Goal: Task Accomplishment & Management: Manage account settings

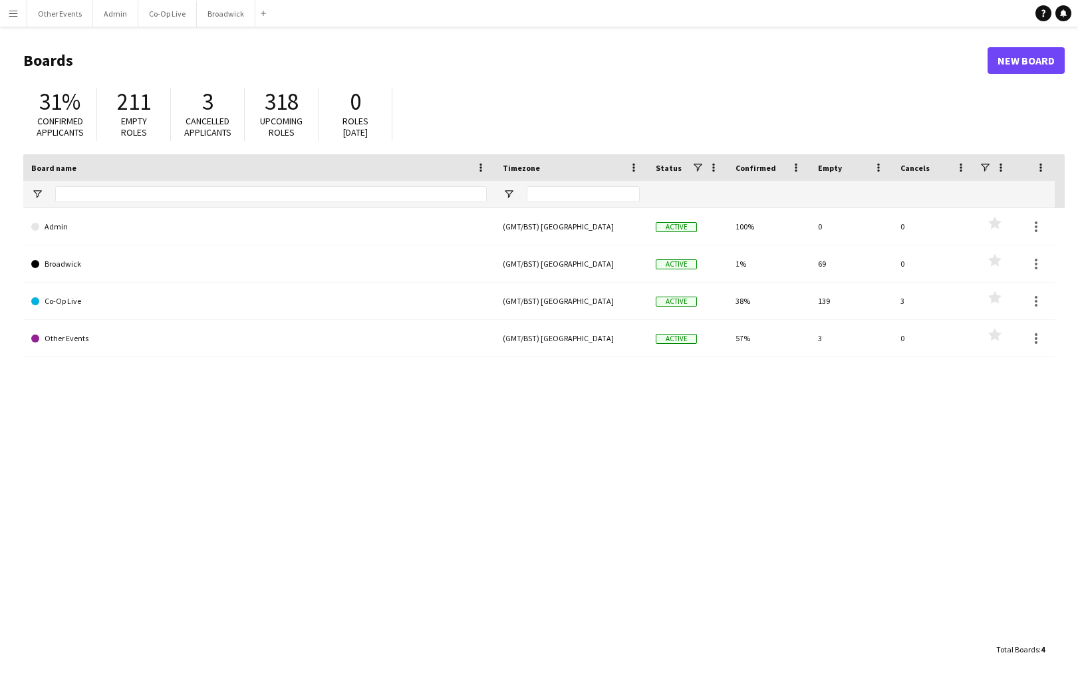
click at [9, 15] on app-icon "Menu" at bounding box center [13, 13] width 11 height 11
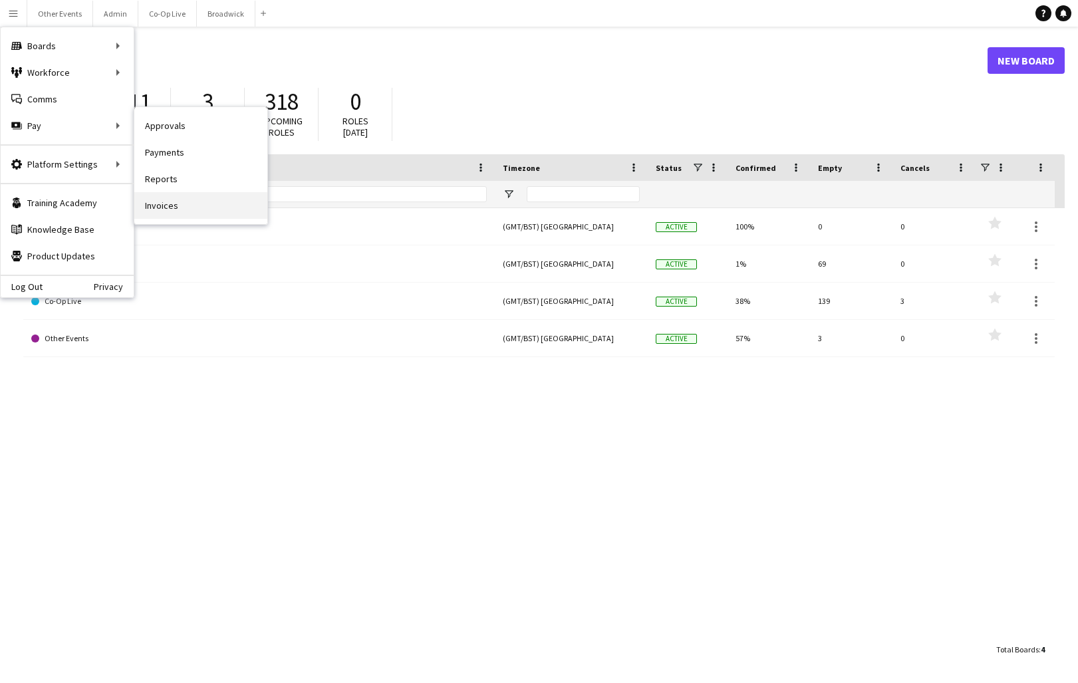
click at [202, 213] on link "Invoices" at bounding box center [200, 205] width 133 height 27
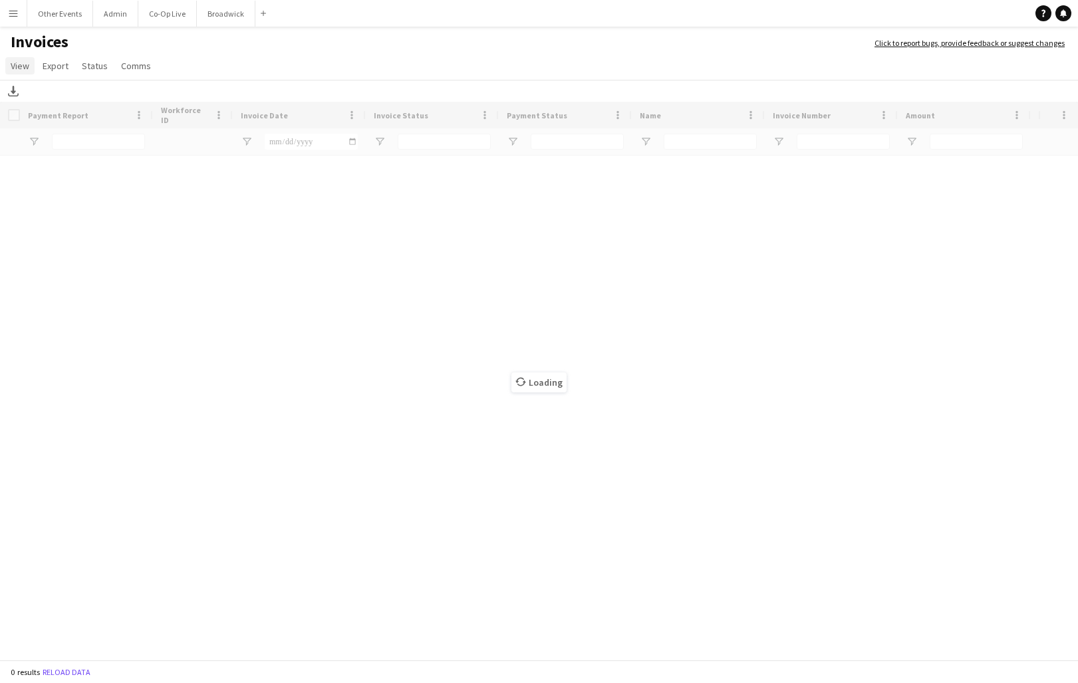
click at [24, 64] on span "View" at bounding box center [20, 66] width 19 height 12
click at [75, 126] on span "Customise filters" at bounding box center [51, 122] width 69 height 12
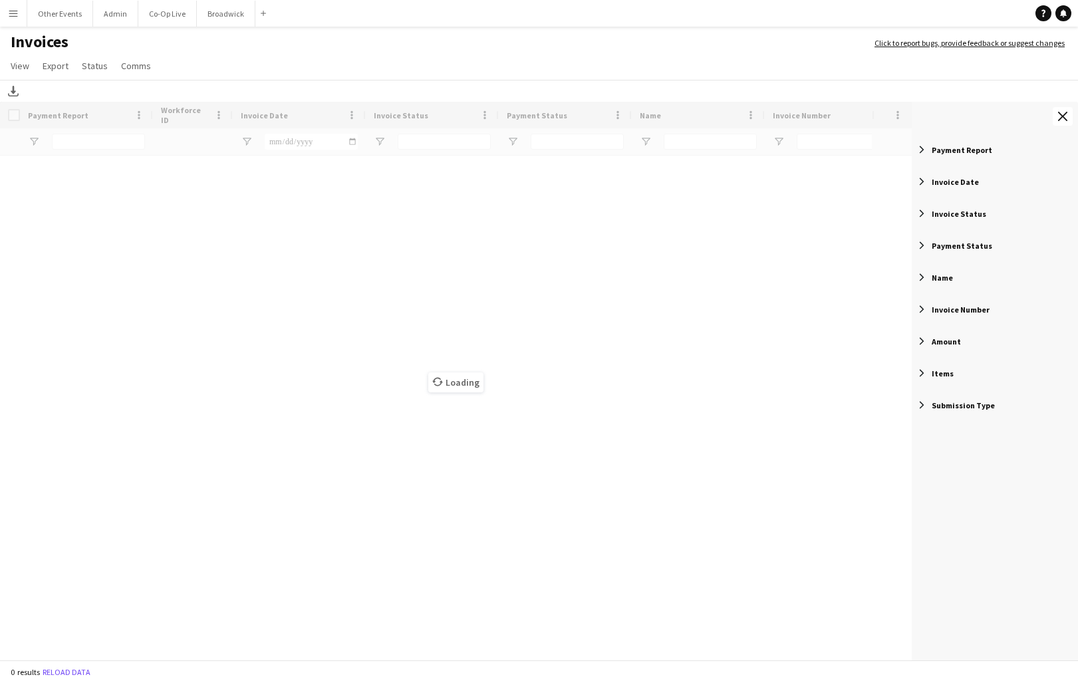
click at [960, 249] on span "Payment Status" at bounding box center [962, 246] width 61 height 10
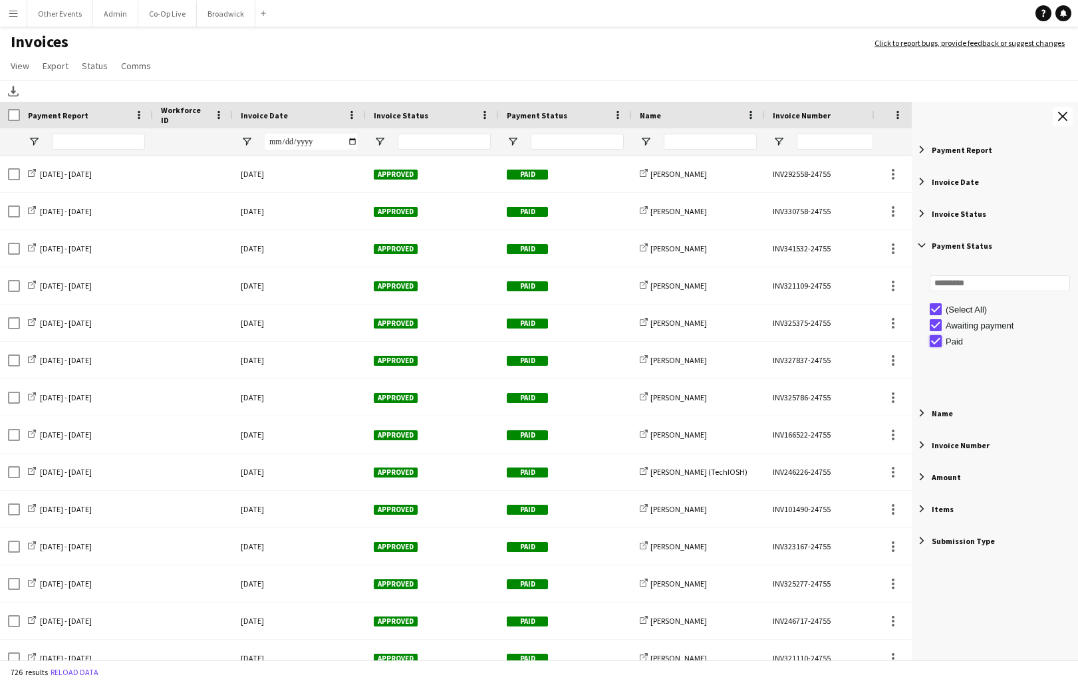
type input "**********"
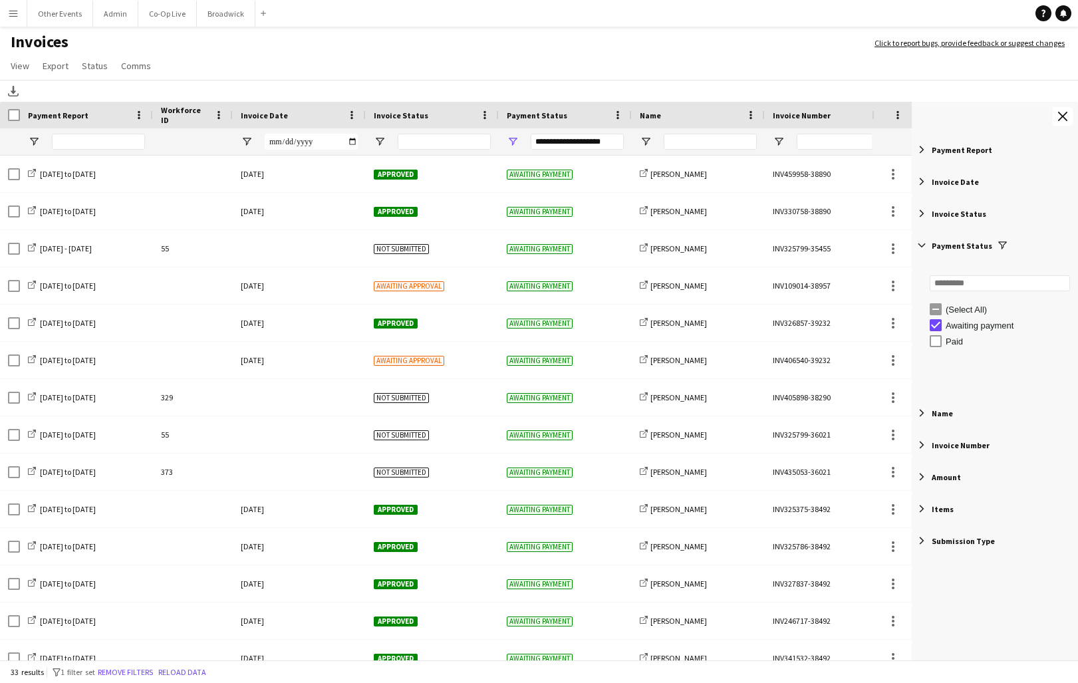
click at [921, 243] on span "Filter List 9 Filters" at bounding box center [922, 245] width 12 height 12
click at [277, 108] on div "Invoice Date" at bounding box center [291, 115] width 101 height 20
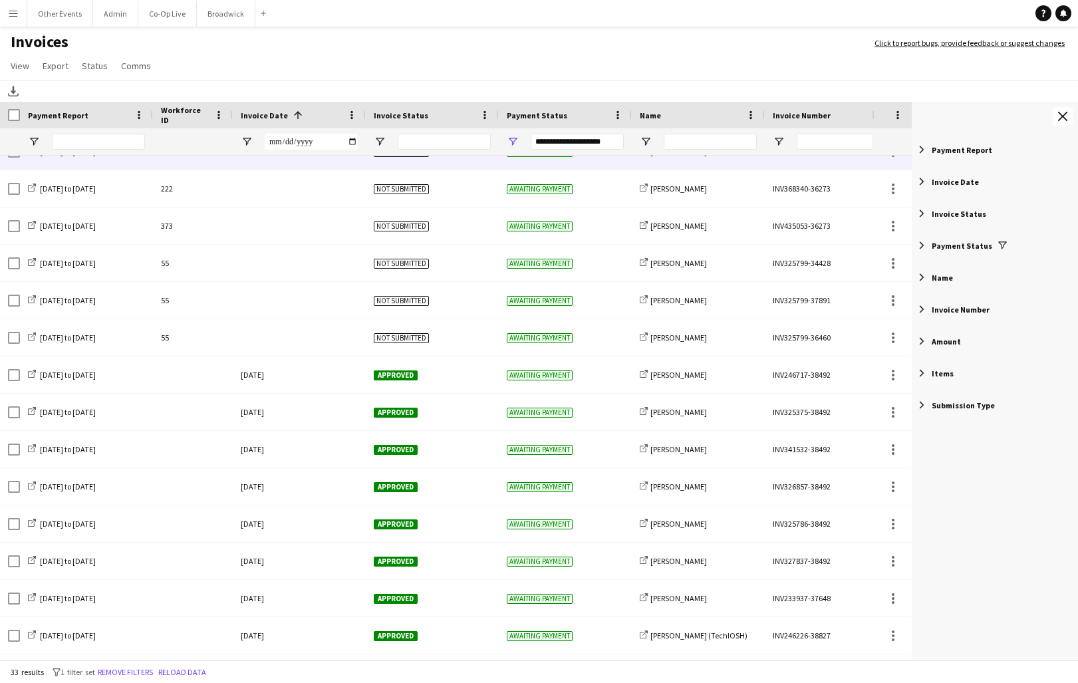
scroll to position [213, 0]
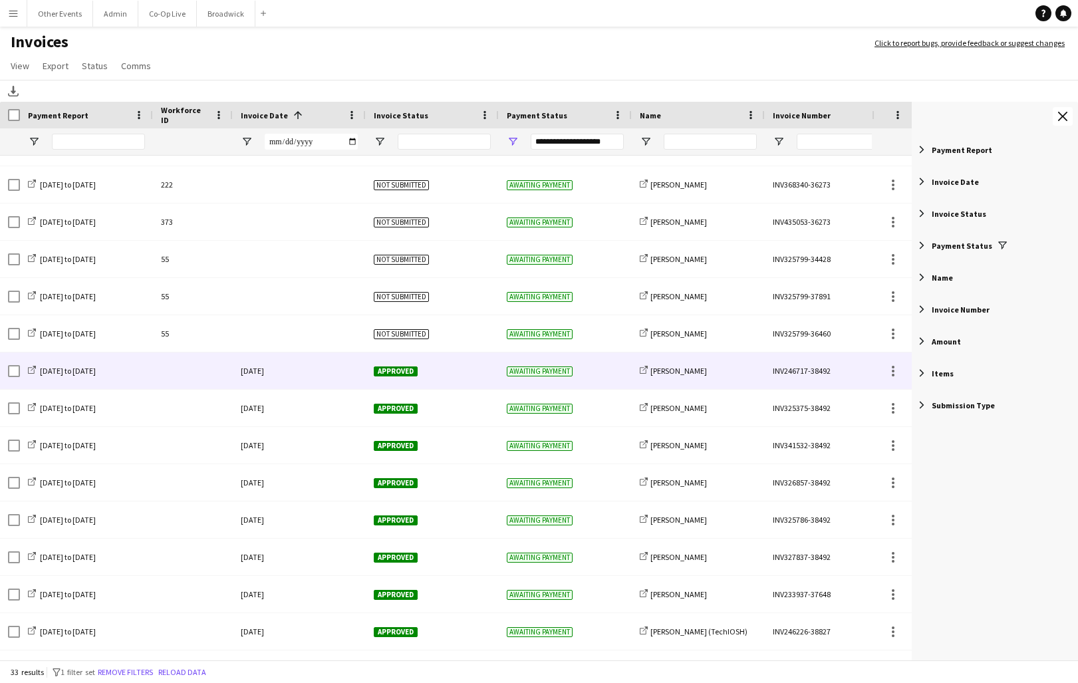
click at [313, 369] on div "[DATE]" at bounding box center [299, 371] width 133 height 37
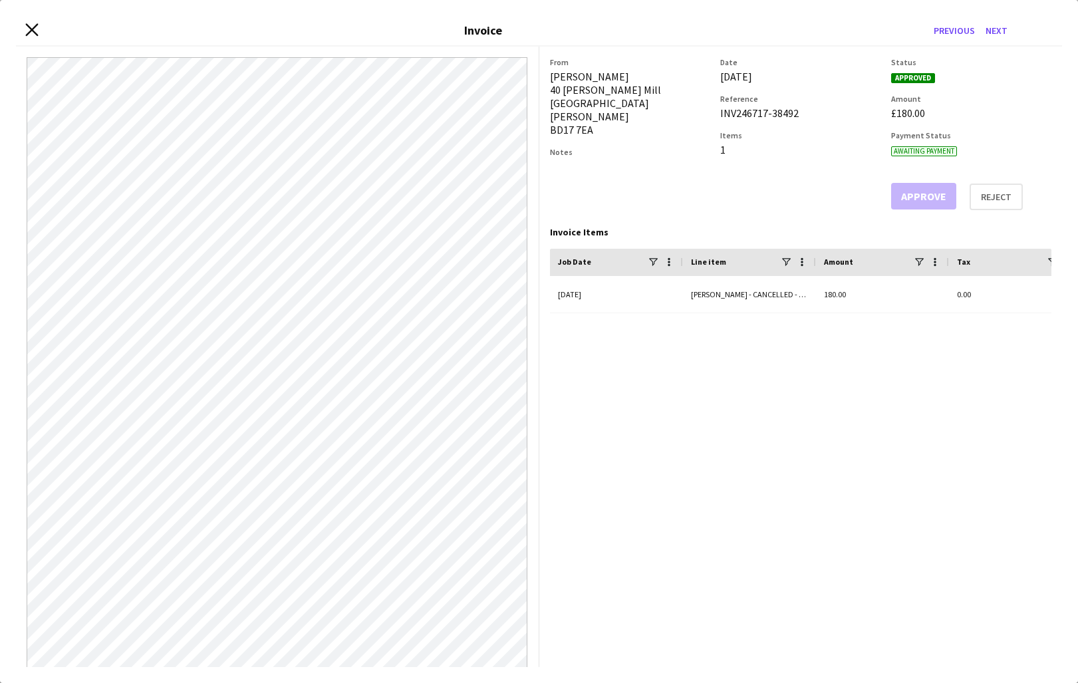
click at [34, 36] on app-icon "Close invoice dialog" at bounding box center [31, 30] width 13 height 15
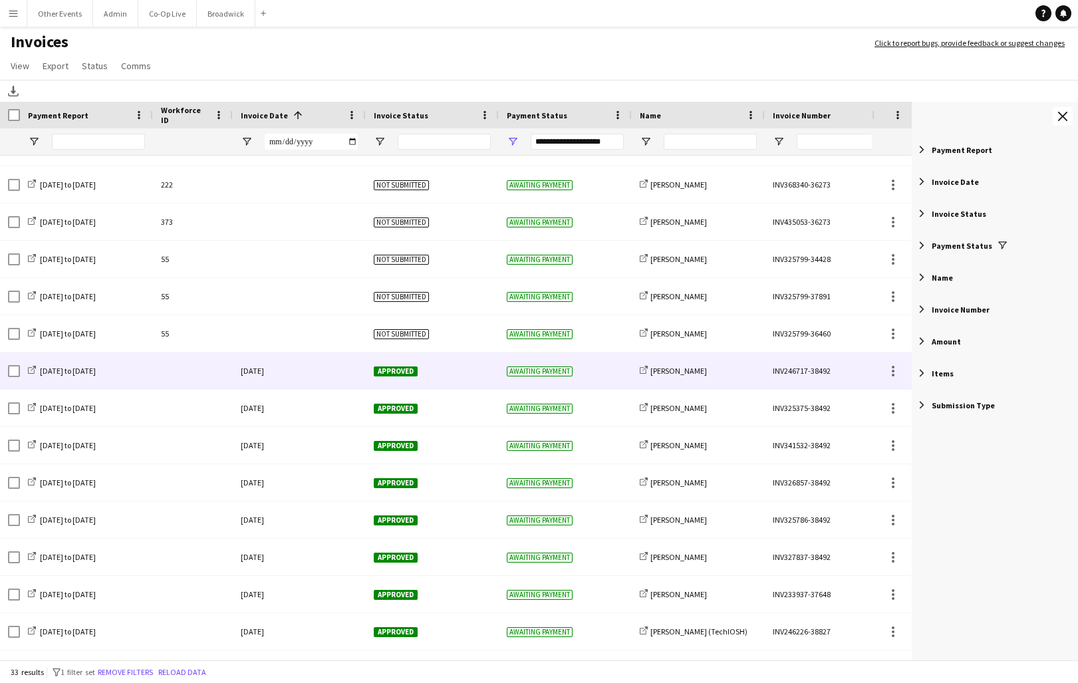
click at [443, 374] on div "Approved" at bounding box center [432, 371] width 133 height 37
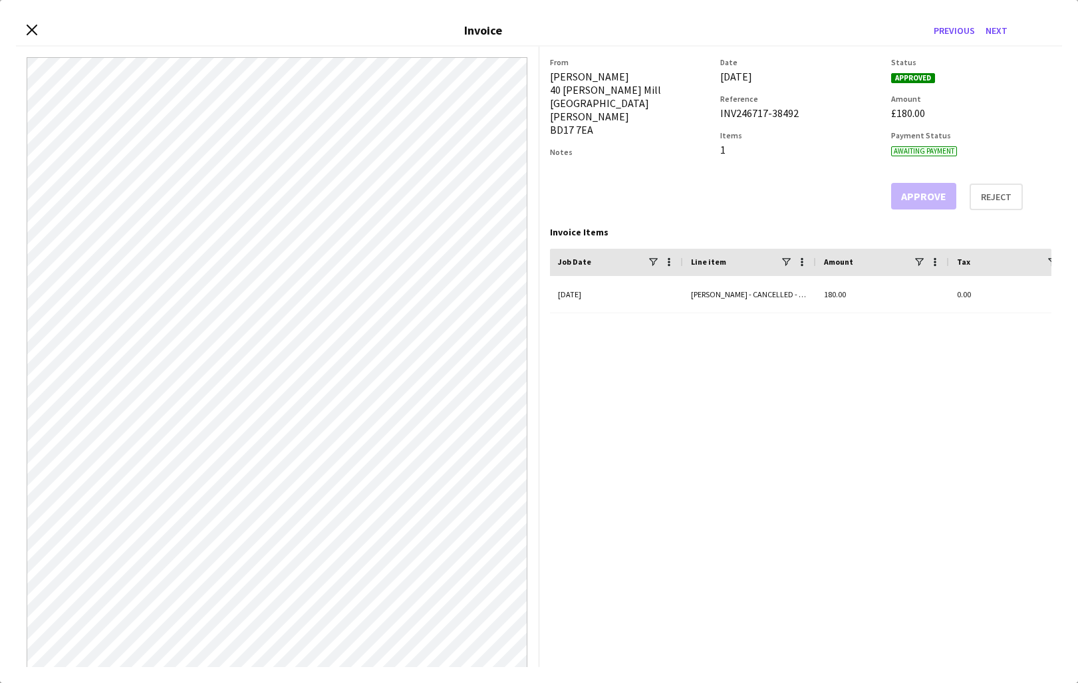
drag, startPoint x: 719, startPoint y: 113, endPoint x: 805, endPoint y: 112, distance: 85.8
click at [805, 112] on div "From [PERSON_NAME] [STREET_ADDRESS][PERSON_NAME][PERSON_NAME] Notes Date [DATE]…" at bounding box center [801, 133] width 502 height 153
copy div "INV246717-38492"
click at [31, 29] on icon at bounding box center [31, 29] width 13 height 13
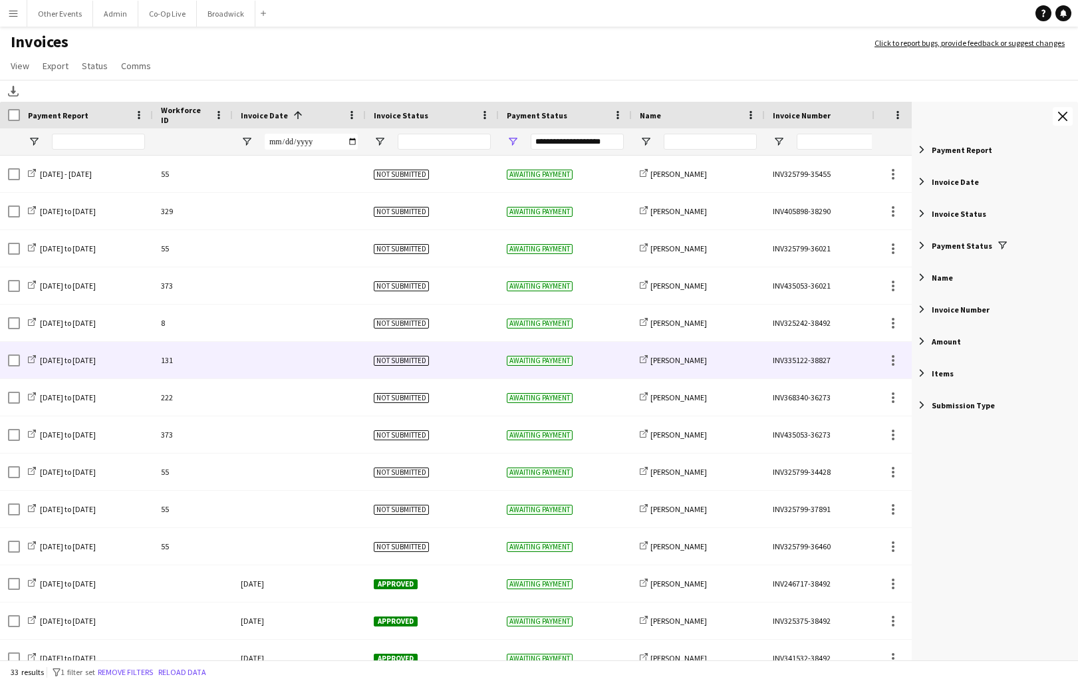
scroll to position [0, 0]
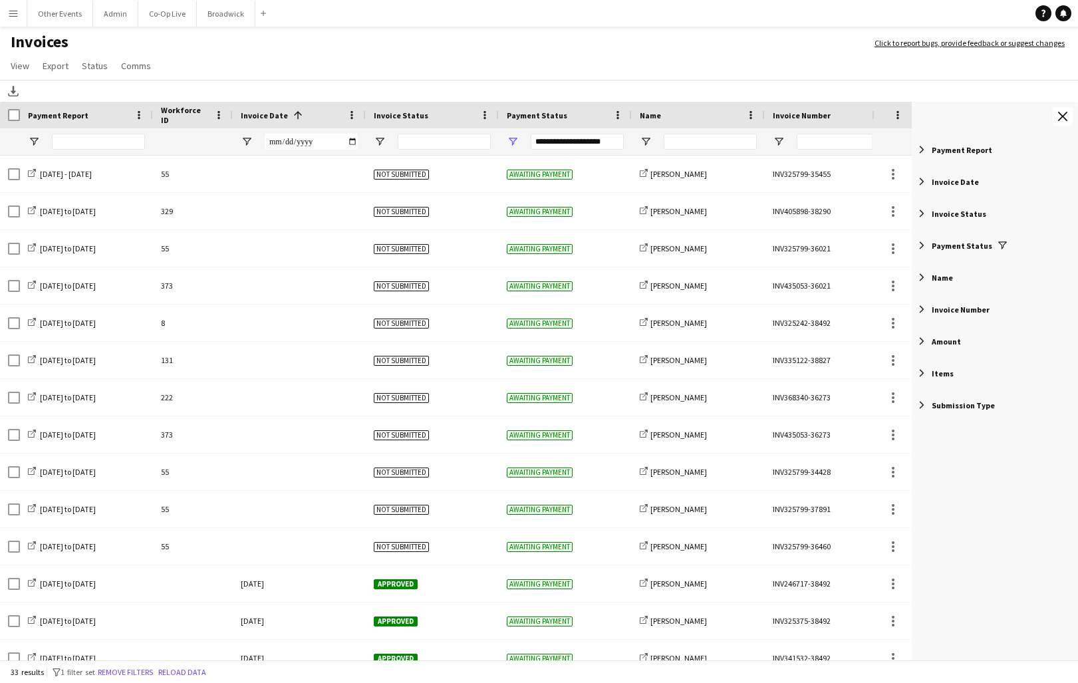
click at [932, 207] on div "Invoice Status" at bounding box center [995, 214] width 166 height 32
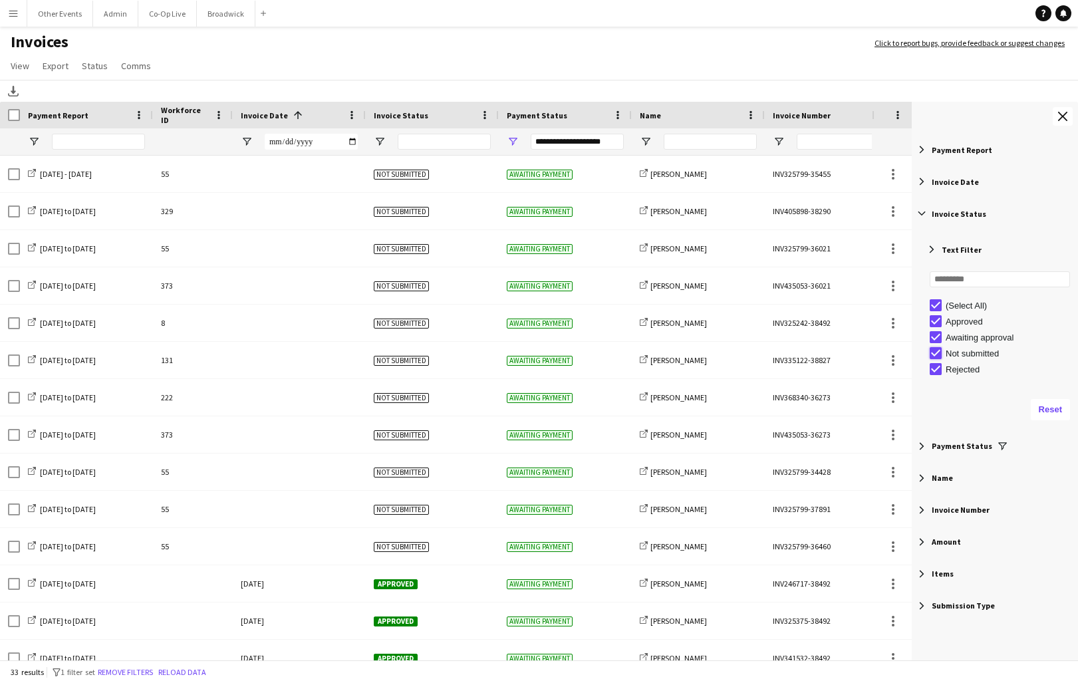
type input "**********"
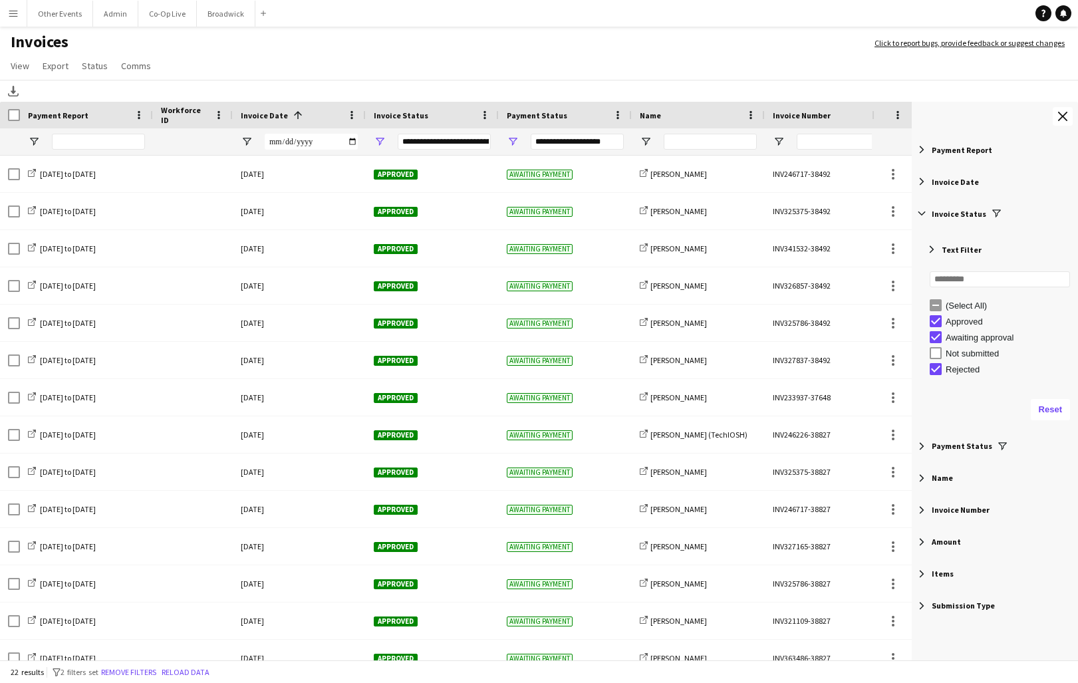
click at [927, 211] on span "Filter List 9 Filters" at bounding box center [922, 214] width 12 height 12
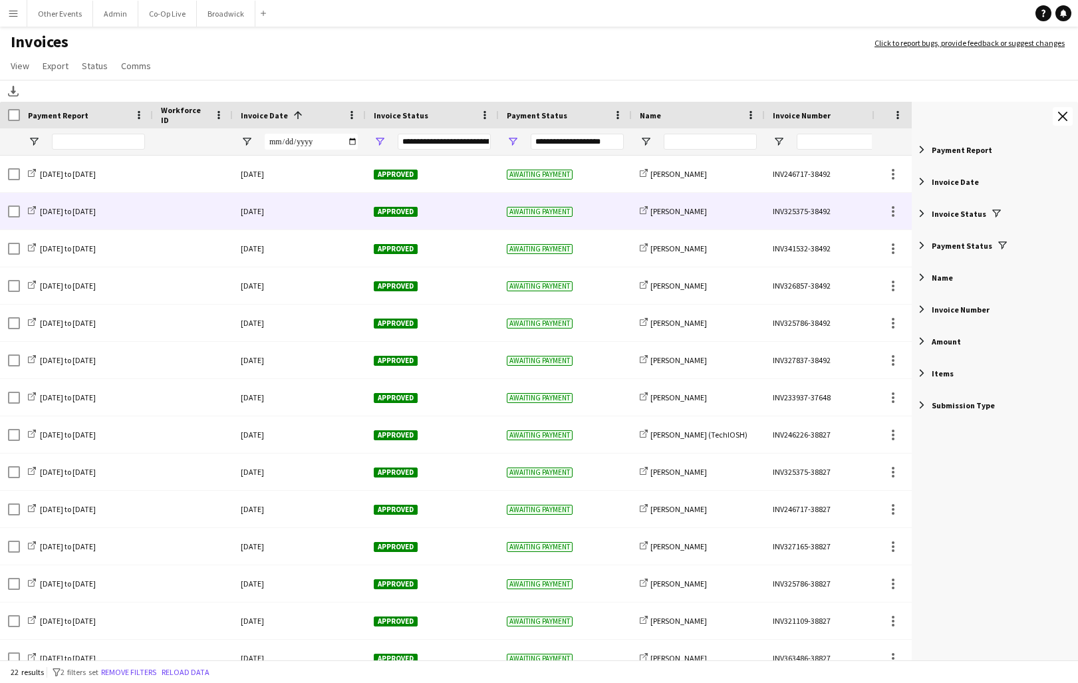
click at [445, 214] on div "Approved" at bounding box center [432, 211] width 133 height 37
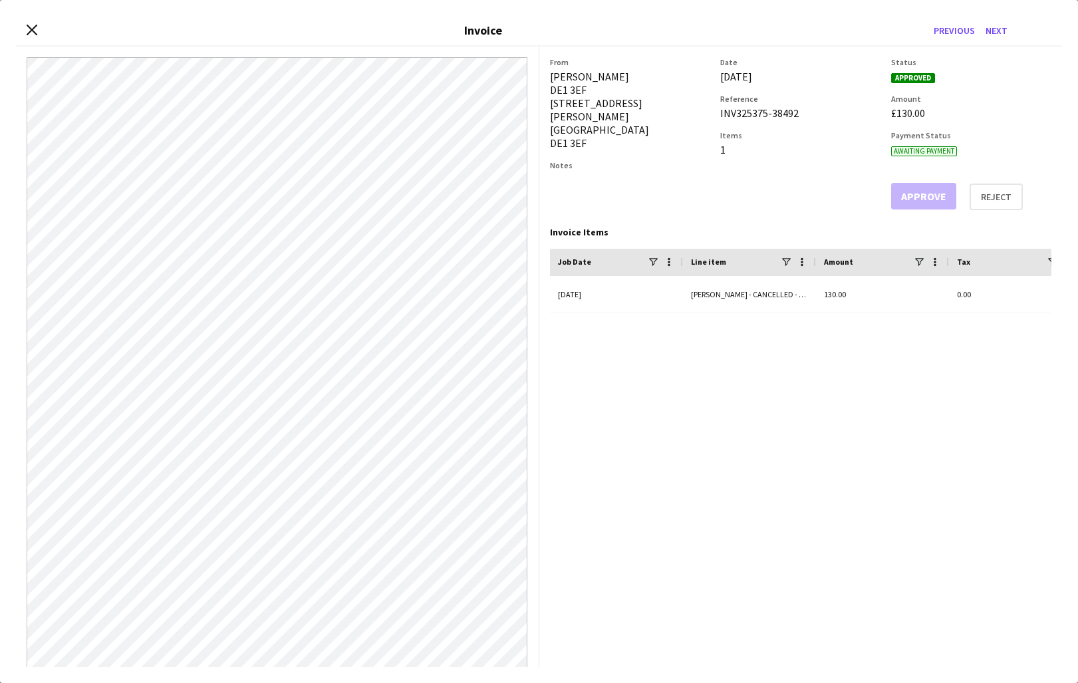
drag, startPoint x: 719, startPoint y: 114, endPoint x: 802, endPoint y: 117, distance: 83.2
click at [802, 117] on div "From [PERSON_NAME] DE1 3EF [STREET_ADDRESS][PERSON_NAME] Notes Date [DATE] Refe…" at bounding box center [801, 133] width 502 height 153
copy div "INV325375-38492"
click at [1004, 32] on button "Next" at bounding box center [996, 30] width 33 height 21
drag, startPoint x: 720, startPoint y: 114, endPoint x: 820, endPoint y: 116, distance: 100.5
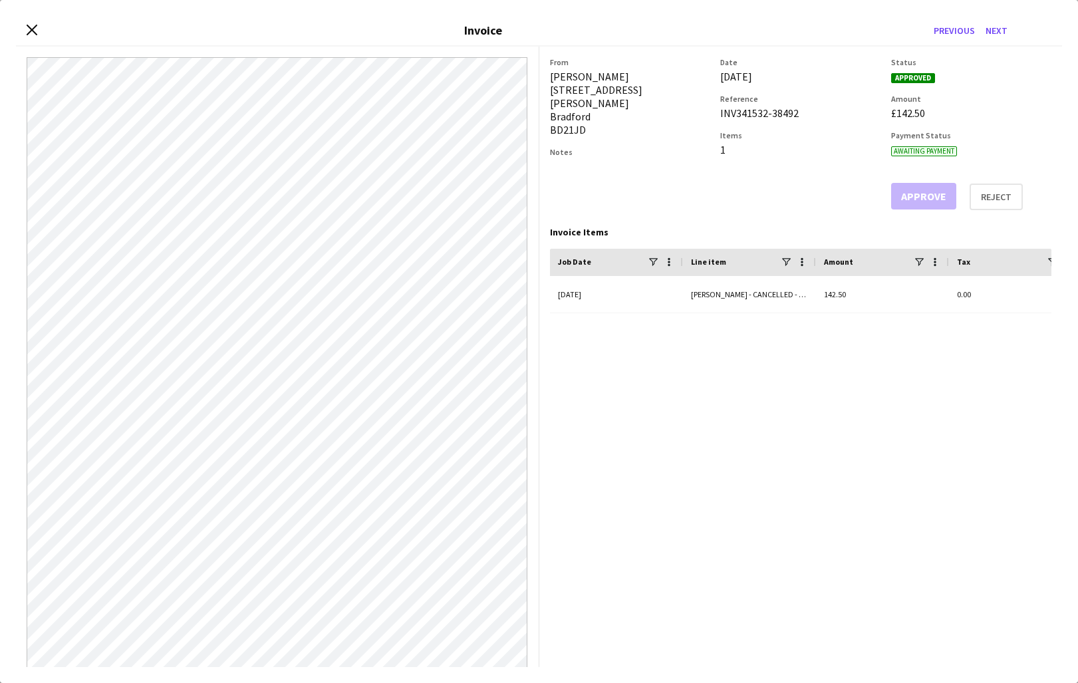
click at [820, 116] on div "From [PERSON_NAME] [STREET_ADDRESS][PERSON_NAME][PERSON_NAME] Notes Date [DATE]…" at bounding box center [801, 133] width 502 height 153
copy div "INV341532-38492"
click at [991, 27] on button "Next" at bounding box center [996, 30] width 33 height 21
click at [718, 113] on div "From Chippy [PERSON_NAME] 4 [PERSON_NAME] Close Kenilworth CV8 2ST Notes Date […" at bounding box center [801, 133] width 502 height 153
click at [990, 32] on button "Next" at bounding box center [996, 30] width 33 height 21
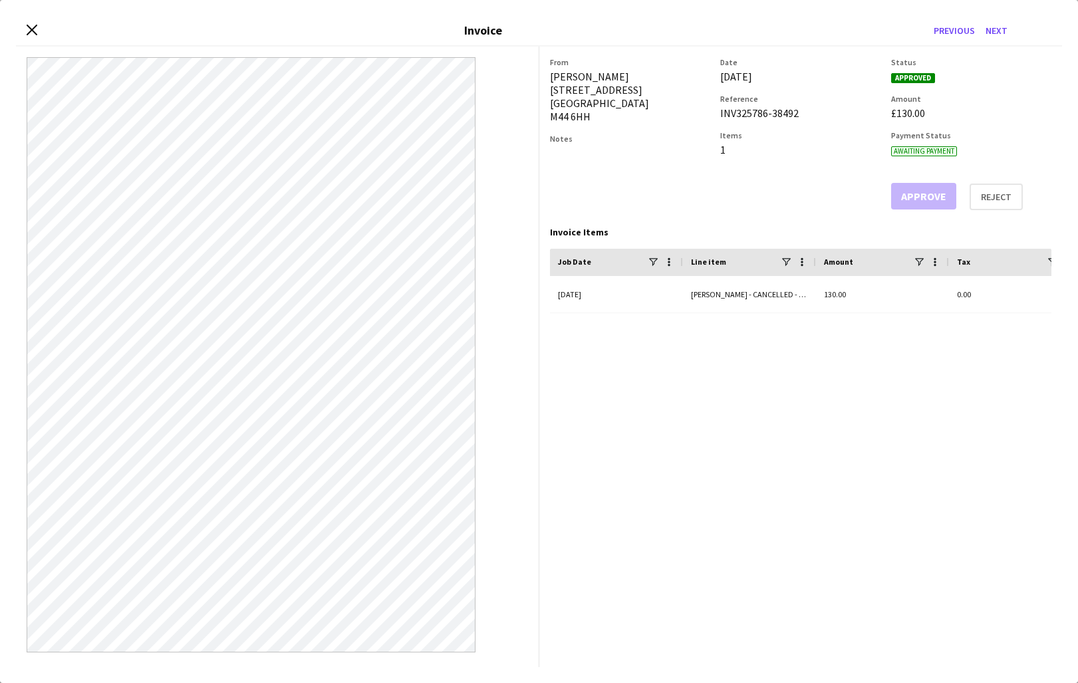
drag, startPoint x: 720, startPoint y: 114, endPoint x: 821, endPoint y: 108, distance: 101.9
click at [821, 108] on div "From [PERSON_NAME] [STREET_ADDRESS] Notes Date [DATE] Reference INV325786-38492…" at bounding box center [801, 133] width 502 height 153
copy div "INV325786-38492"
click at [37, 23] on div "Close invoice dialog Invoice Previous Next" at bounding box center [539, 31] width 1046 height 31
click at [29, 35] on icon "Close invoice dialog" at bounding box center [31, 29] width 13 height 13
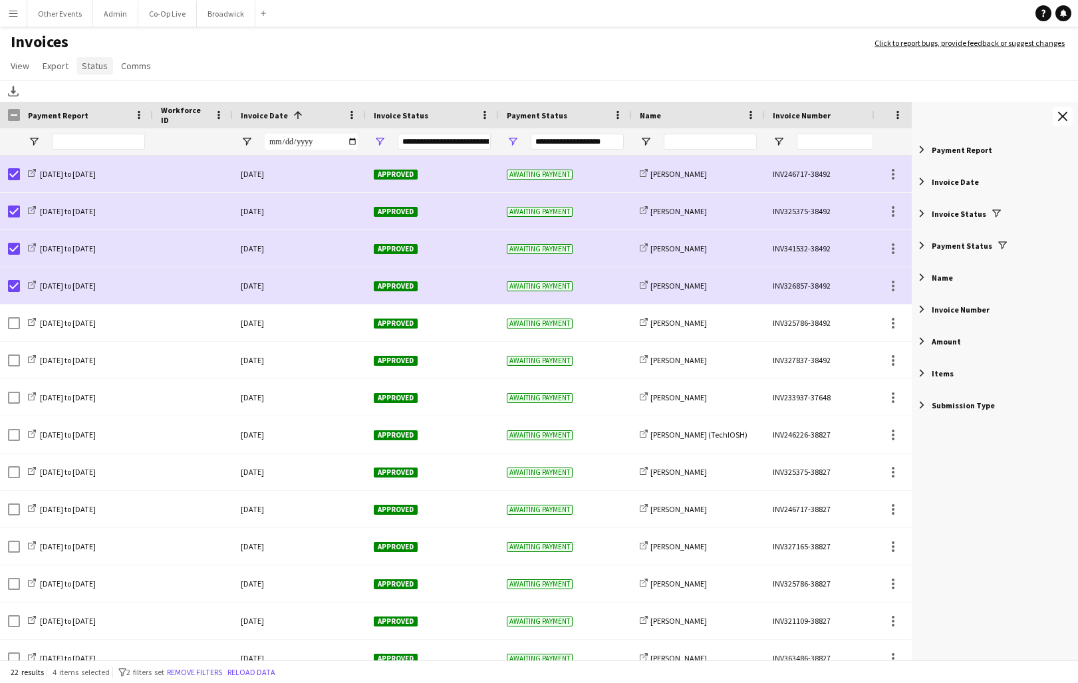
click at [104, 66] on span "Status" at bounding box center [95, 66] width 26 height 12
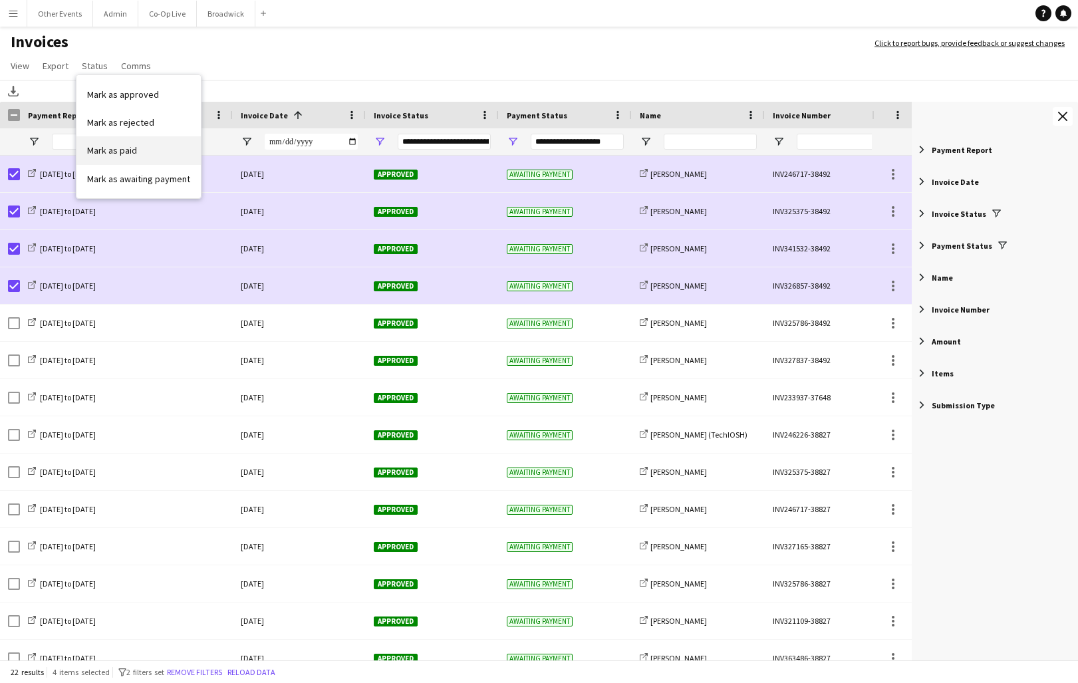
click at [132, 158] on link "Mark as paid" at bounding box center [138, 150] width 124 height 28
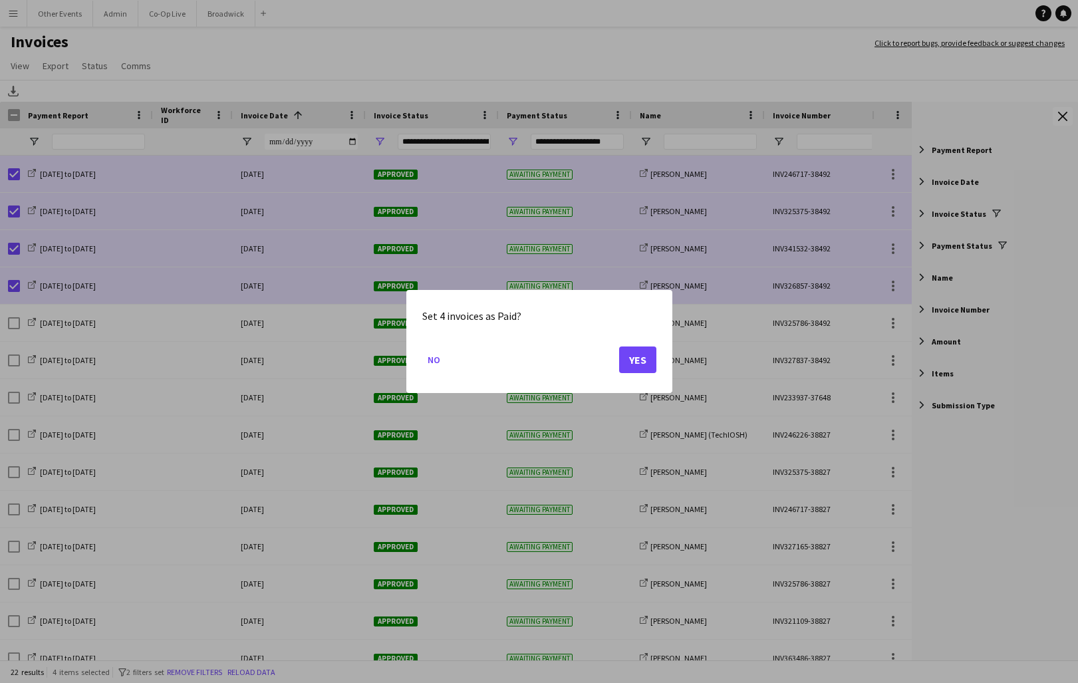
click at [630, 358] on button "Yes" at bounding box center [637, 360] width 37 height 27
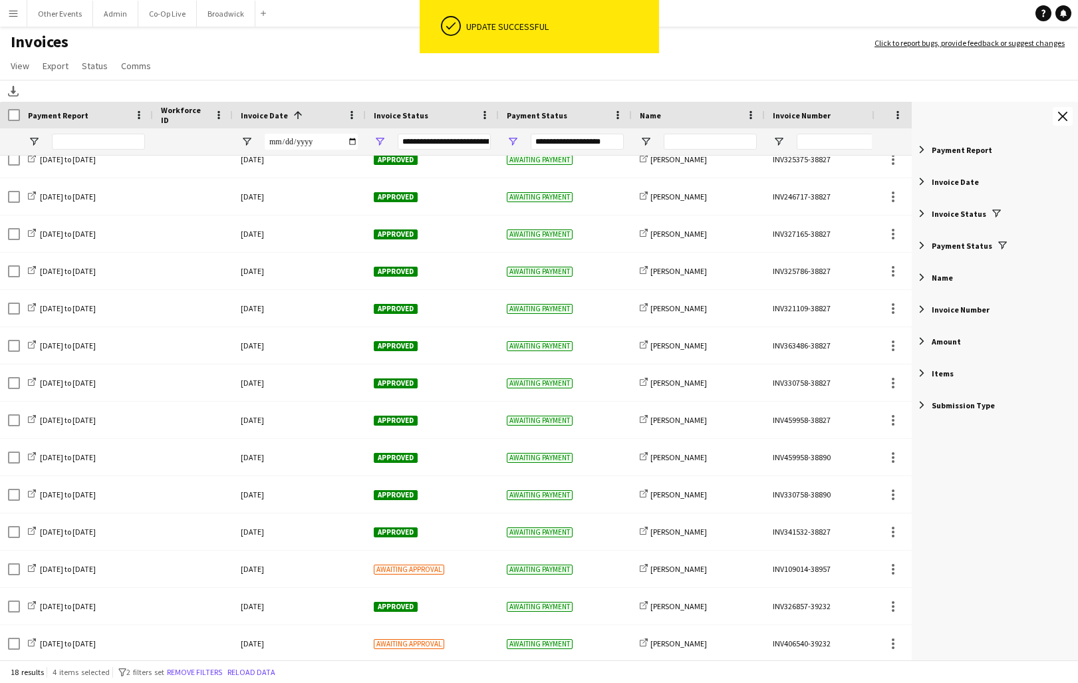
scroll to position [164, 0]
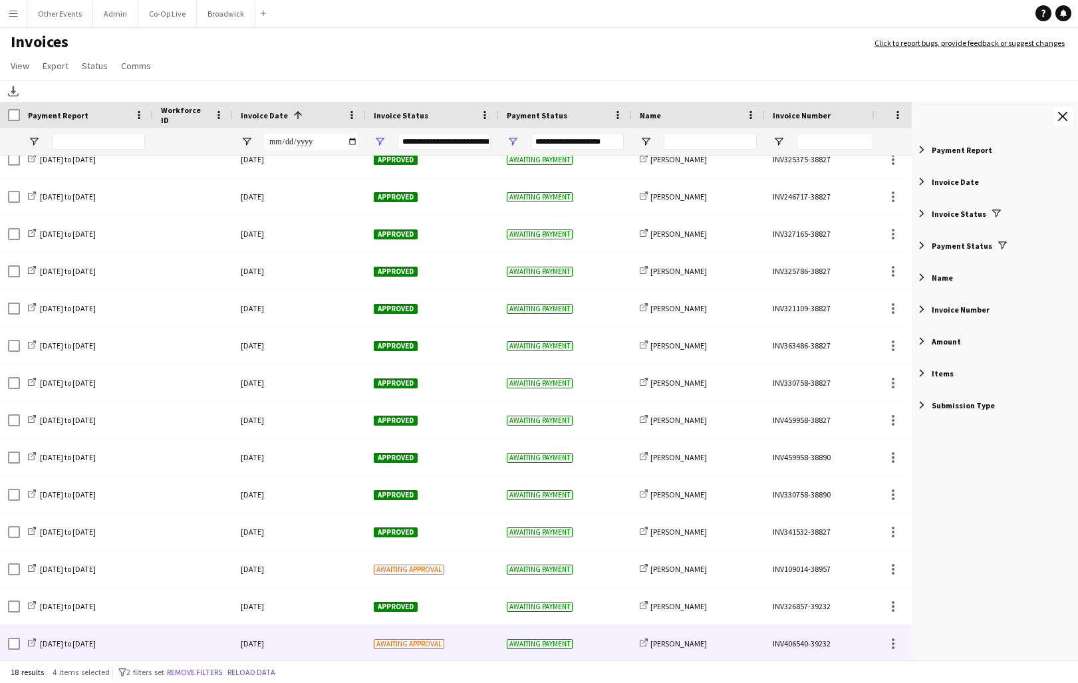
click at [469, 639] on div "Awaiting approval" at bounding box center [432, 643] width 133 height 37
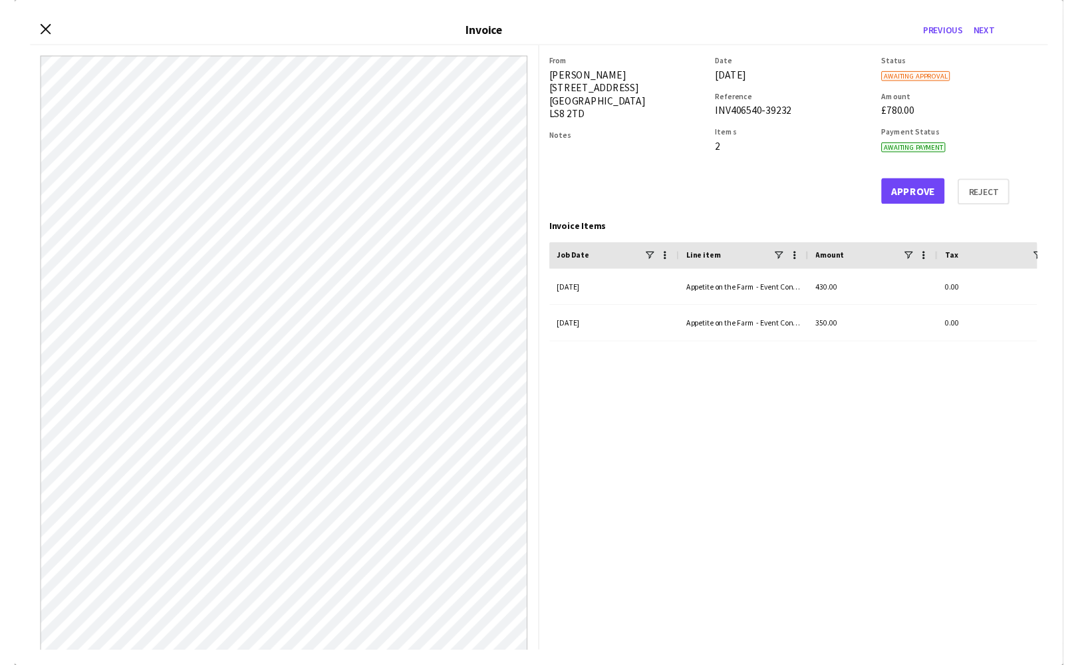
scroll to position [0, 0]
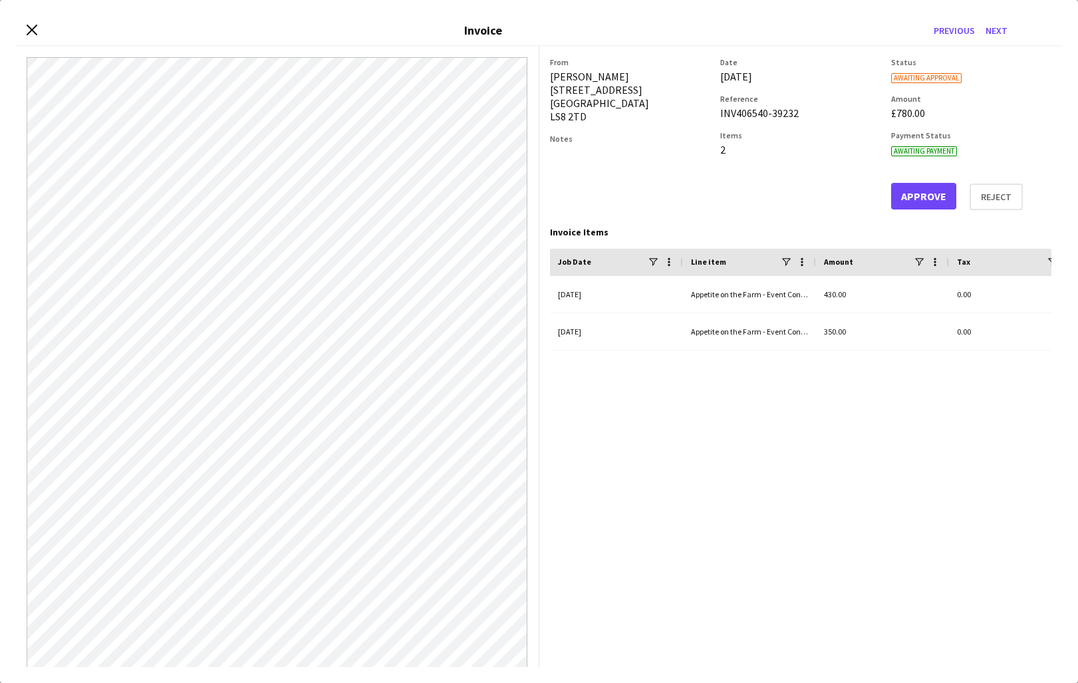
drag, startPoint x: 719, startPoint y: 116, endPoint x: 800, endPoint y: 106, distance: 81.8
click at [800, 106] on div "From [PERSON_NAME] [STREET_ADDRESS][PERSON_NAME] Notes Date [DATE] Reference IN…" at bounding box center [801, 133] width 502 height 153
copy div "INV406540-39232"
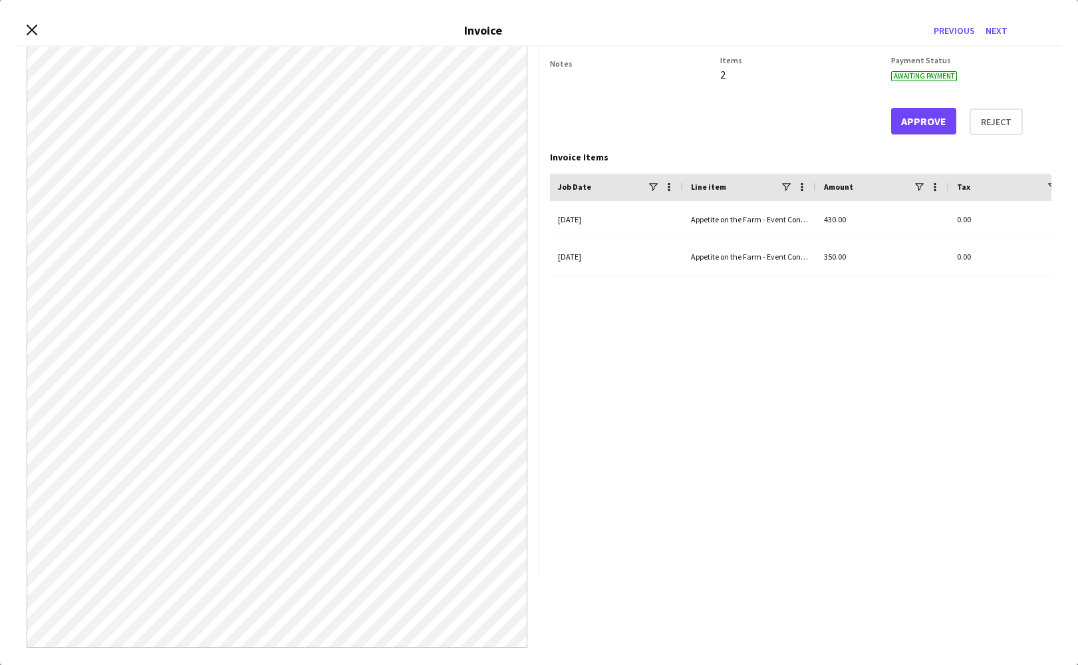
scroll to position [75, 0]
click at [917, 124] on button "Approve" at bounding box center [923, 121] width 65 height 27
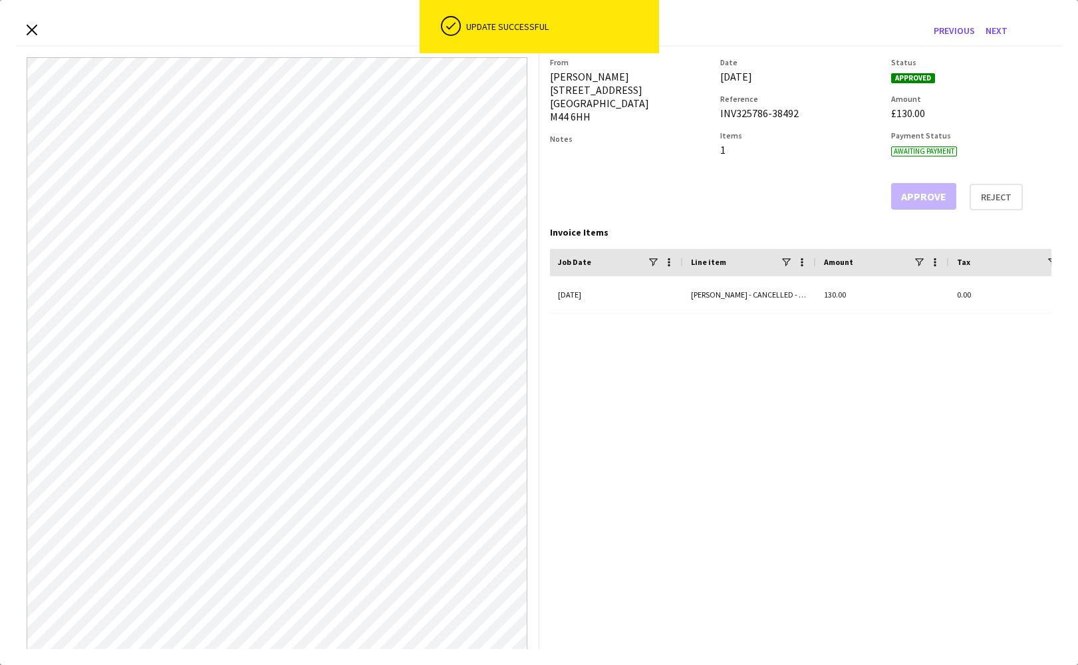
scroll to position [182, 0]
click at [29, 28] on icon "Close invoice dialog" at bounding box center [31, 29] width 13 height 13
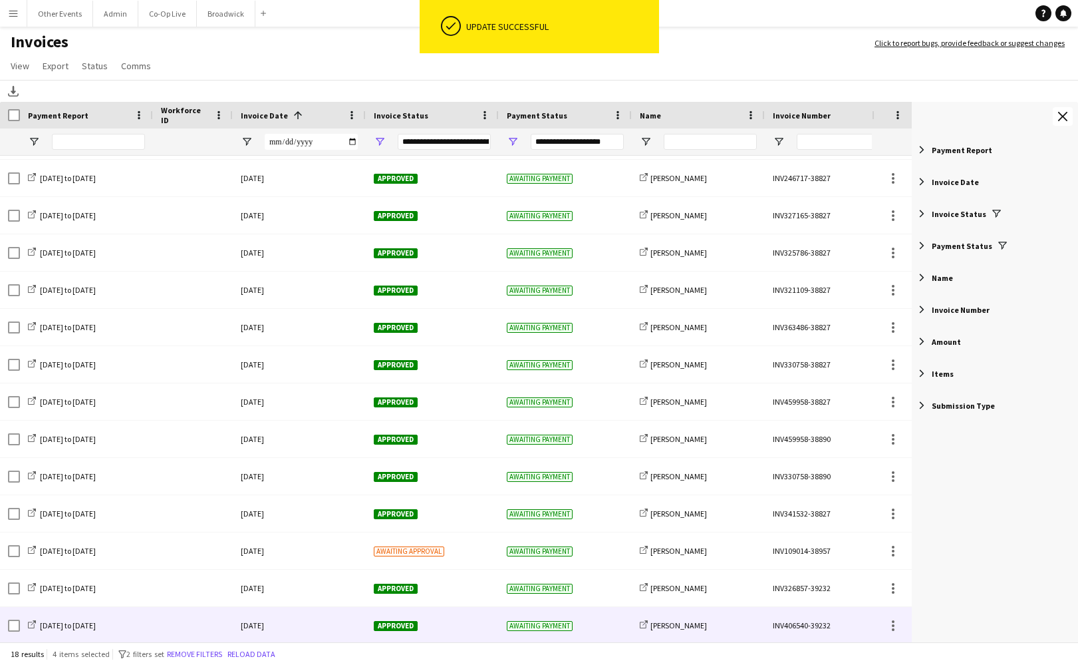
scroll to position [182, 0]
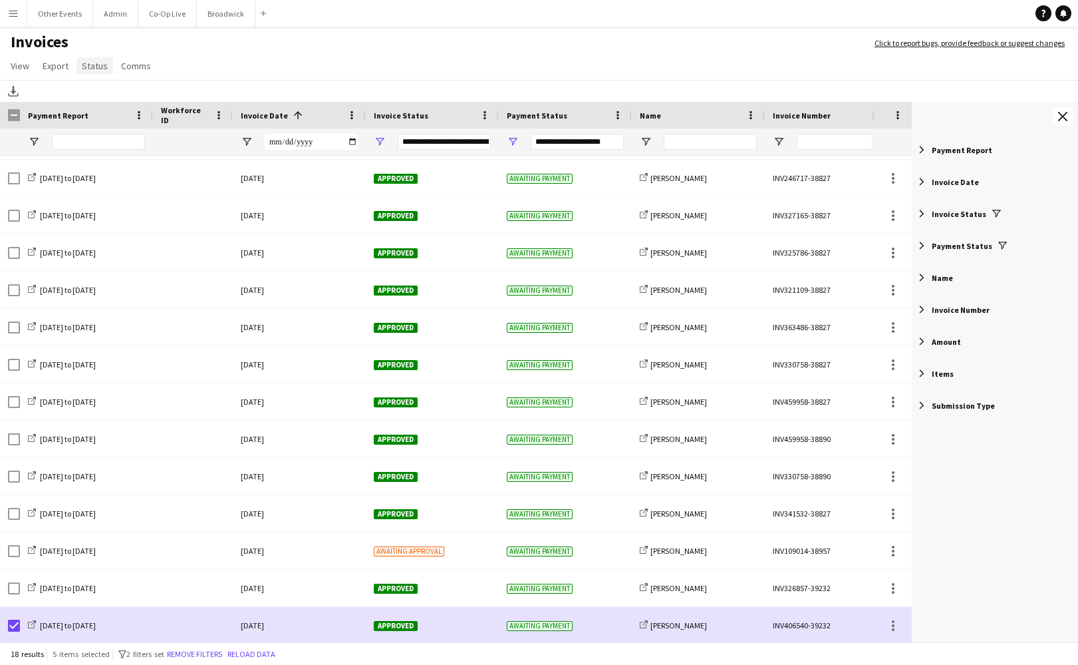
click at [102, 71] on span "Status" at bounding box center [95, 66] width 26 height 12
click at [124, 149] on span "Mark as paid" at bounding box center [112, 150] width 50 height 12
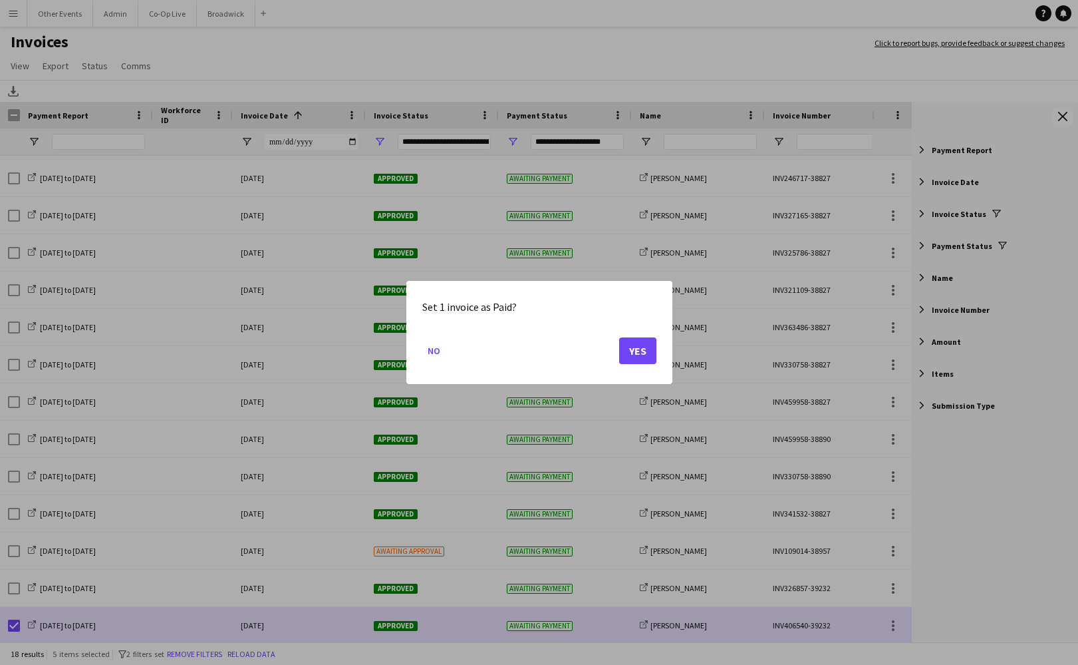
click at [652, 345] on button "Yes" at bounding box center [637, 350] width 37 height 27
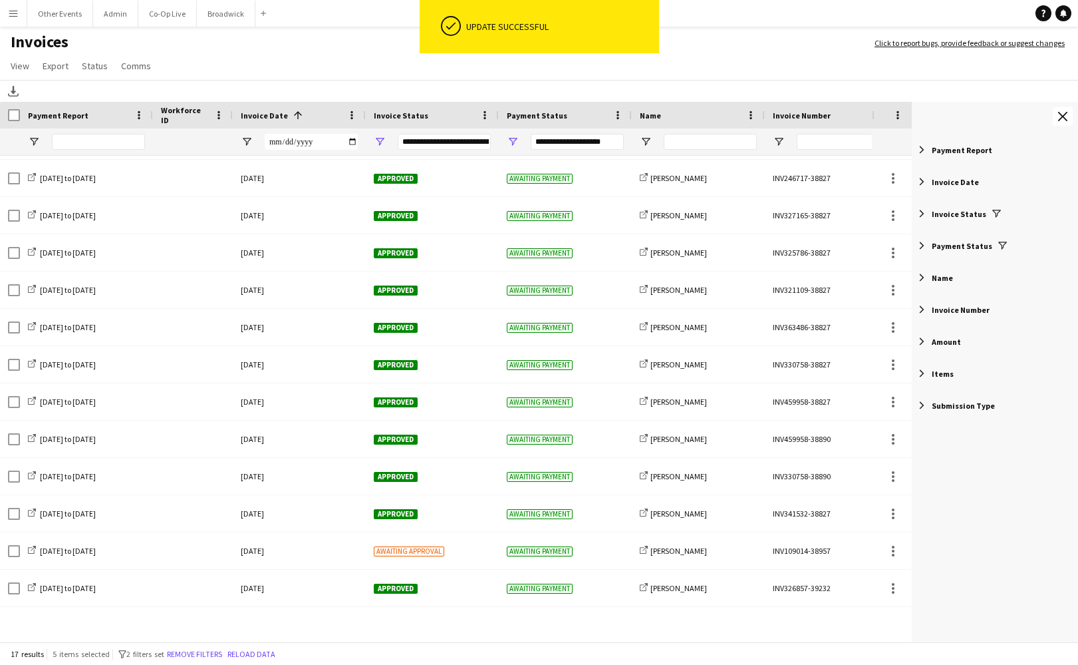
scroll to position [145, 0]
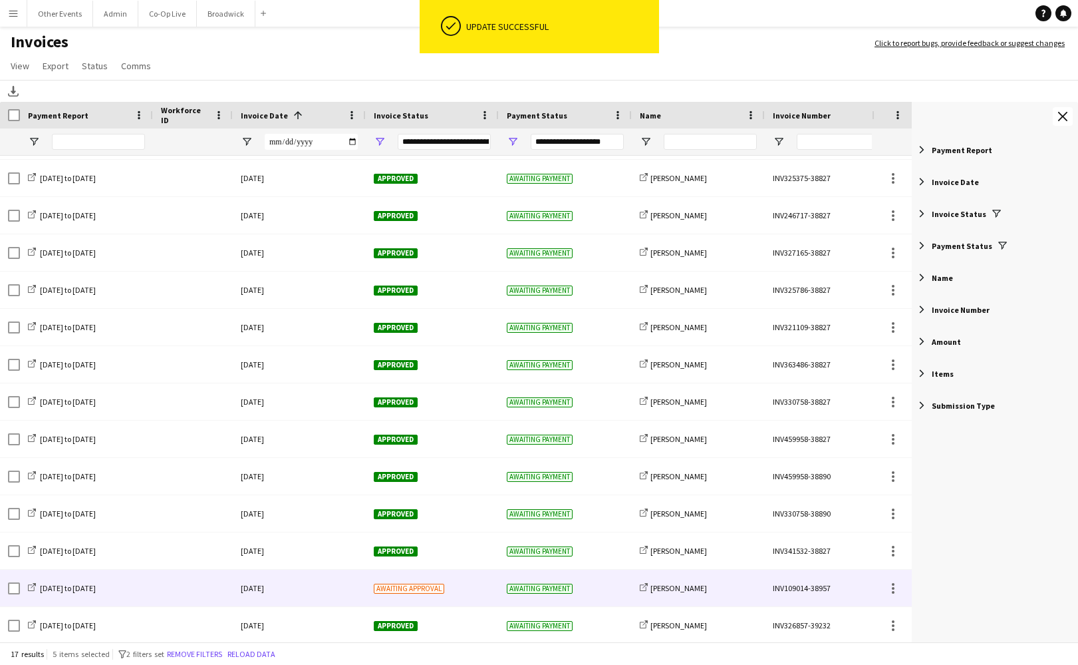
click at [471, 591] on div "Awaiting approval" at bounding box center [432, 587] width 133 height 37
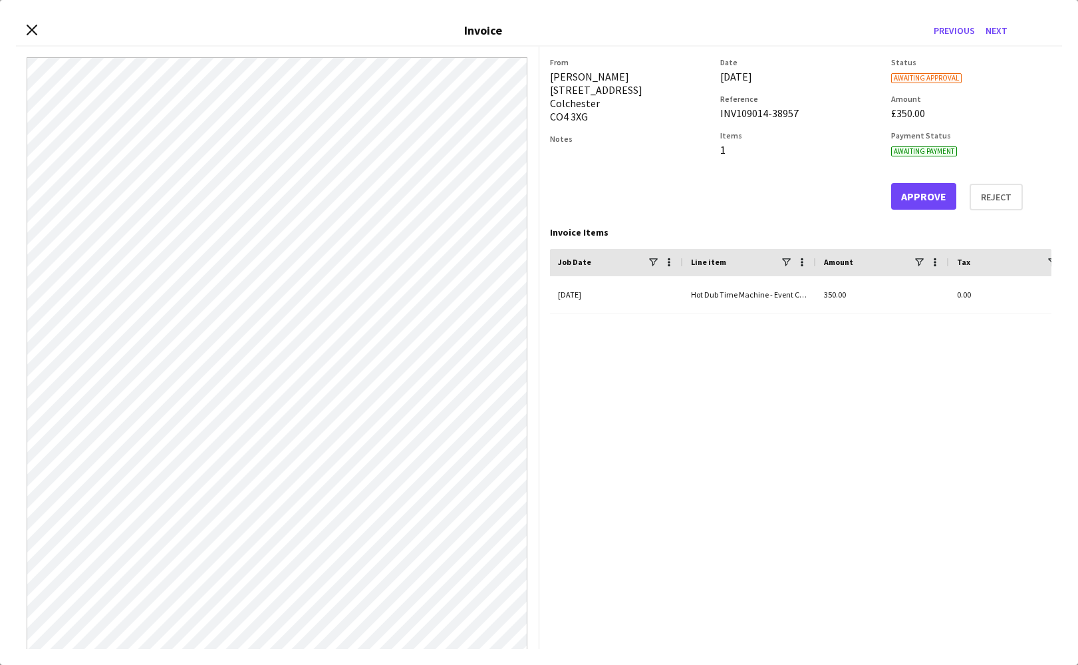
click at [925, 196] on button "Approve" at bounding box center [923, 196] width 65 height 27
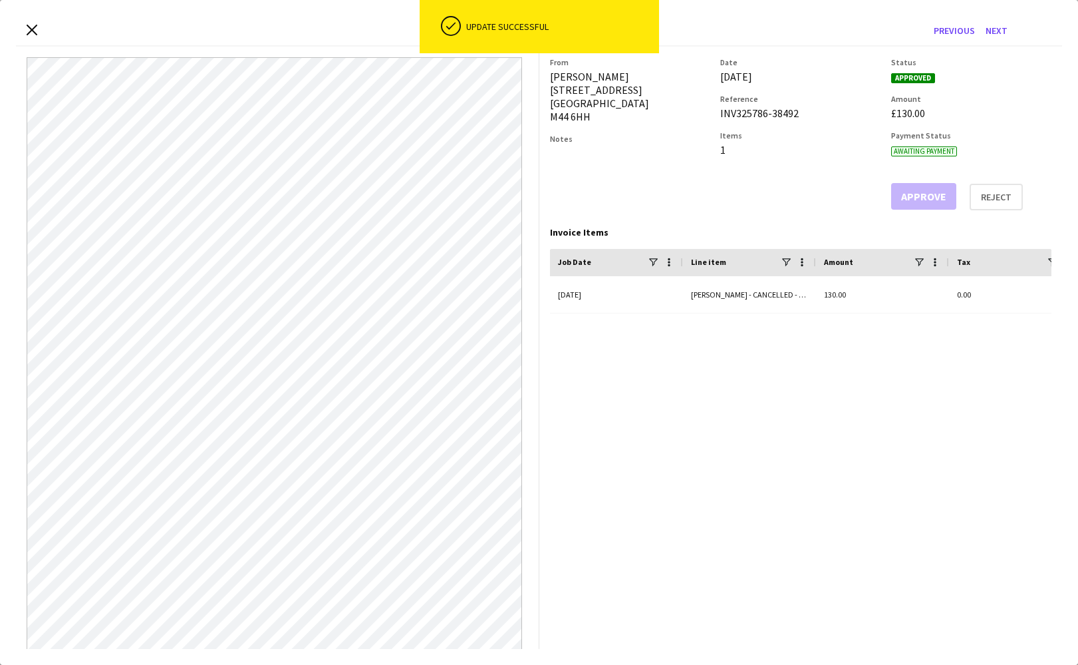
click at [39, 32] on div "Close invoice dialog Invoice Previous Next" at bounding box center [539, 31] width 1046 height 31
click at [28, 31] on icon "Close invoice dialog" at bounding box center [31, 29] width 13 height 13
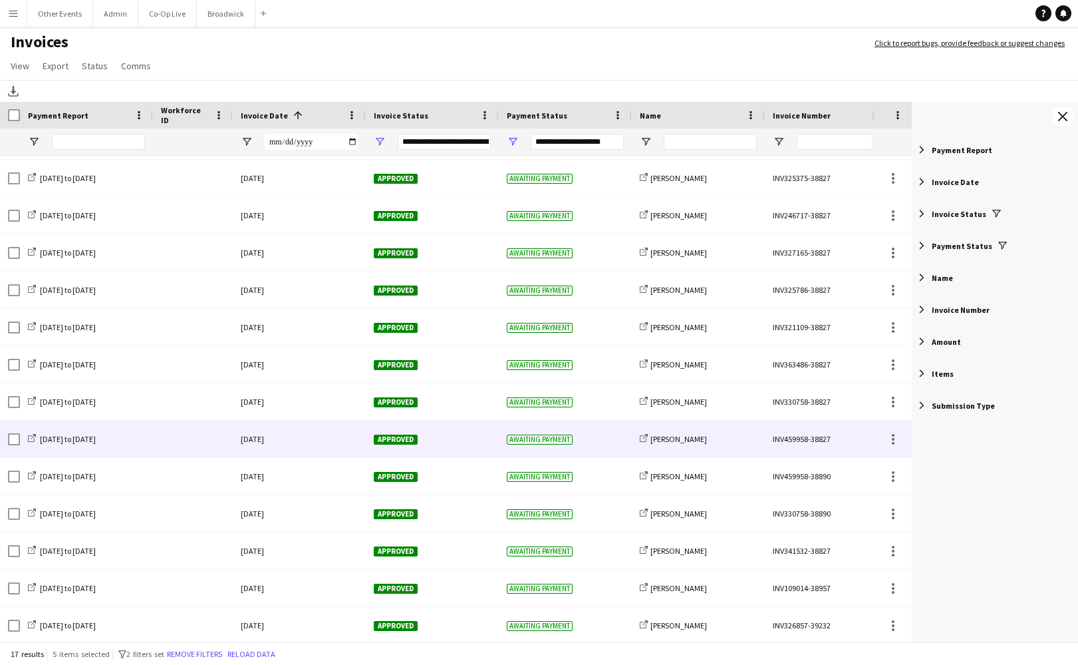
click at [452, 437] on div "Approved" at bounding box center [432, 438] width 133 height 37
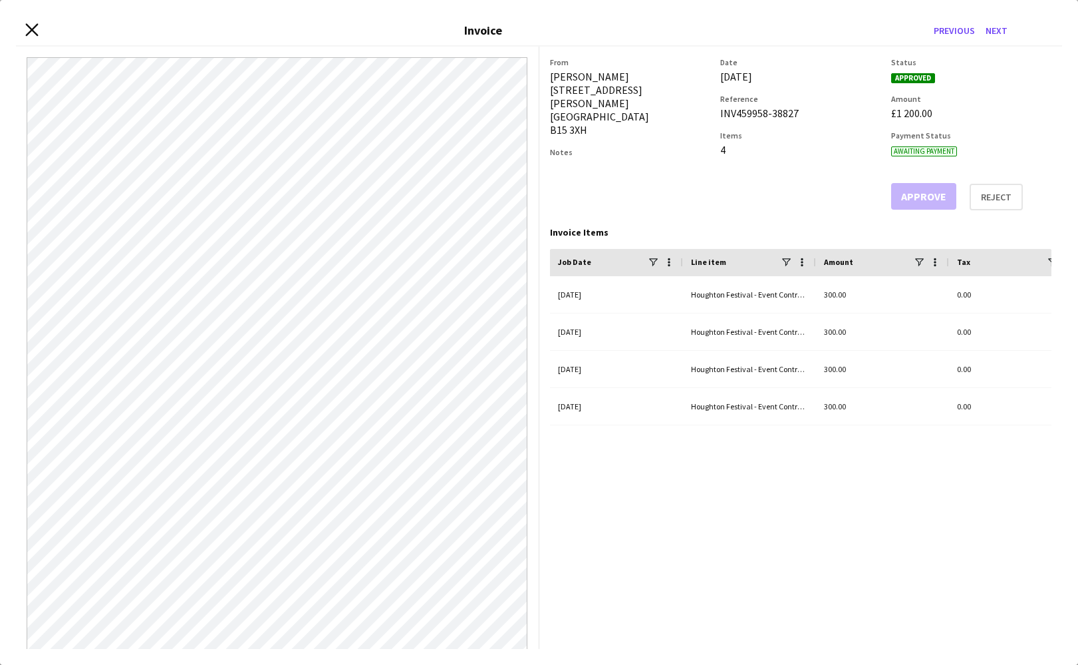
click at [29, 29] on icon "Close invoice dialog" at bounding box center [31, 29] width 13 height 13
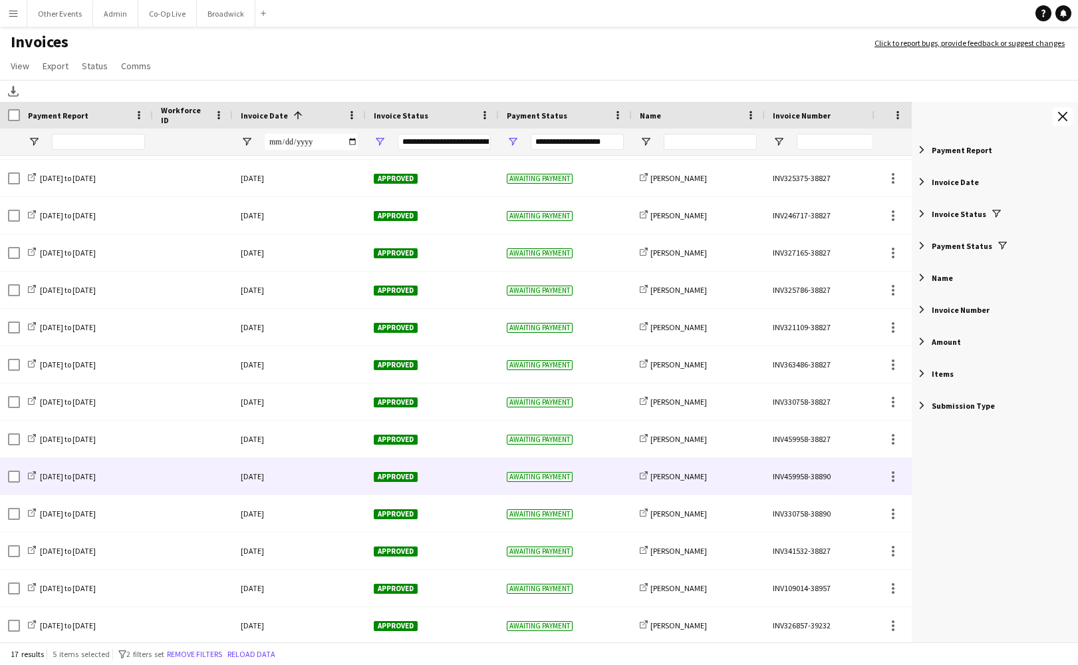
click at [478, 477] on div "Approved" at bounding box center [432, 476] width 133 height 37
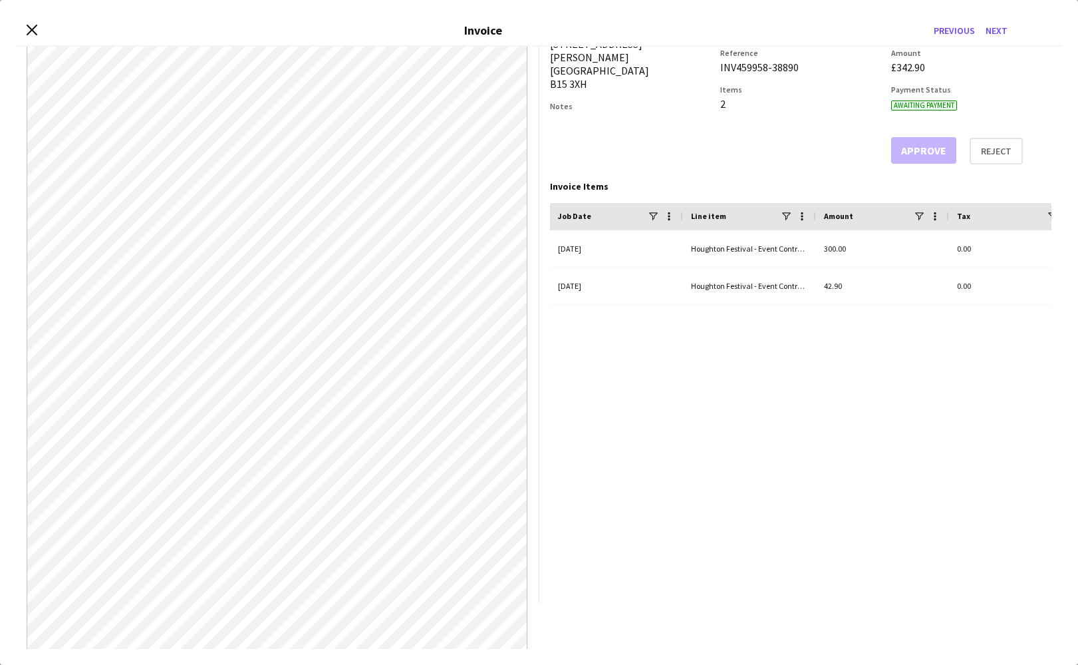
scroll to position [47, 0]
click at [36, 32] on icon "Close invoice dialog" at bounding box center [31, 29] width 13 height 13
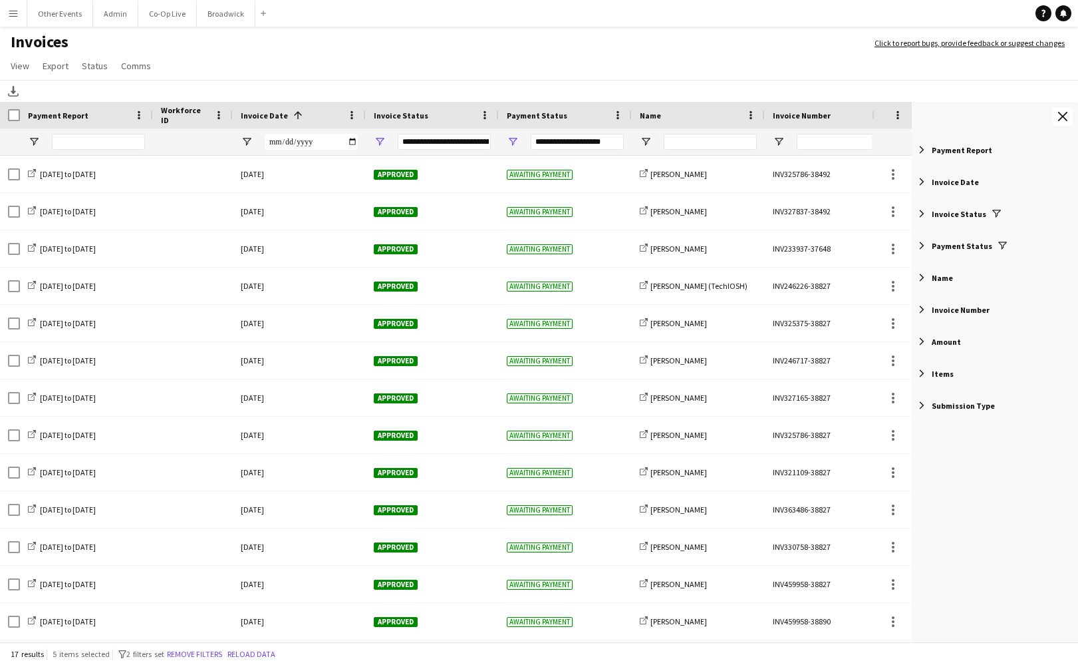
scroll to position [0, 0]
click at [17, 26] on button "Menu" at bounding box center [13, 13] width 27 height 27
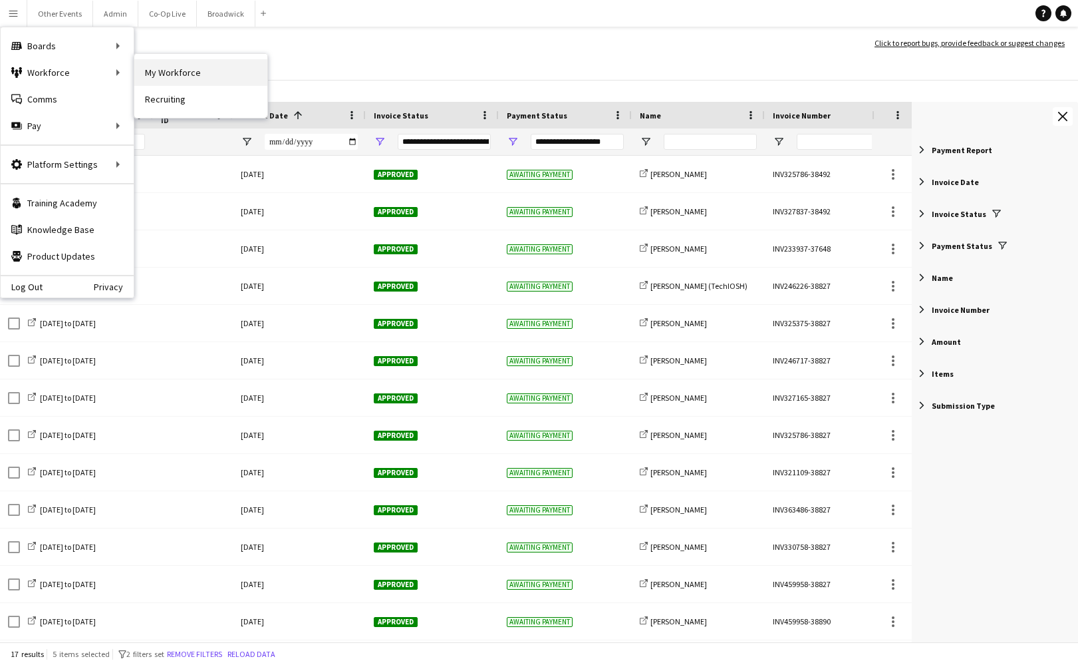
click at [218, 71] on link "My Workforce" at bounding box center [200, 72] width 133 height 27
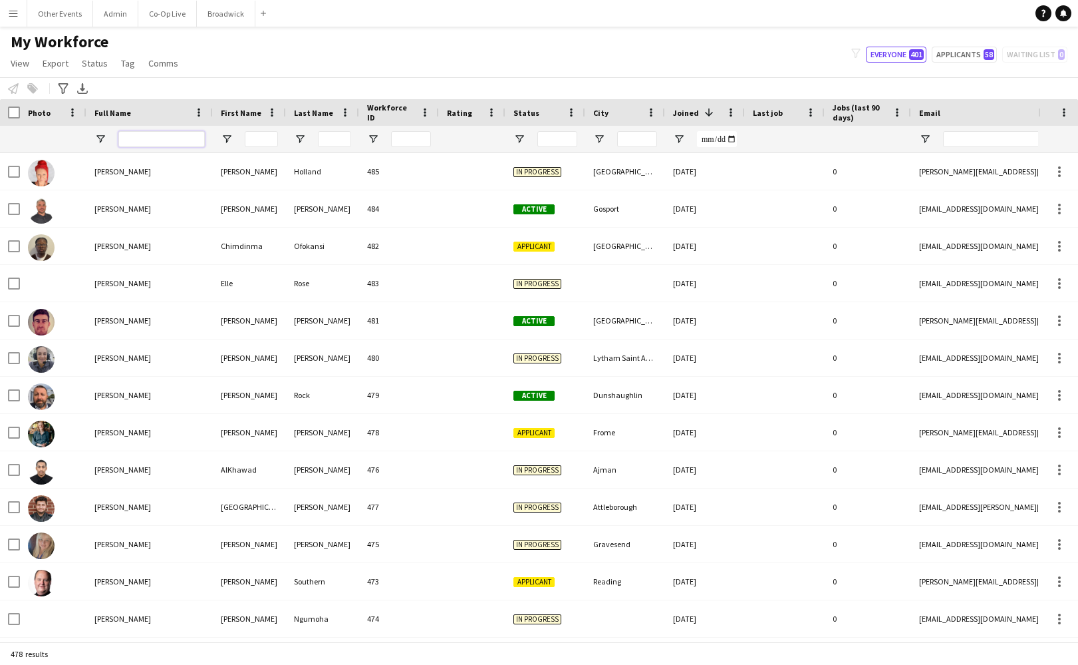
click at [163, 143] on input "Full Name Filter Input" at bounding box center [161, 139] width 86 height 16
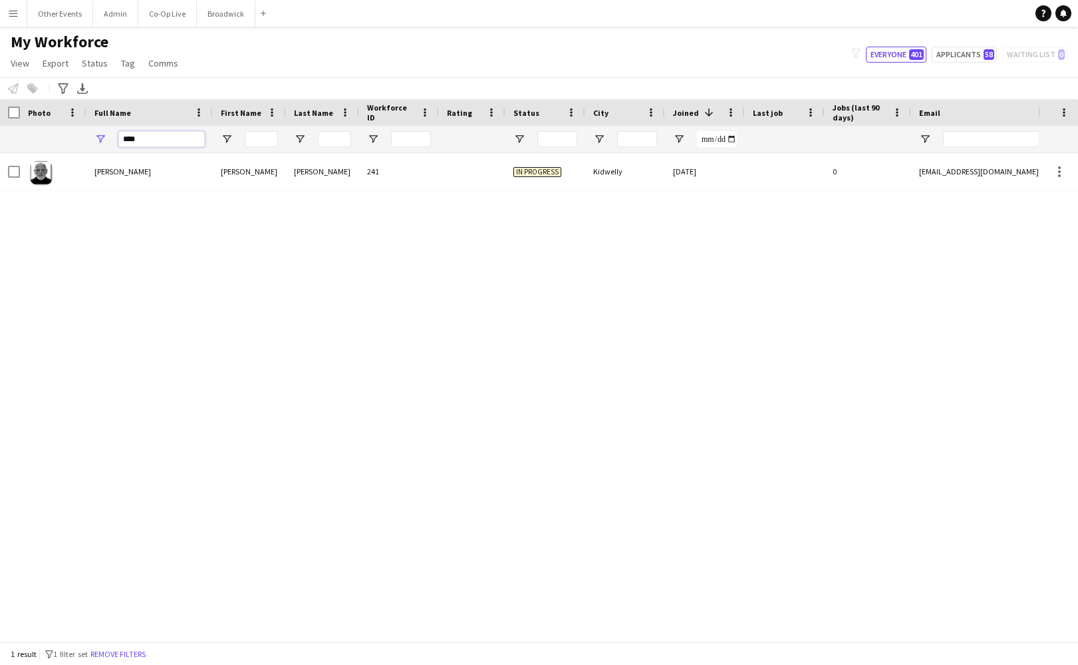
type input "****"
click at [428, 172] on div "241" at bounding box center [399, 171] width 80 height 37
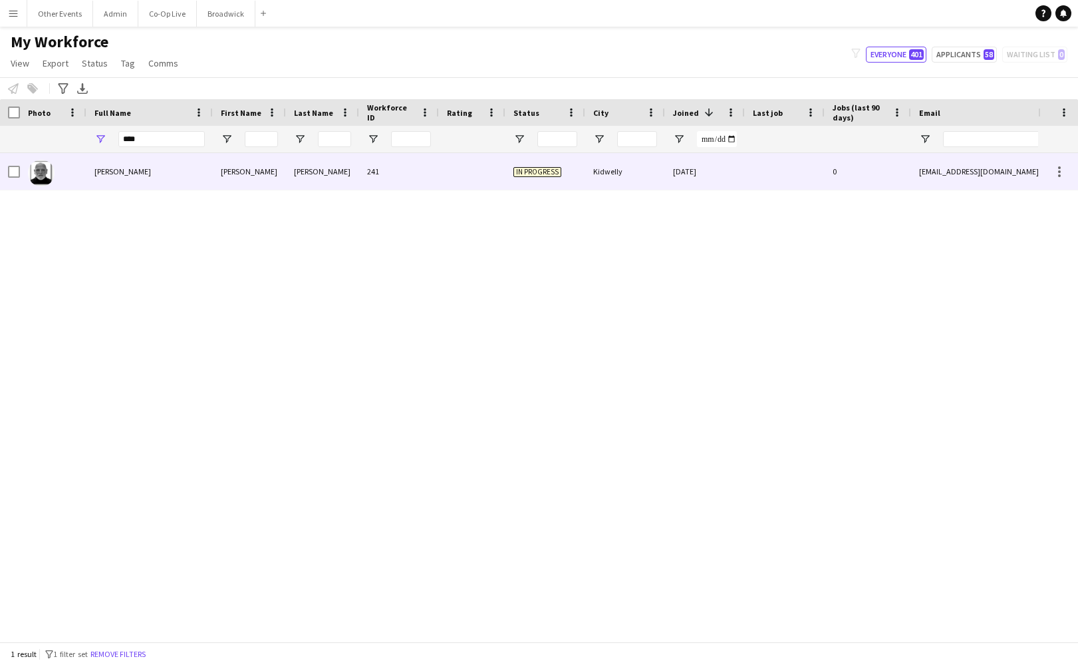
click at [859, 182] on div "0" at bounding box center [868, 171] width 86 height 37
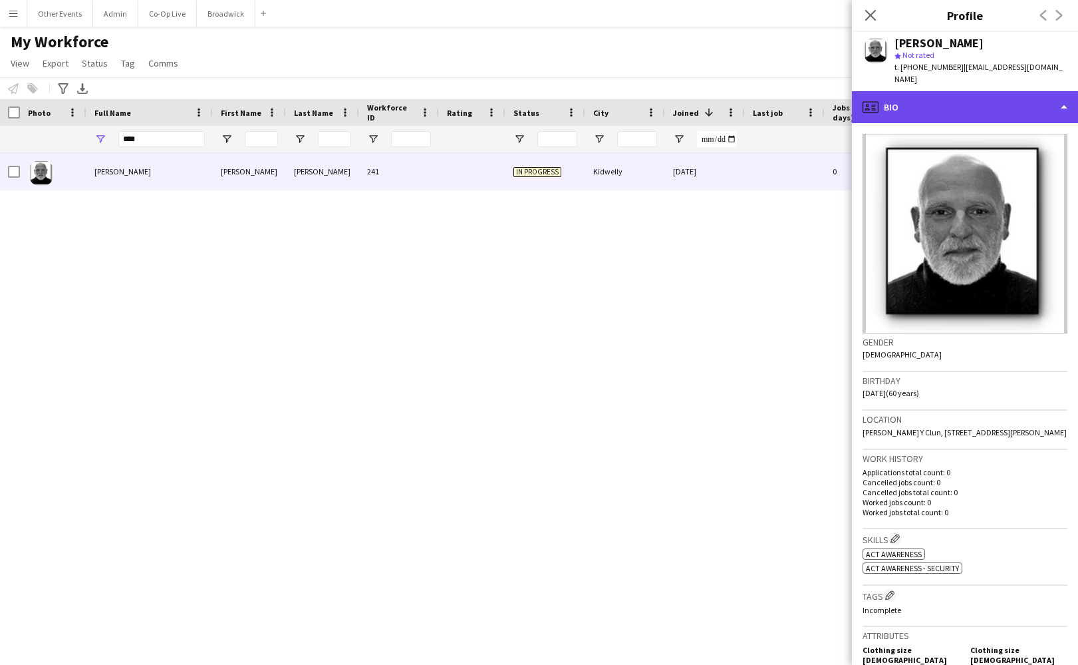
click at [1053, 111] on div "profile Bio" at bounding box center [965, 107] width 226 height 32
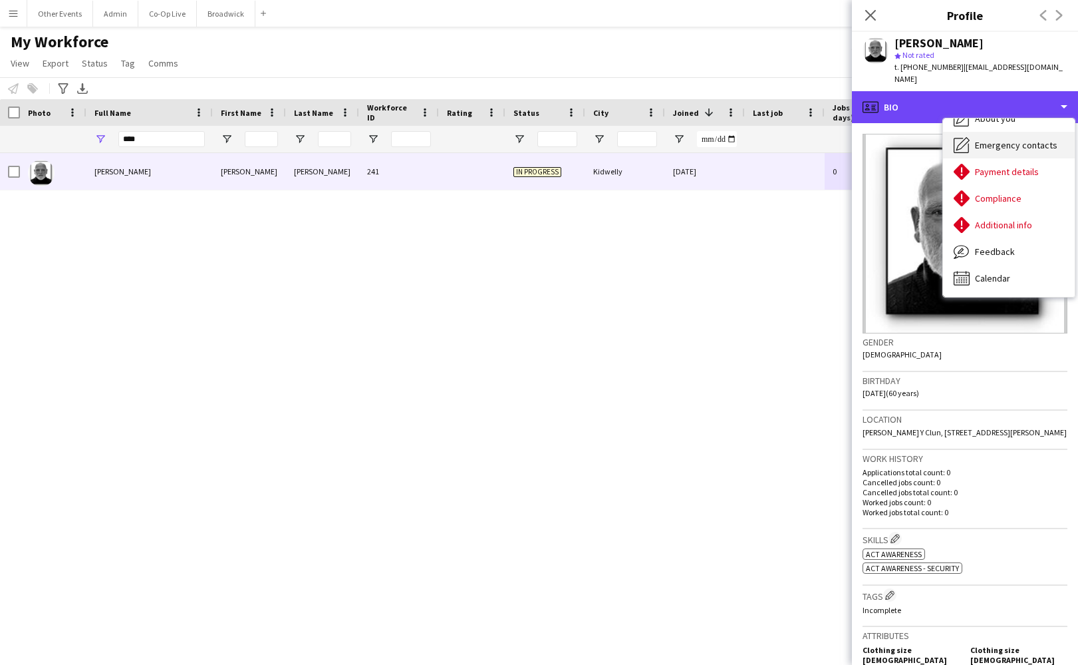
scroll to position [98, 0]
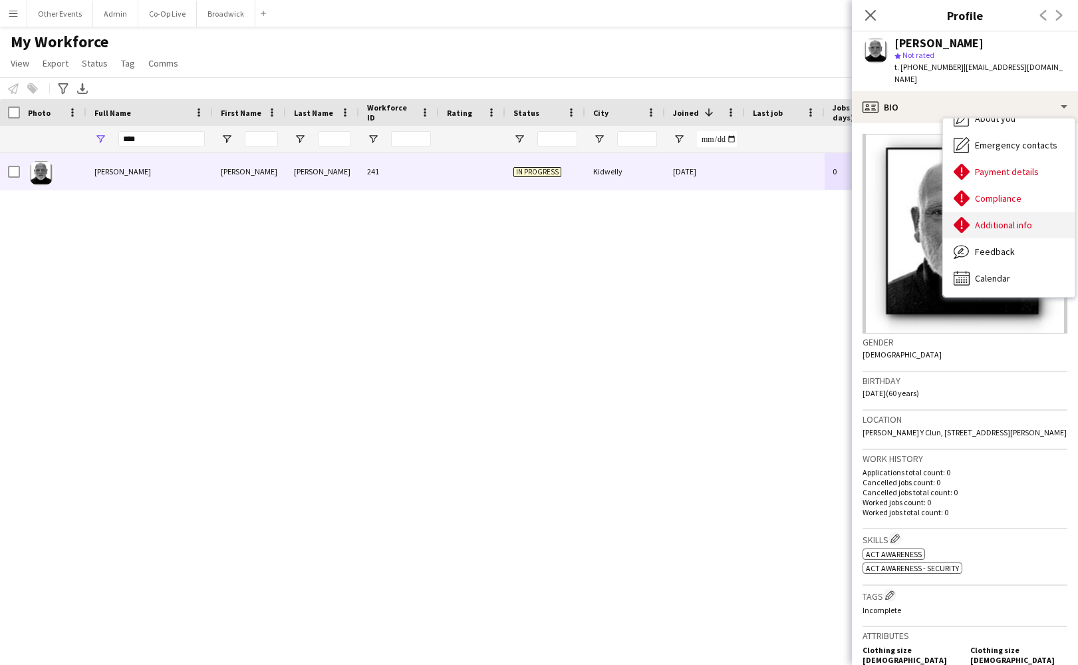
click at [1021, 237] on div "Additional info Additional info" at bounding box center [1009, 225] width 132 height 27
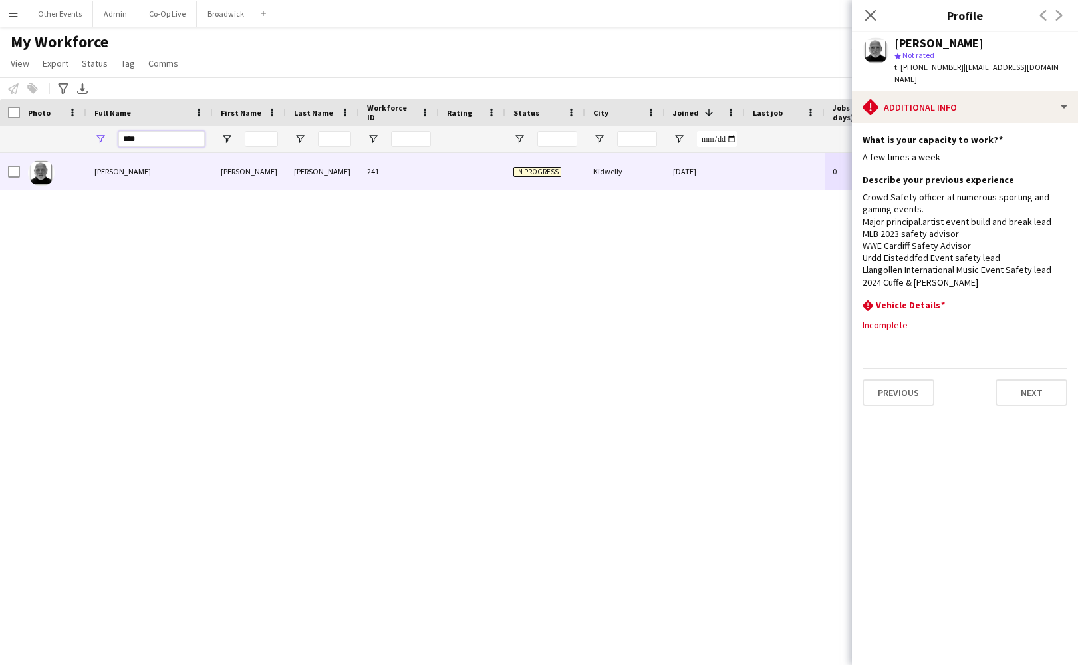
drag, startPoint x: 186, startPoint y: 138, endPoint x: 75, endPoint y: 138, distance: 110.4
click at [75, 138] on div "****" at bounding box center [817, 139] width 1635 height 27
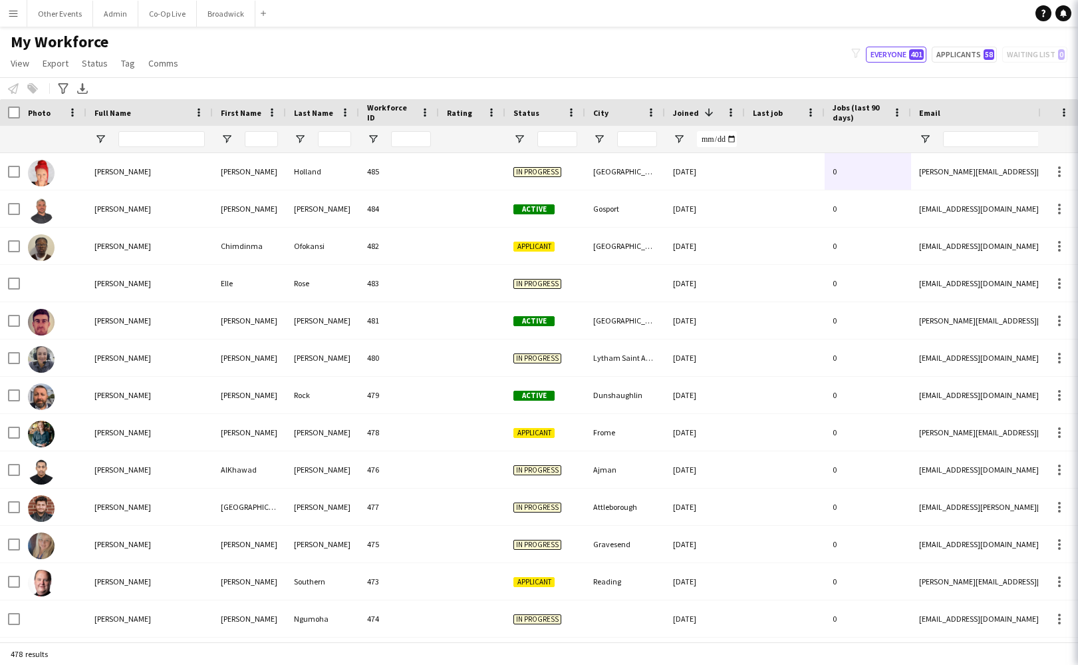
click at [299, 64] on div "My Workforce View Views Default view New view Update view Delete view Edit name…" at bounding box center [539, 54] width 1078 height 45
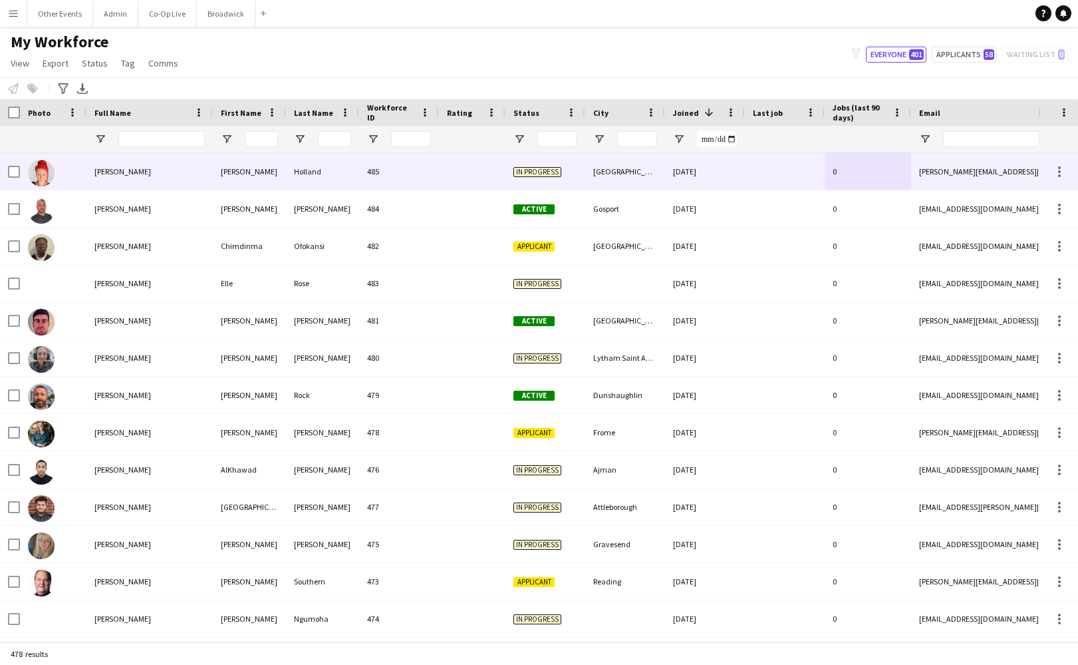
click at [344, 176] on div "Holland" at bounding box center [322, 171] width 73 height 37
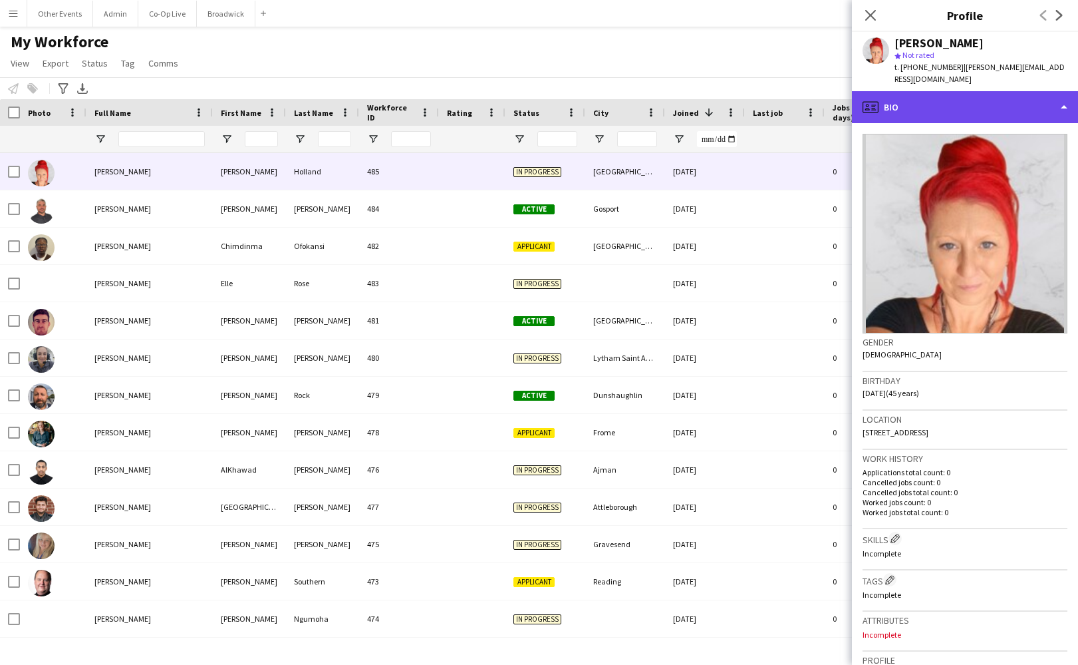
click at [984, 91] on div "profile Bio" at bounding box center [965, 107] width 226 height 32
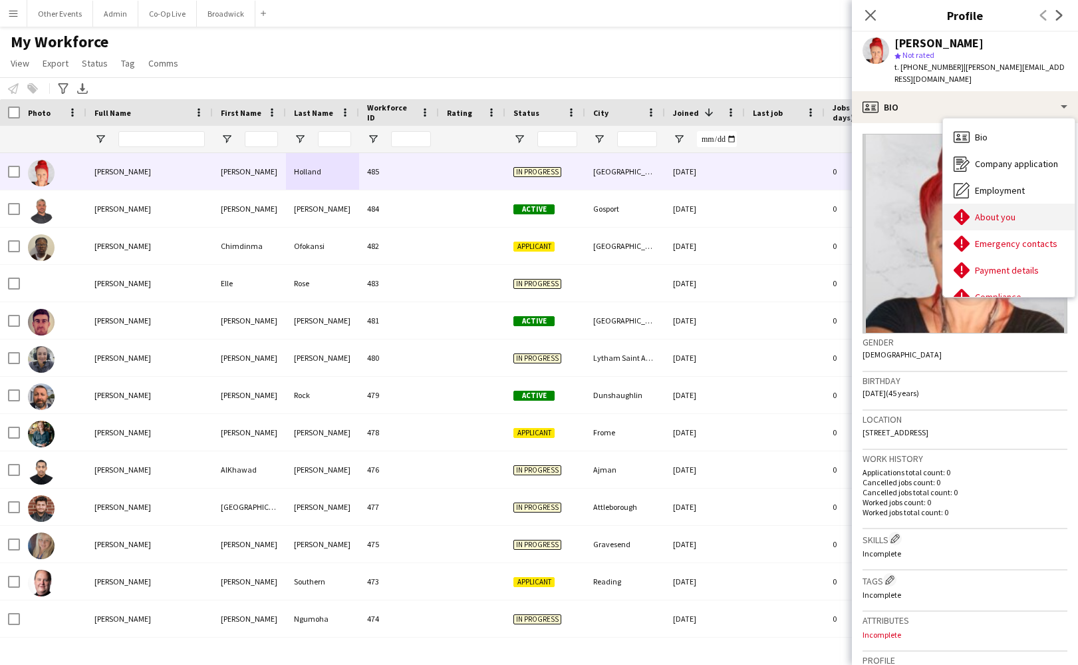
click at [1001, 211] on span "About you" at bounding box center [995, 217] width 41 height 12
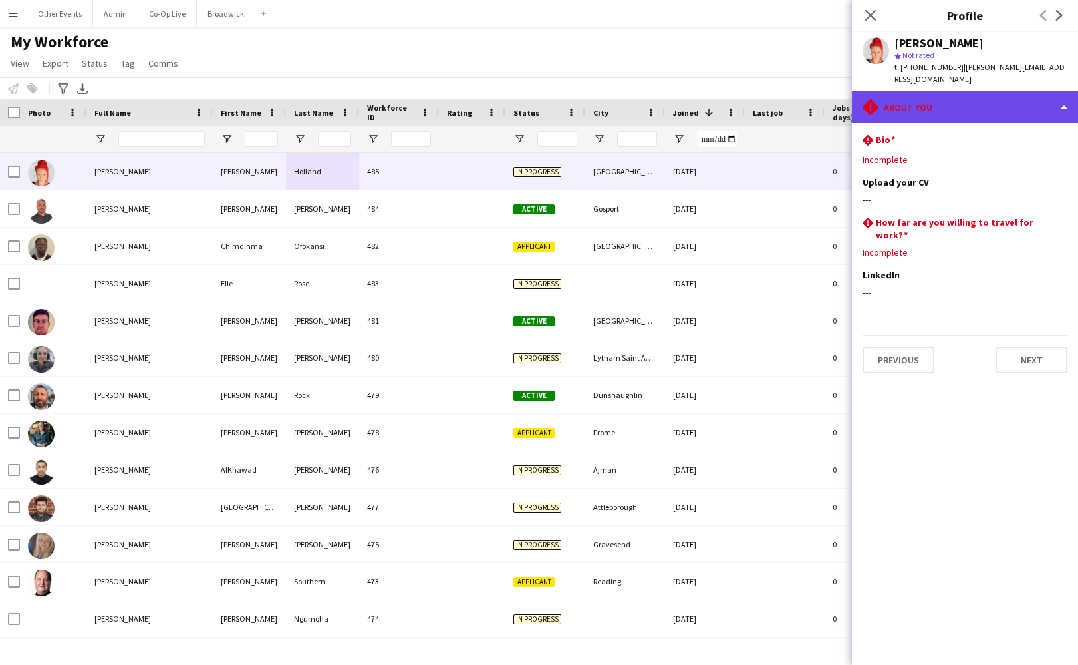
click at [990, 103] on div "rhombus-alert About you" at bounding box center [965, 107] width 226 height 32
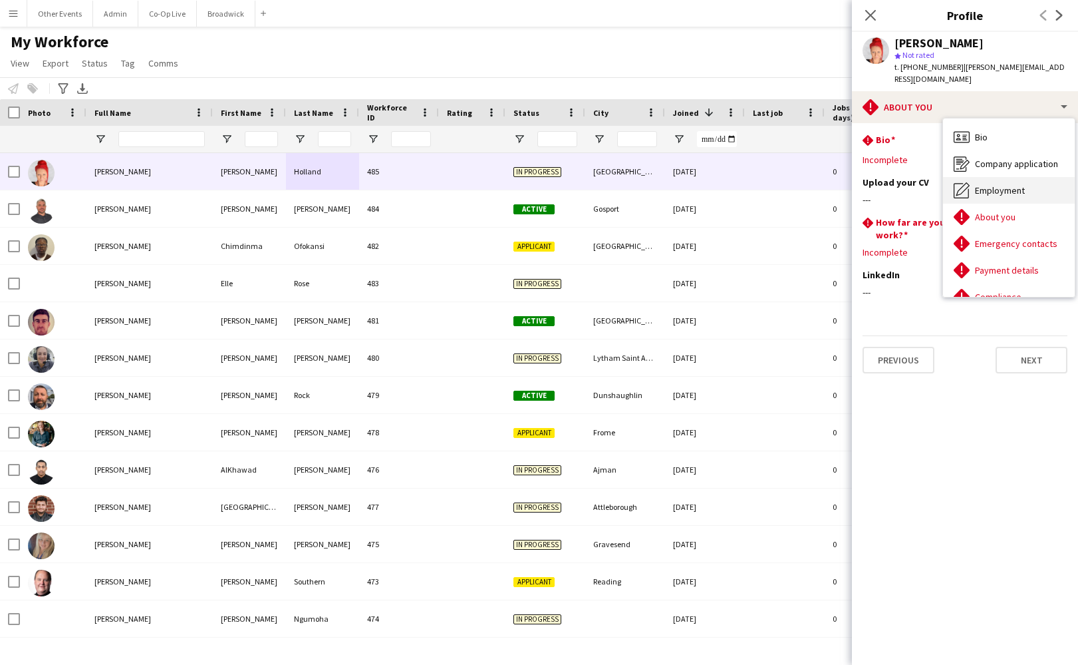
click at [996, 184] on span "Employment" at bounding box center [1000, 190] width 50 height 12
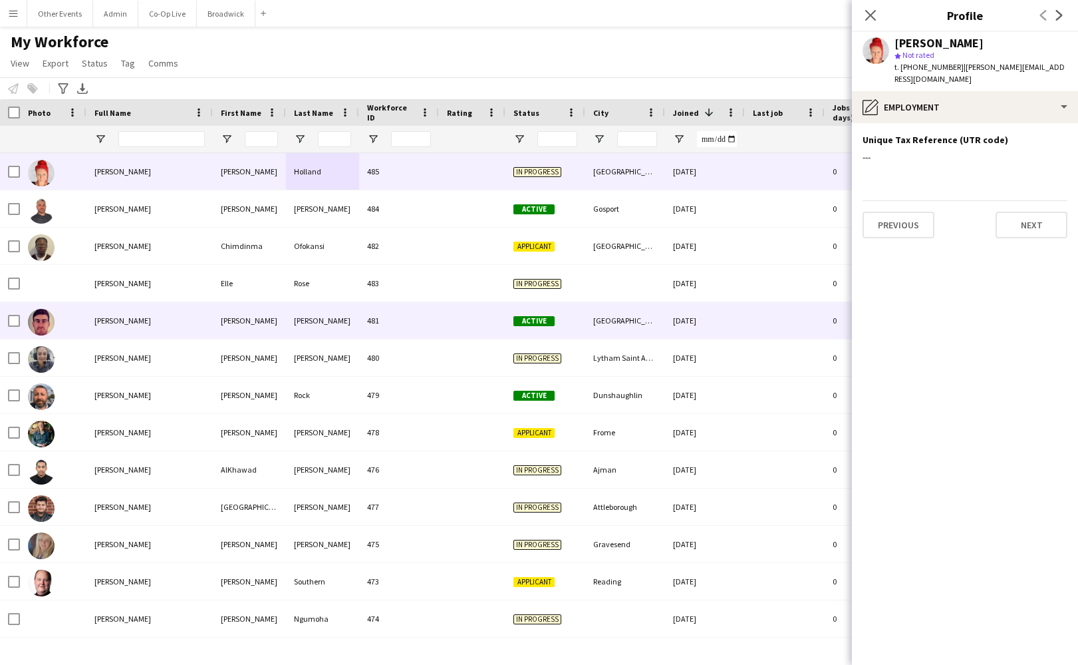
click at [747, 315] on div at bounding box center [785, 320] width 80 height 37
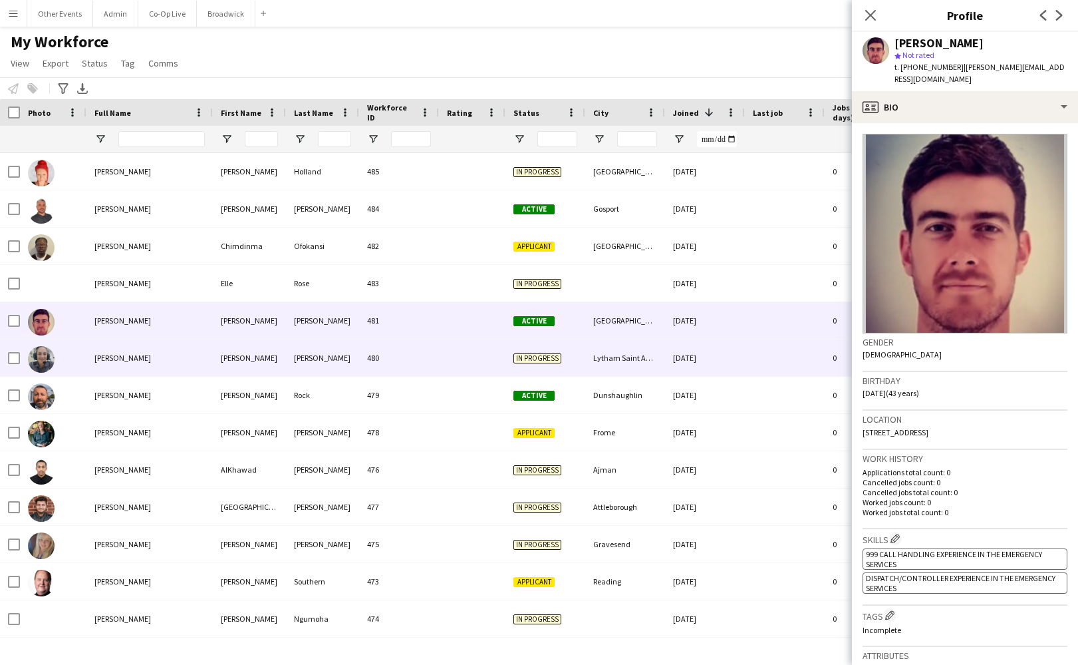
click at [744, 355] on div "[DATE]" at bounding box center [705, 357] width 80 height 37
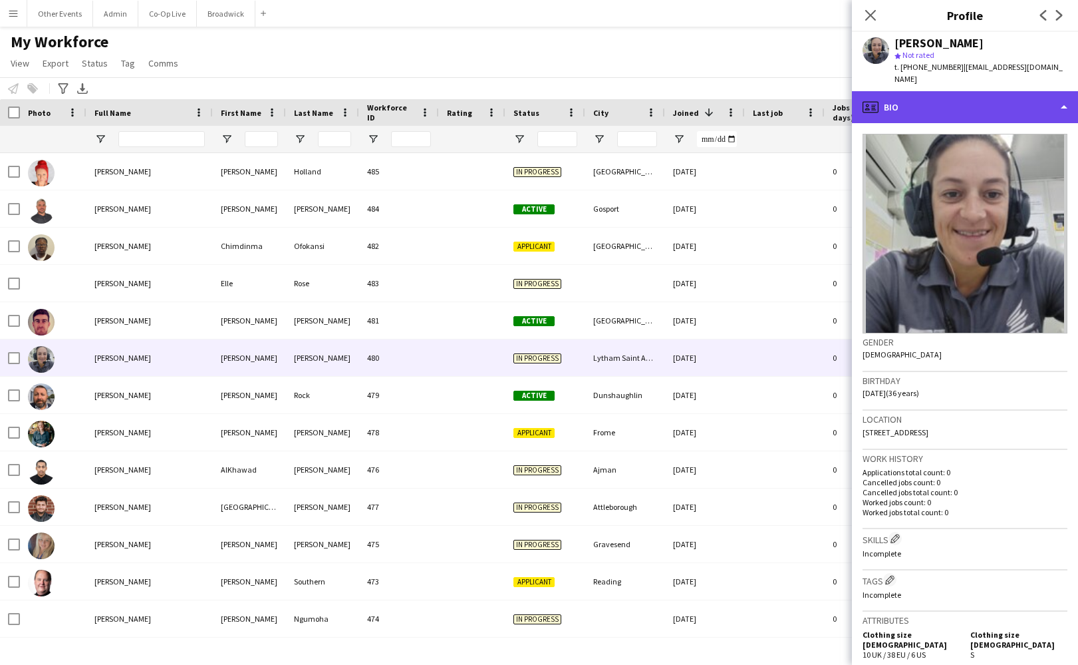
click at [965, 104] on div "profile Bio" at bounding box center [965, 107] width 226 height 32
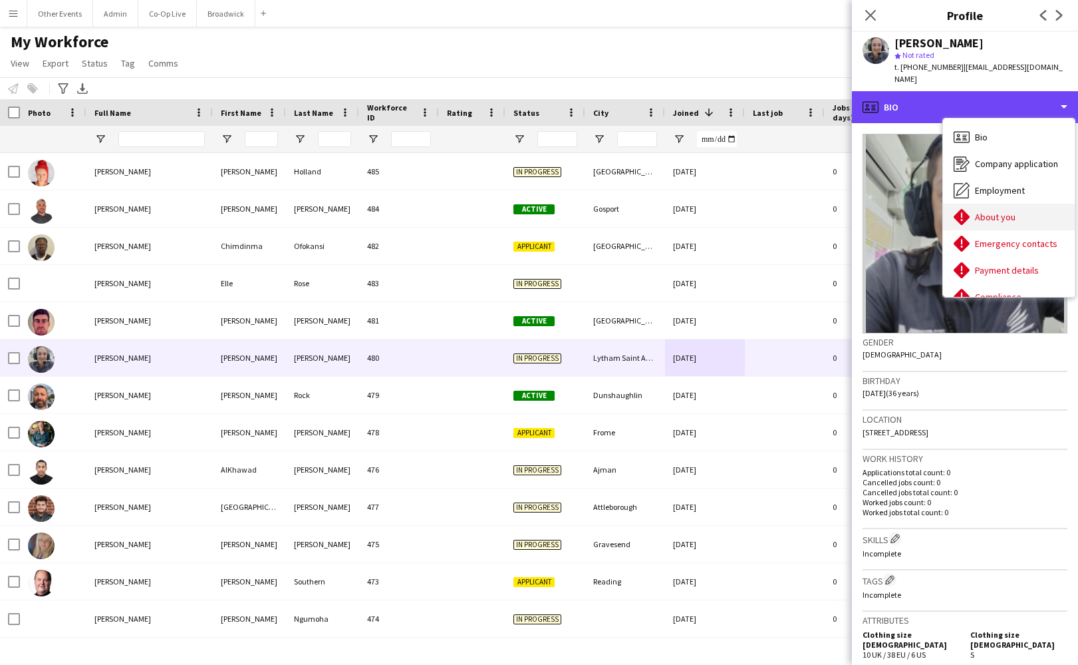
scroll to position [-1, 0]
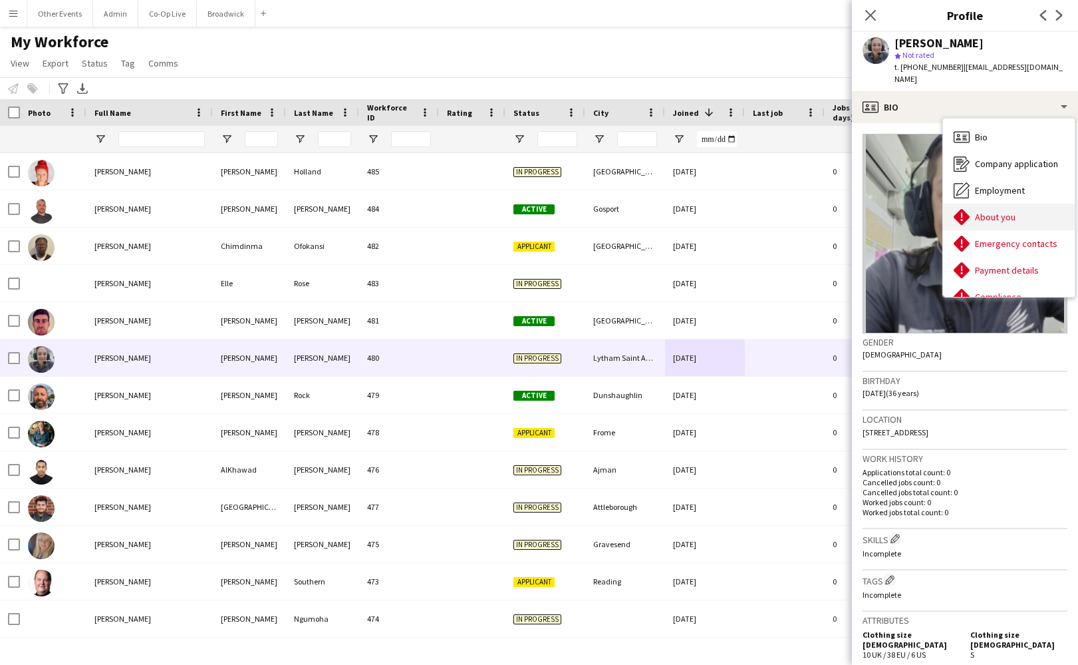
click at [1001, 211] on span "About you" at bounding box center [995, 217] width 41 height 12
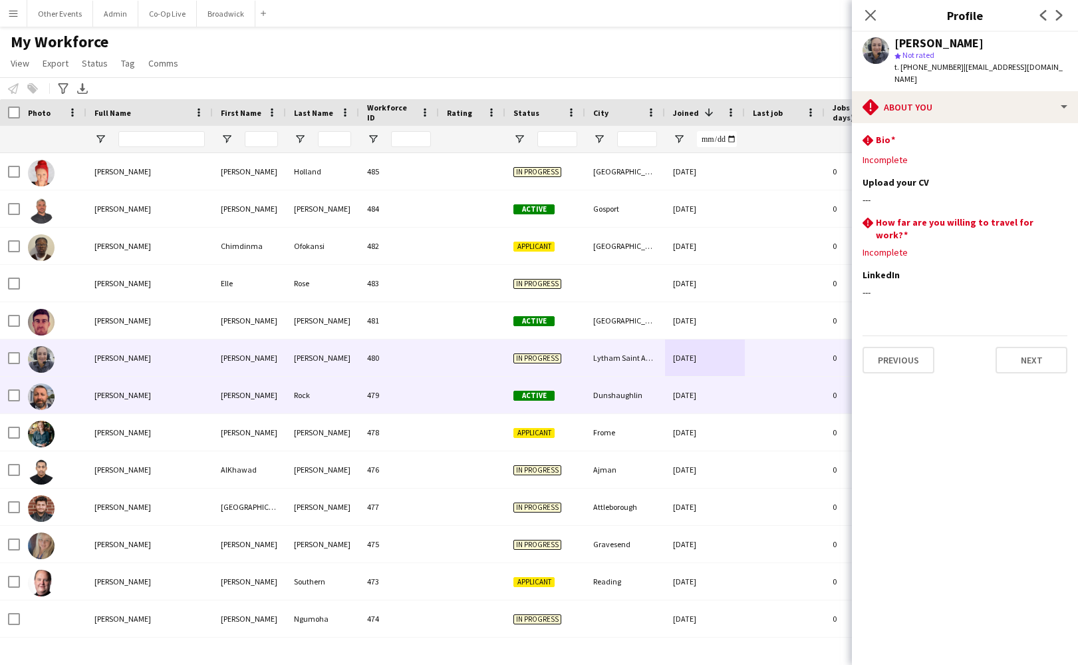
click at [745, 377] on div at bounding box center [785, 394] width 80 height 37
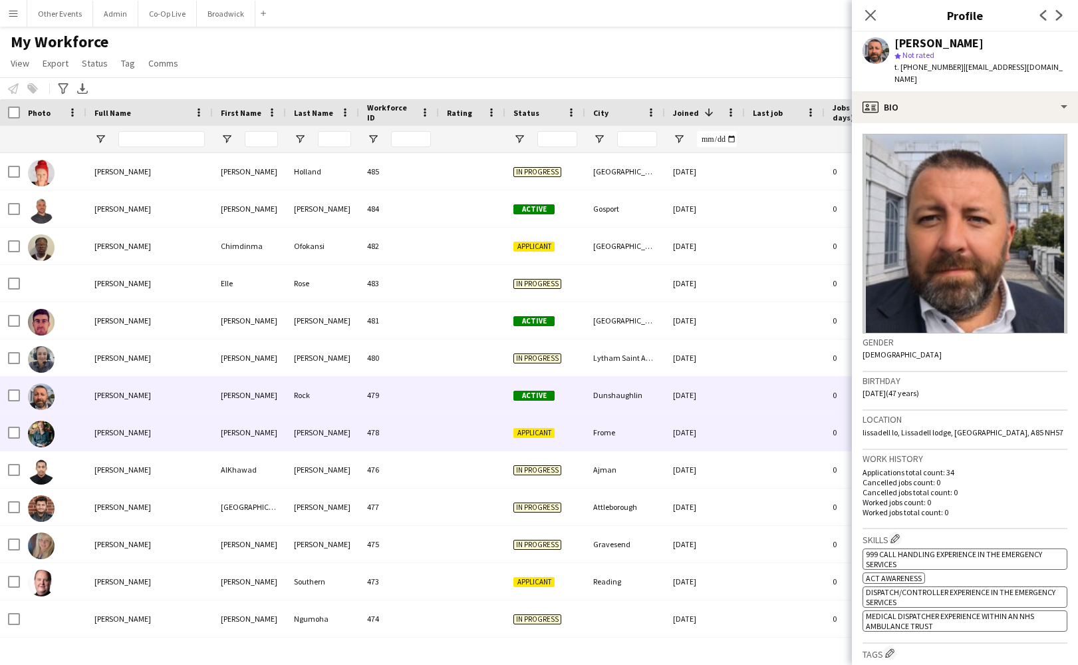
click at [739, 440] on div "[DATE]" at bounding box center [705, 432] width 80 height 37
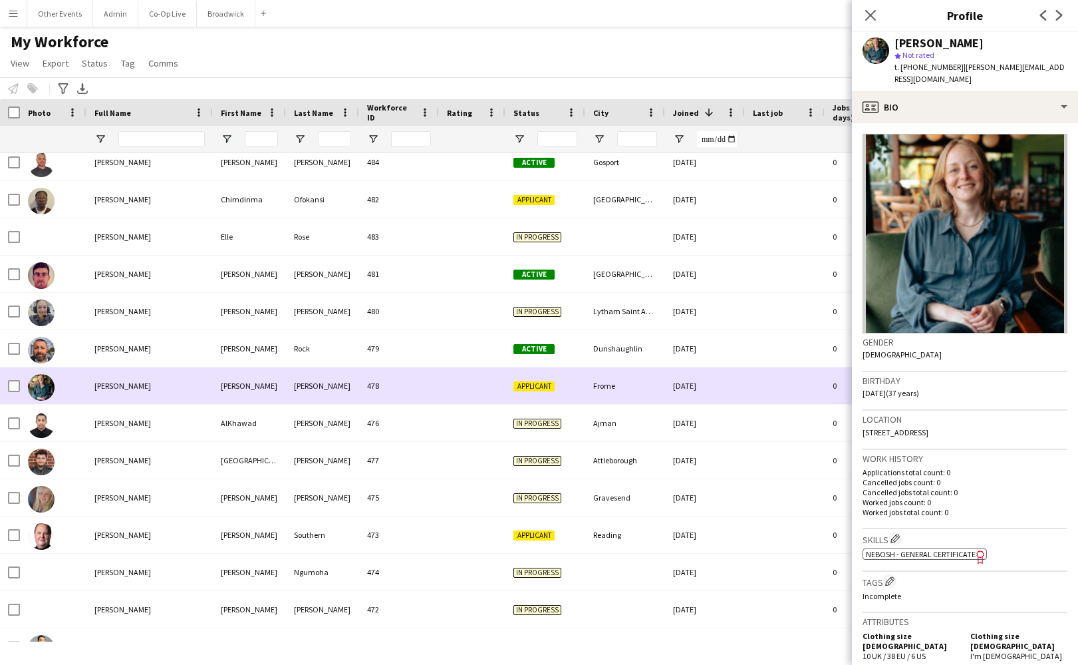
scroll to position [62, 0]
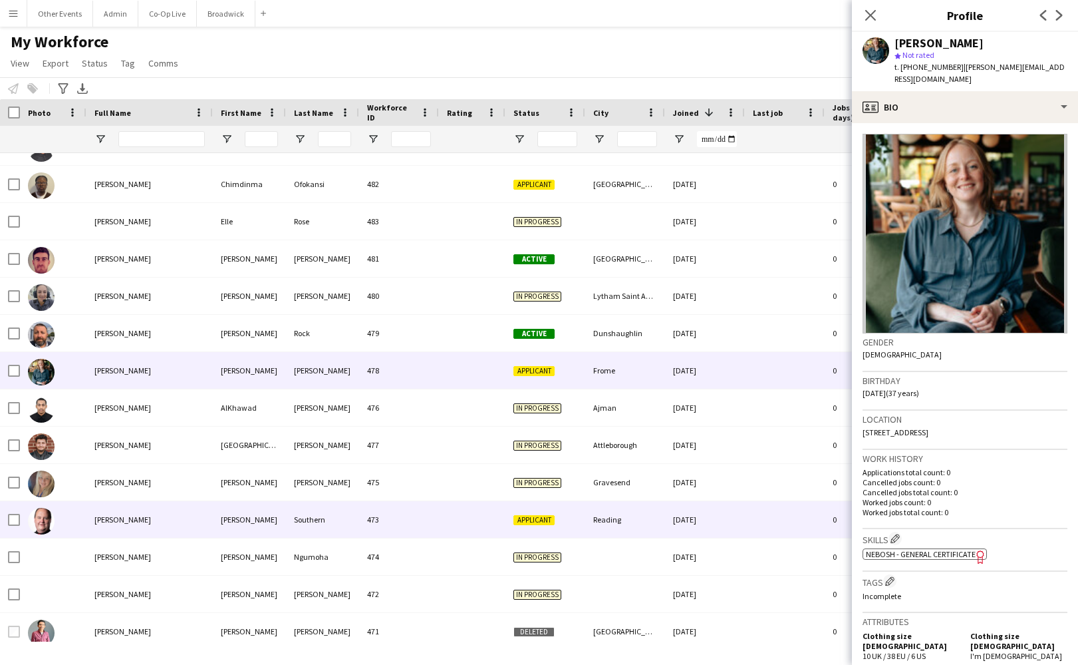
click at [738, 527] on div "[DATE]" at bounding box center [705, 519] width 80 height 37
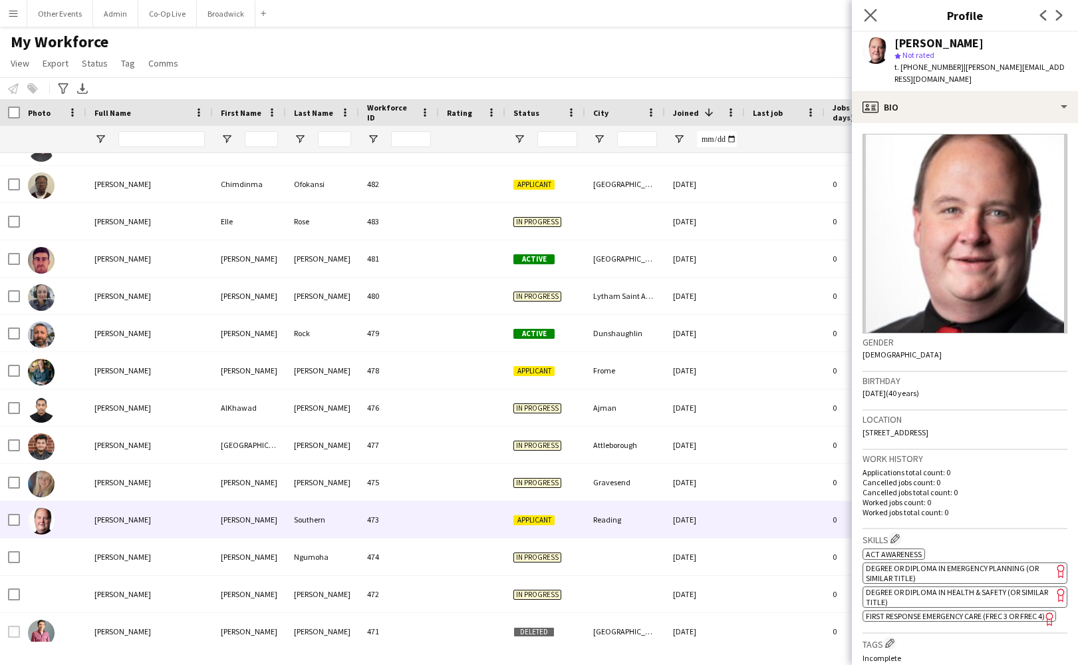
click at [870, 9] on app-icon "Close pop-in" at bounding box center [870, 15] width 19 height 19
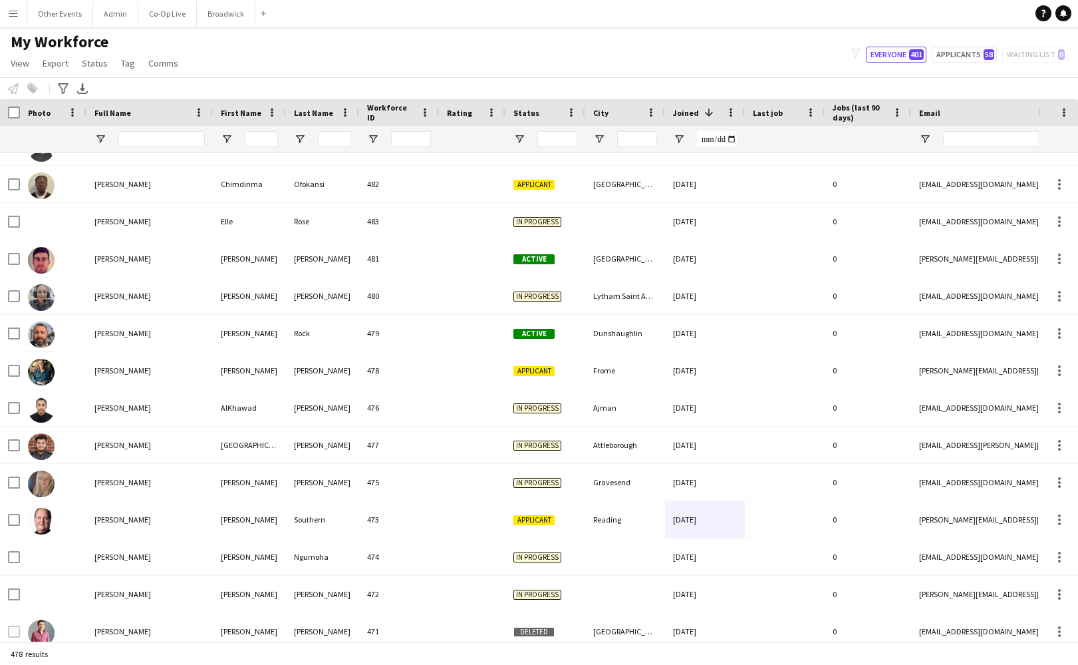
click at [27, 17] on div "Other Events Close Admin Close Co-Op Live Close [GEOGRAPHIC_DATA] Add" at bounding box center [149, 13] width 245 height 27
click at [16, 17] on app-icon "Menu" at bounding box center [13, 13] width 11 height 11
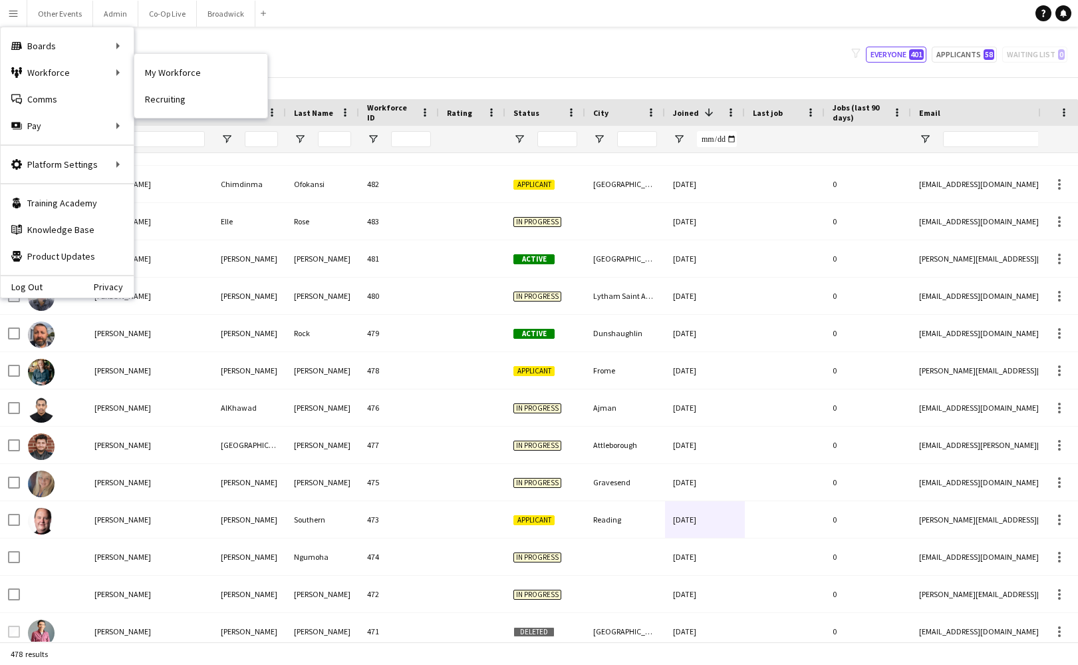
click at [198, 79] on link "My Workforce" at bounding box center [200, 72] width 133 height 27
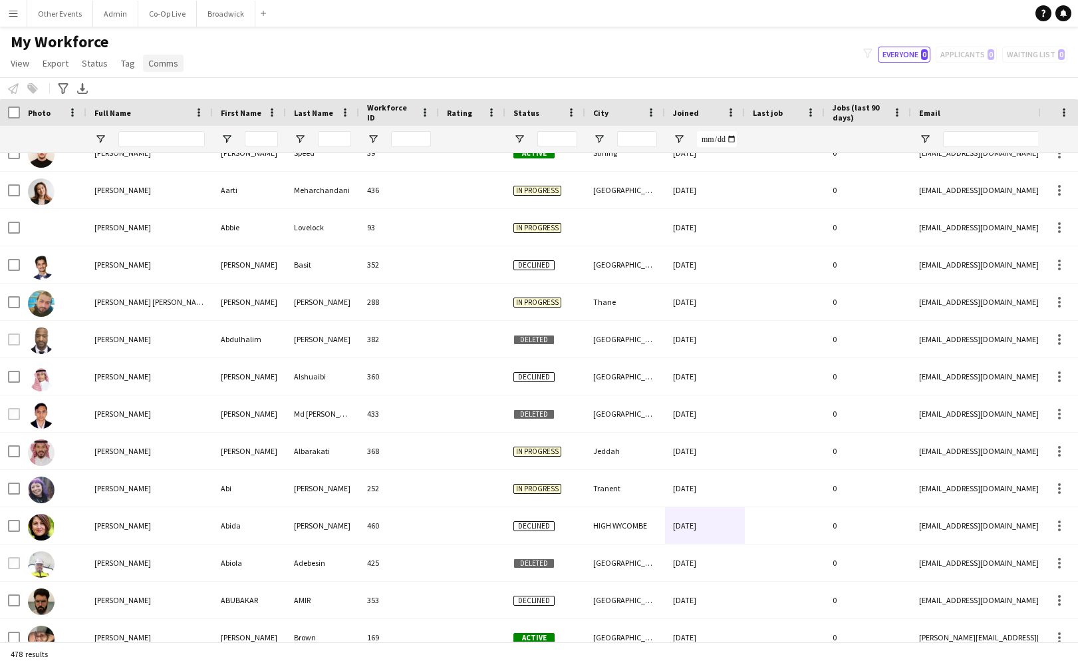
click at [143, 68] on link "Comms" at bounding box center [163, 63] width 41 height 17
click at [152, 63] on span "Comms" at bounding box center [163, 63] width 30 height 12
click at [49, 70] on link "Export" at bounding box center [55, 63] width 37 height 17
click at [82, 63] on span "Status" at bounding box center [95, 63] width 26 height 12
click at [50, 58] on span "Export" at bounding box center [56, 63] width 26 height 12
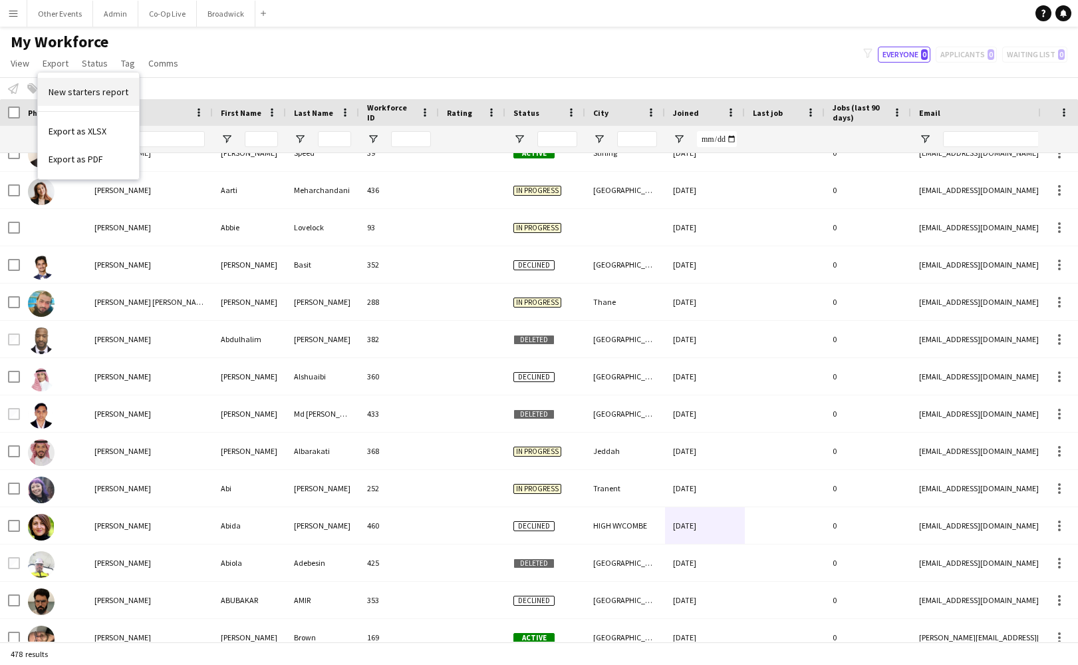
click at [74, 88] on span "New starters report" at bounding box center [89, 92] width 80 height 12
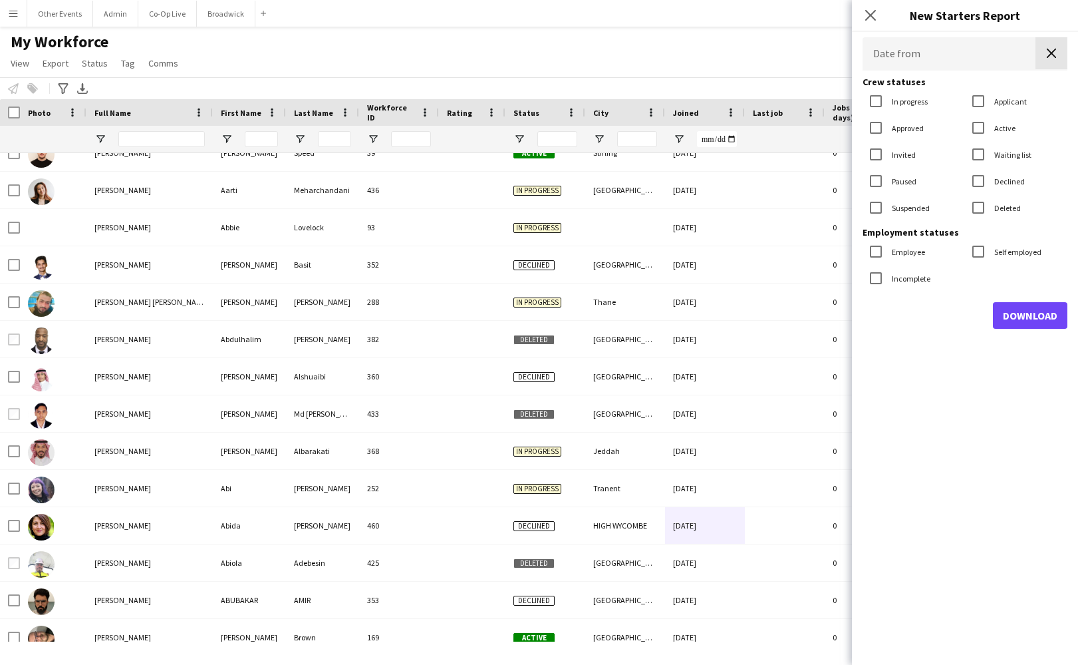
click at [1060, 49] on app-icon "Clear date" at bounding box center [1052, 53] width 32 height 32
click at [873, 14] on icon at bounding box center [870, 15] width 13 height 13
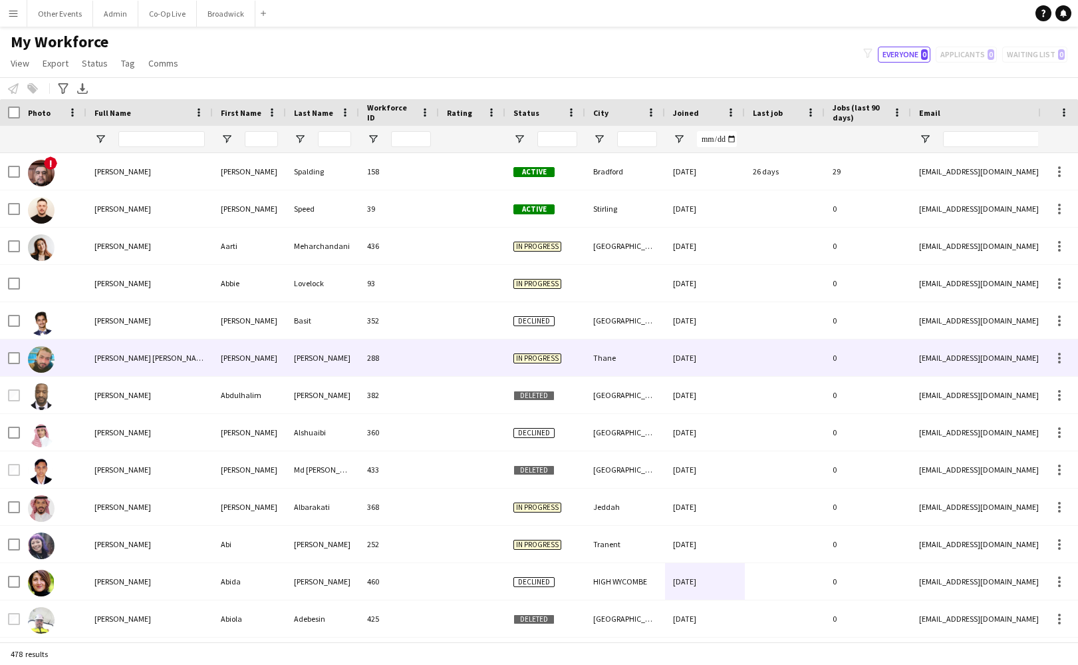
scroll to position [0, 0]
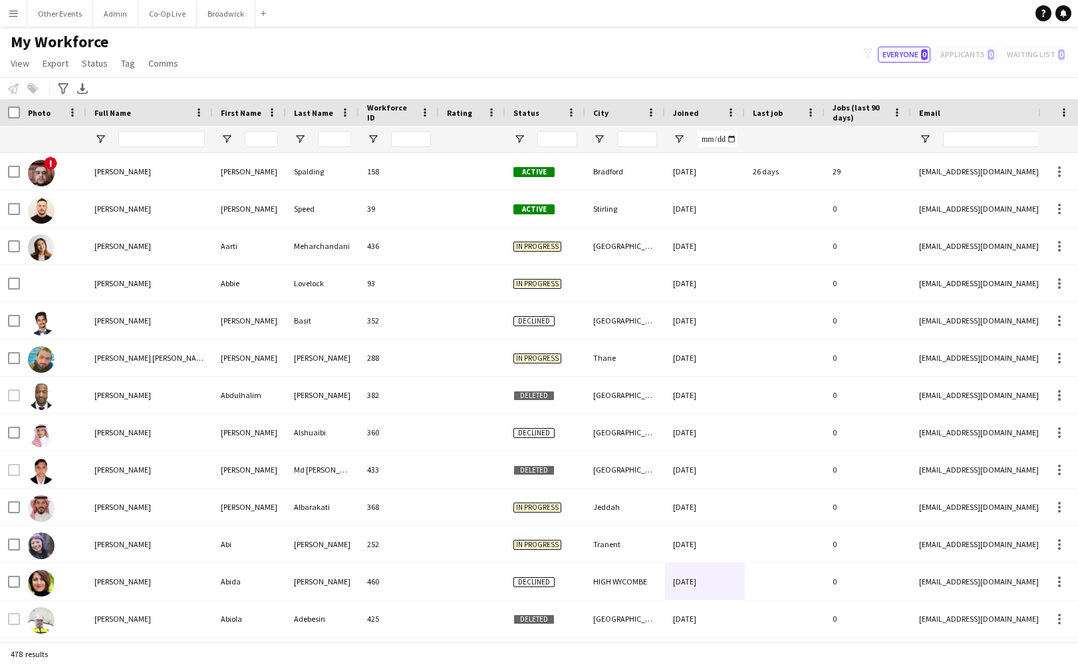
click at [661, 1] on app-navbar "Menu Boards Boards Boards All jobs Status Workforce Workforce My Workforce Recr…" at bounding box center [539, 13] width 1078 height 27
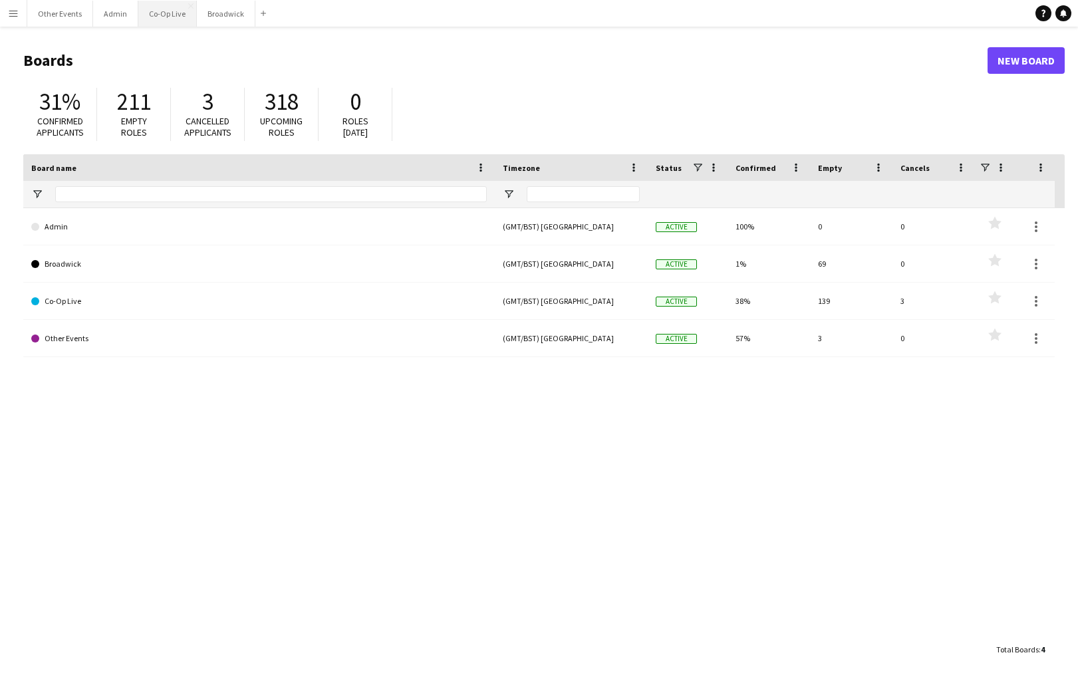
click at [174, 21] on button "Co-Op Live Close" at bounding box center [167, 14] width 59 height 26
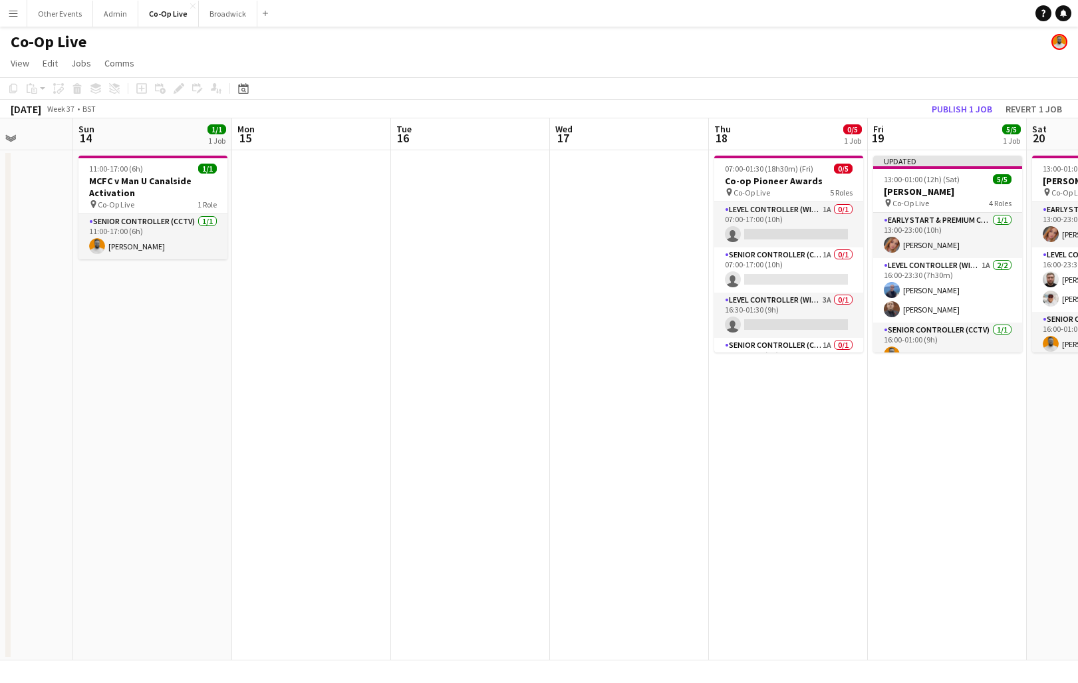
scroll to position [0, 442]
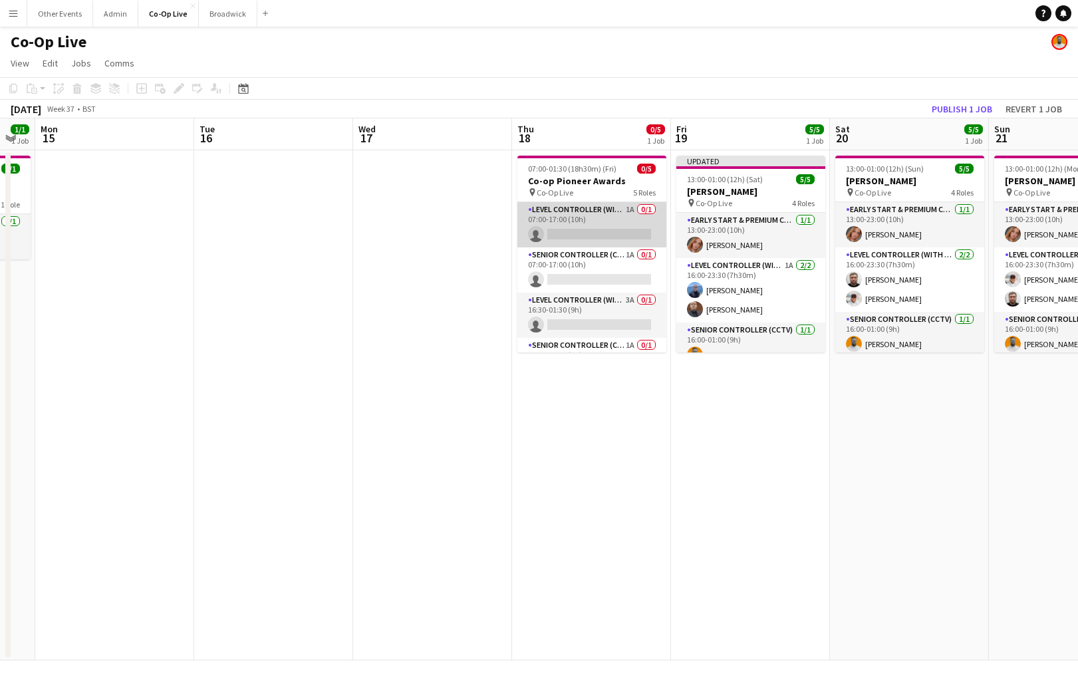
click at [613, 218] on app-card-role "Level Controller (with CCTV) 1A 0/1 07:00-17:00 (10h) single-neutral-actions" at bounding box center [591, 224] width 149 height 45
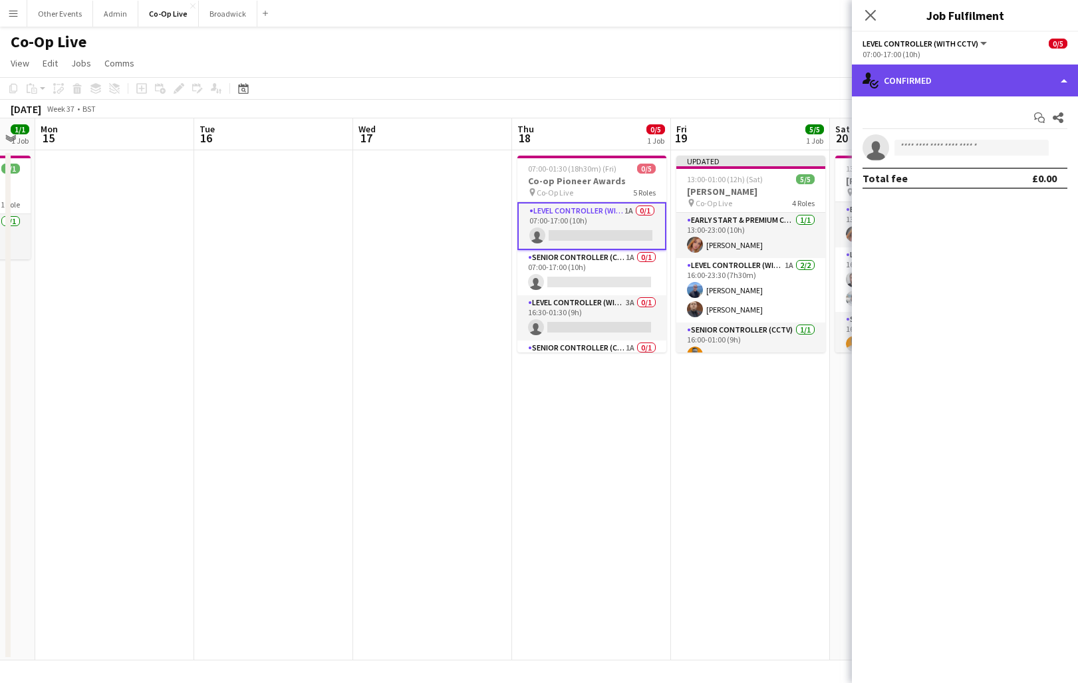
click at [1006, 70] on div "single-neutral-actions-check-2 Confirmed" at bounding box center [965, 81] width 226 height 32
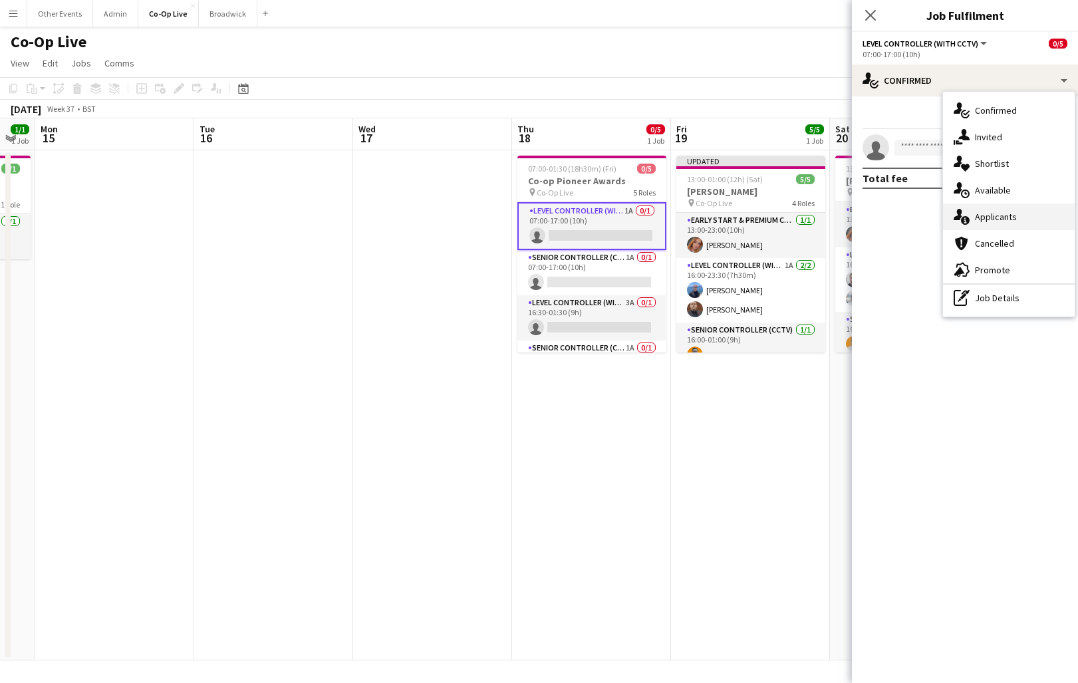
click at [1017, 220] on div "single-neutral-actions-information Applicants" at bounding box center [1009, 217] width 132 height 27
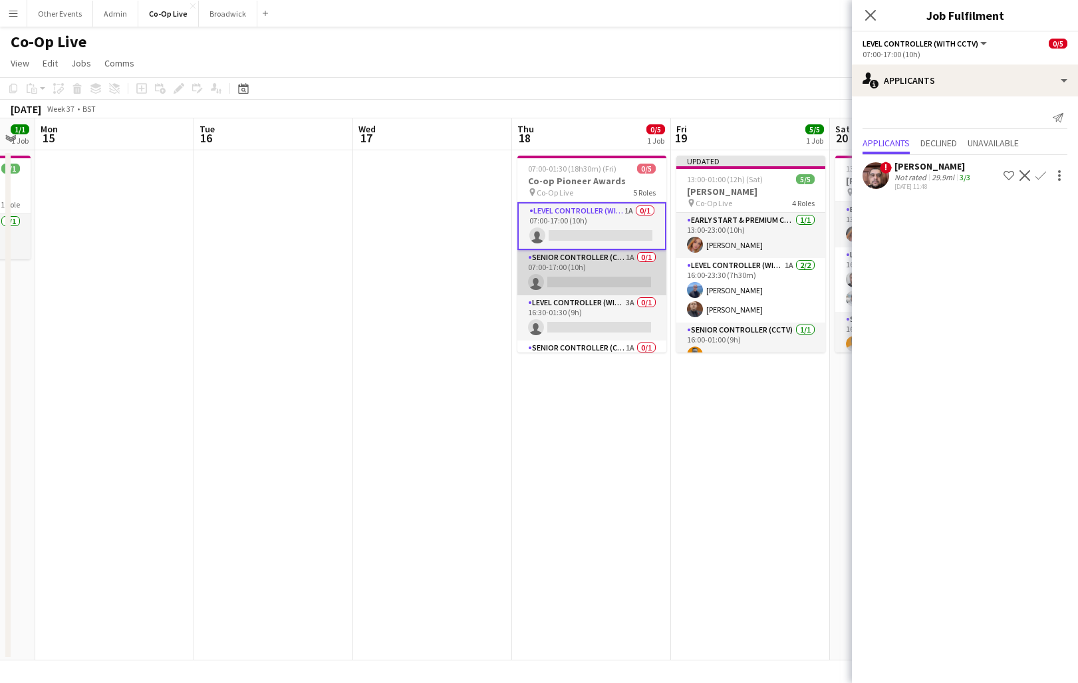
click at [581, 269] on app-card-role "Senior Controller (CCTV) 1A 0/1 07:00-17:00 (10h) single-neutral-actions" at bounding box center [591, 272] width 149 height 45
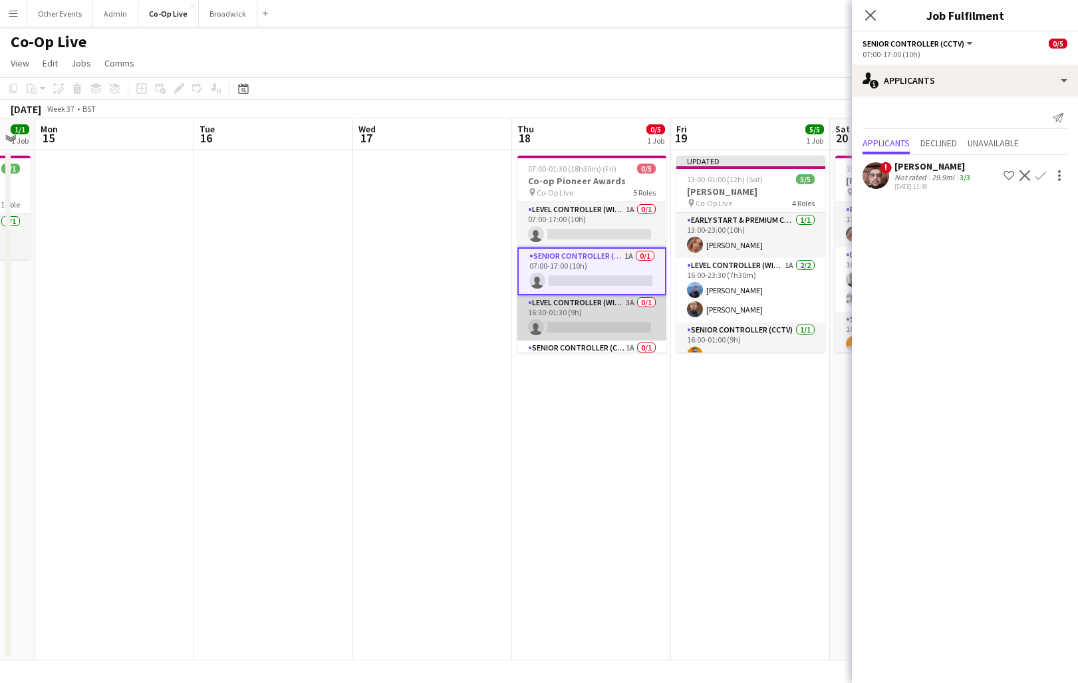
click at [596, 305] on app-card-role "Level Controller (with CCTV) 3A 0/1 16:30-01:30 (9h) single-neutral-actions" at bounding box center [591, 317] width 149 height 45
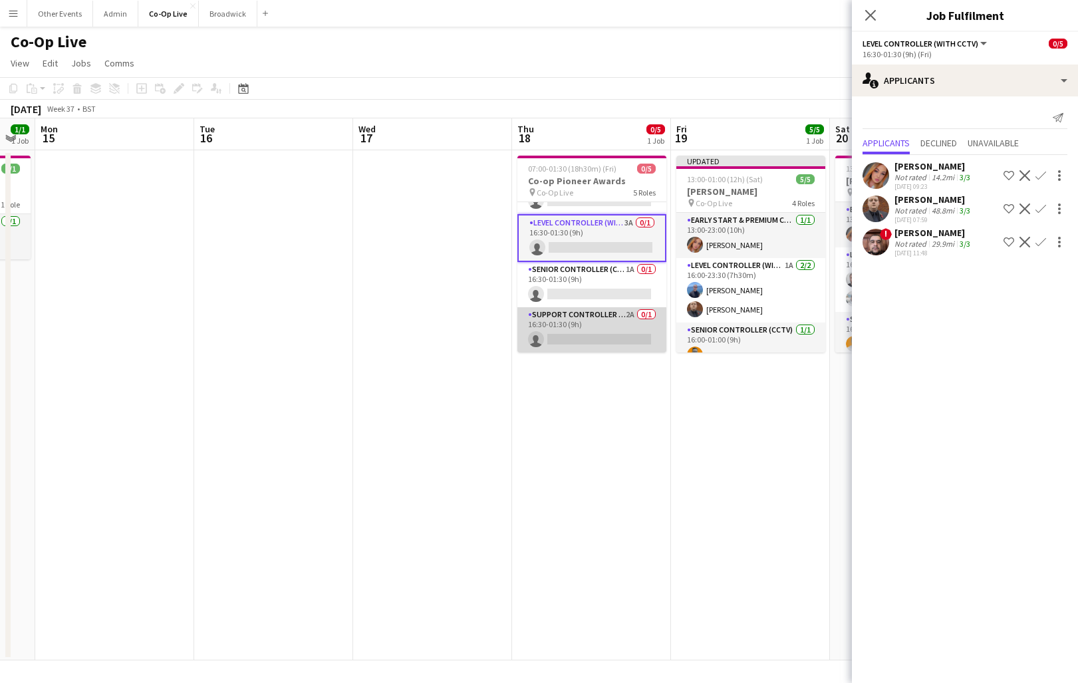
scroll to position [78, 0]
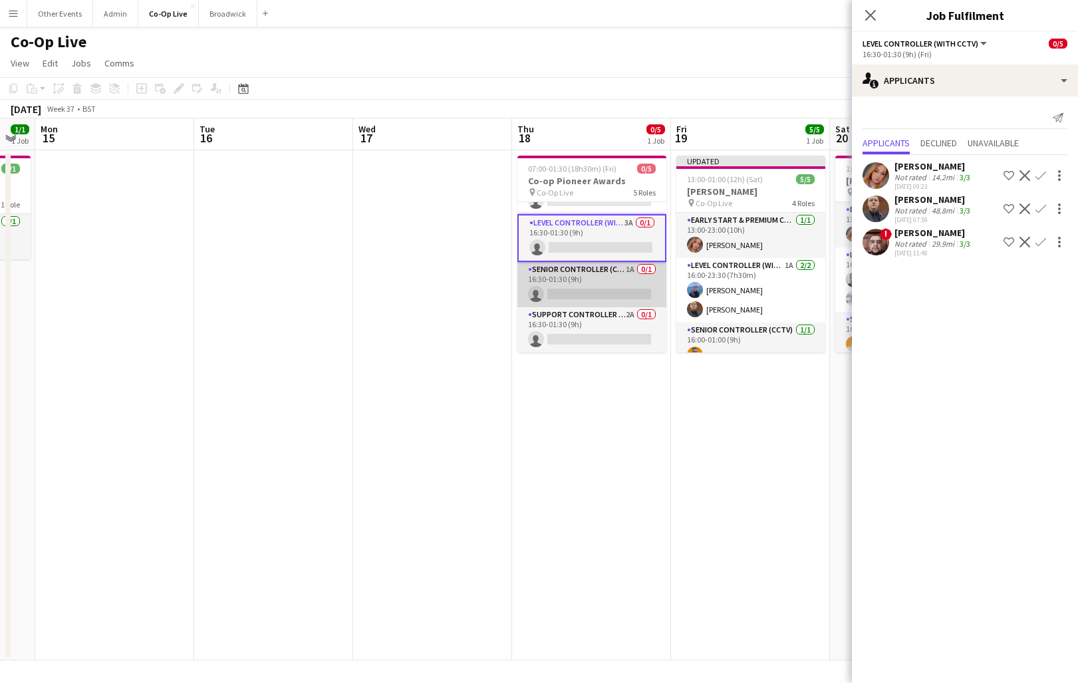
click at [607, 291] on app-card-role "Senior Controller (CCTV) 1A 0/1 16:30-01:30 (9h) single-neutral-actions" at bounding box center [591, 284] width 149 height 45
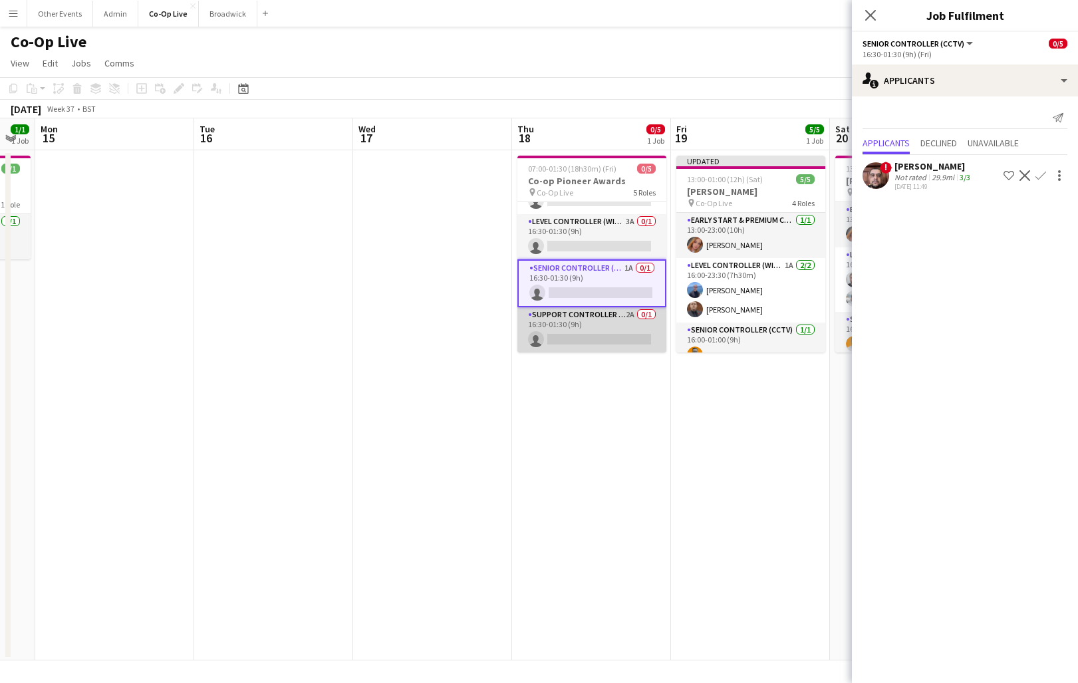
click at [609, 326] on app-card-role "Support Controller (with CCTV) 2A 0/1 16:30-01:30 (9h) single-neutral-actions" at bounding box center [591, 329] width 149 height 45
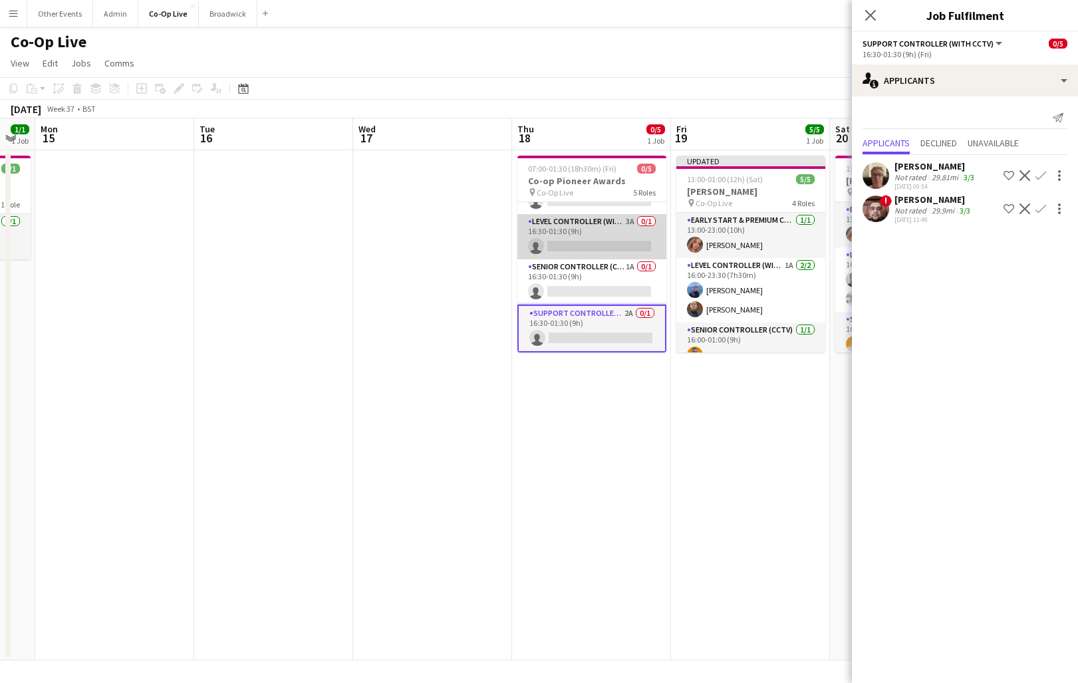
click at [582, 233] on app-card-role "Level Controller (with CCTV) 3A 0/1 16:30-01:30 (9h) single-neutral-actions" at bounding box center [591, 236] width 149 height 45
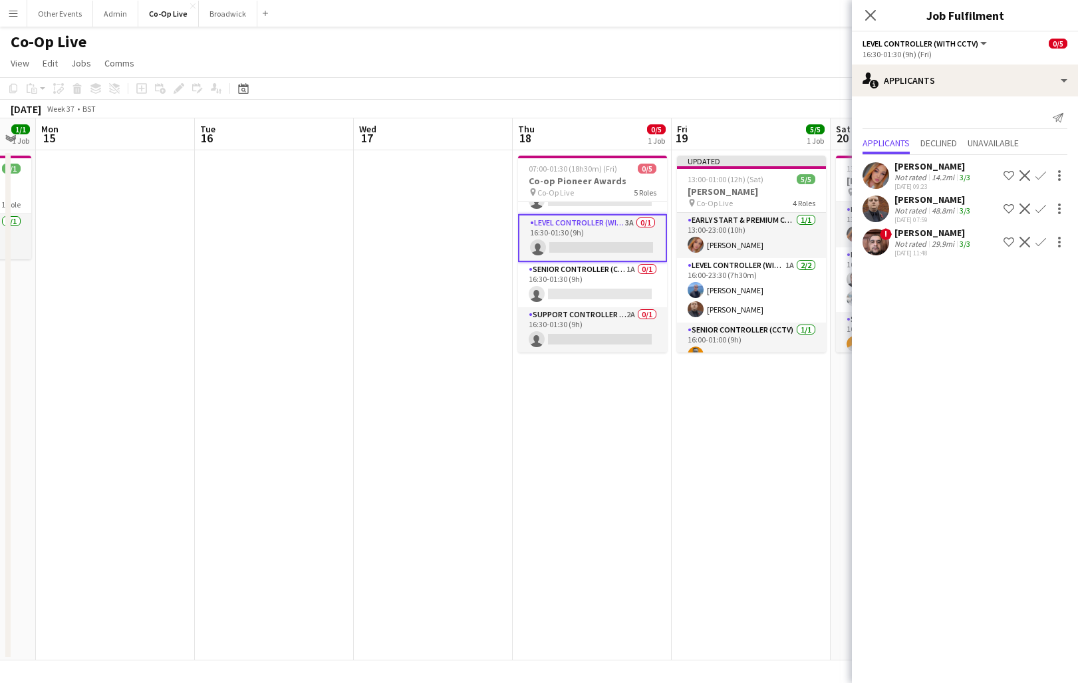
click at [1042, 175] on app-icon "Confirm" at bounding box center [1041, 175] width 11 height 11
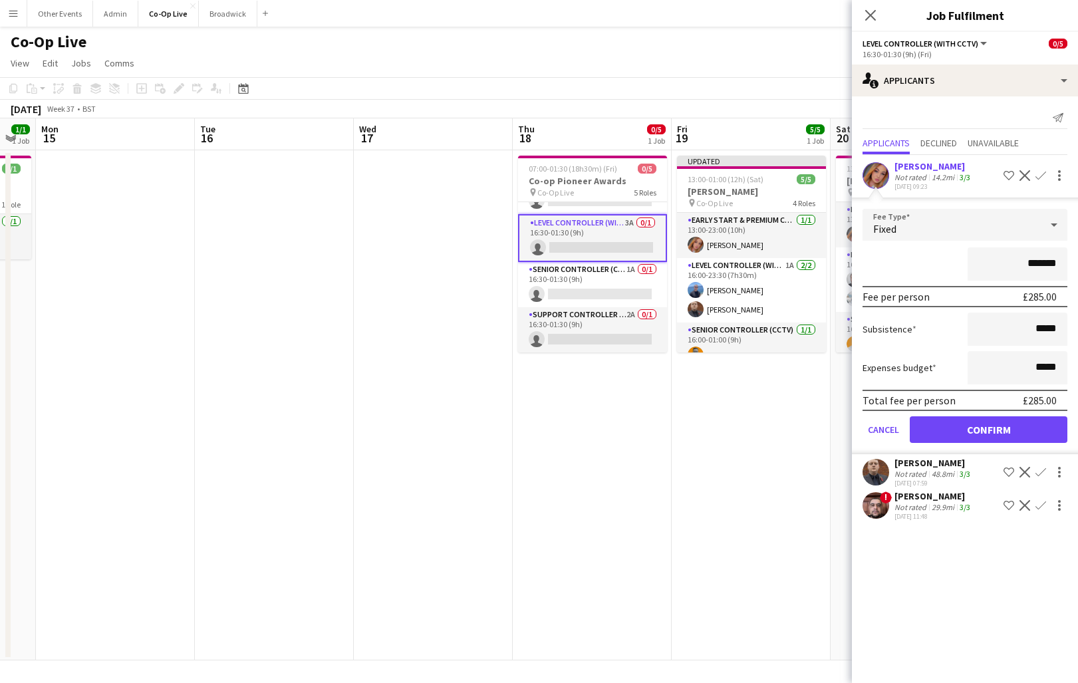
click at [993, 436] on button "Confirm" at bounding box center [989, 429] width 158 height 27
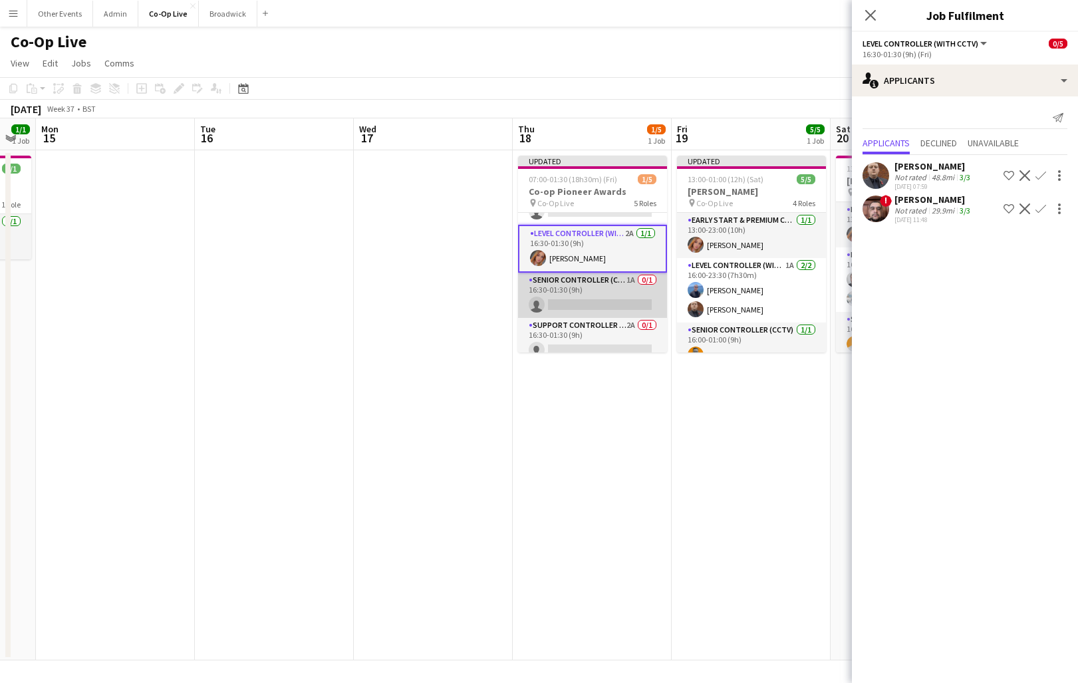
click at [604, 289] on app-card-role "Senior Controller (CCTV) 1A 0/1 16:30-01:30 (9h) single-neutral-actions" at bounding box center [592, 295] width 149 height 45
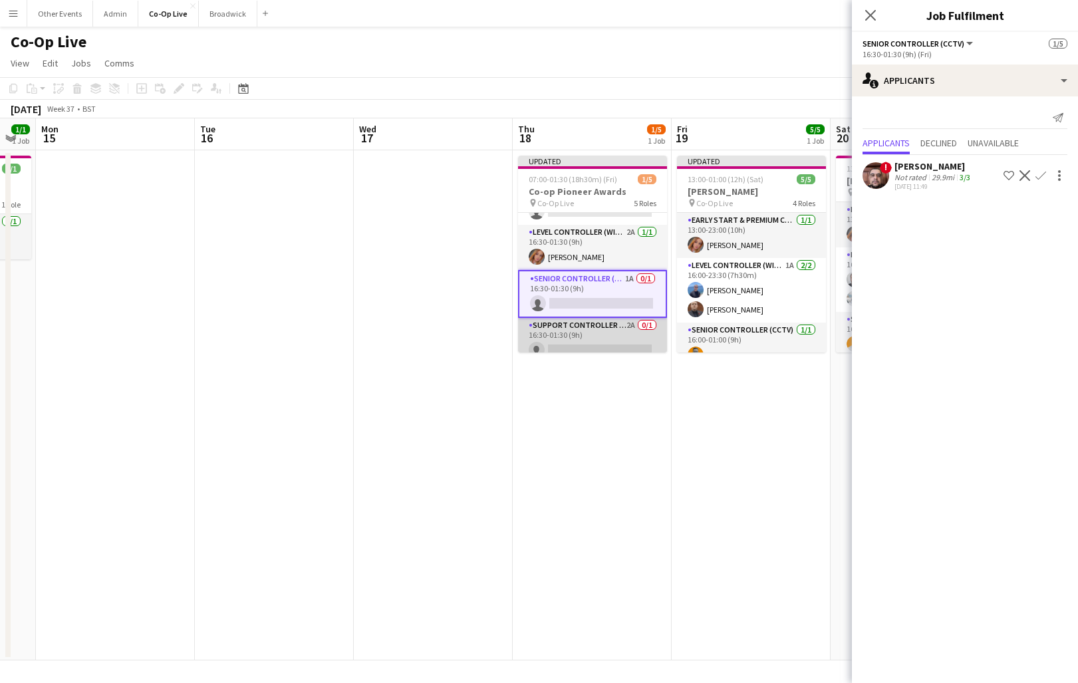
click at [619, 327] on app-card-role "Support Controller (with CCTV) 2A 0/1 16:30-01:30 (9h) single-neutral-actions" at bounding box center [592, 340] width 149 height 45
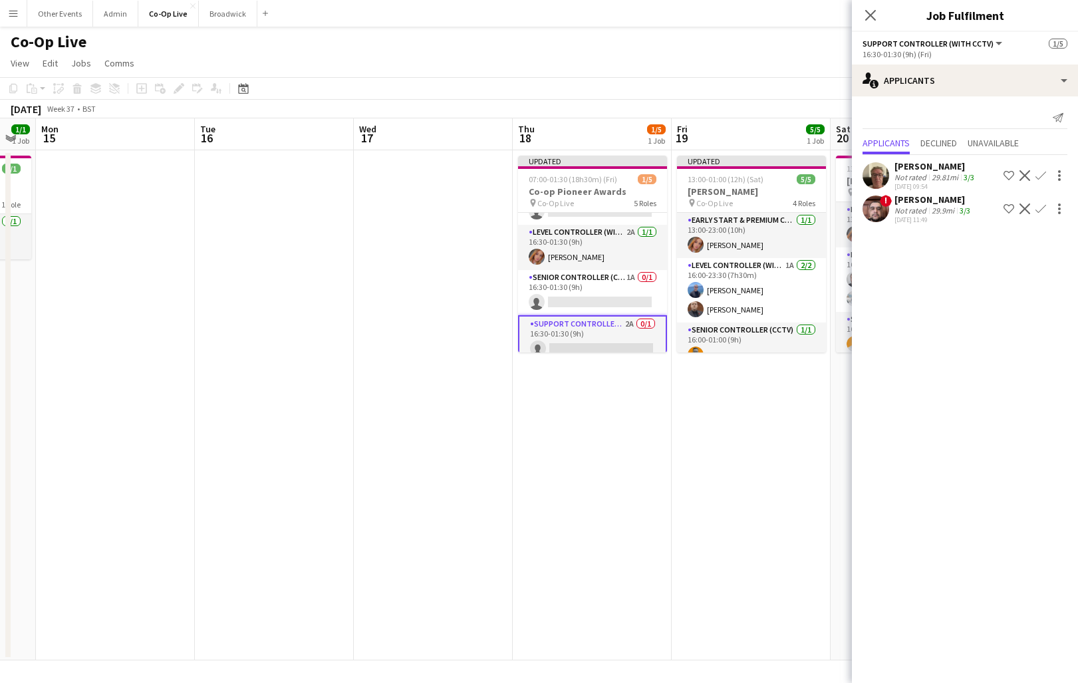
click at [1043, 175] on app-icon "Confirm" at bounding box center [1041, 175] width 11 height 11
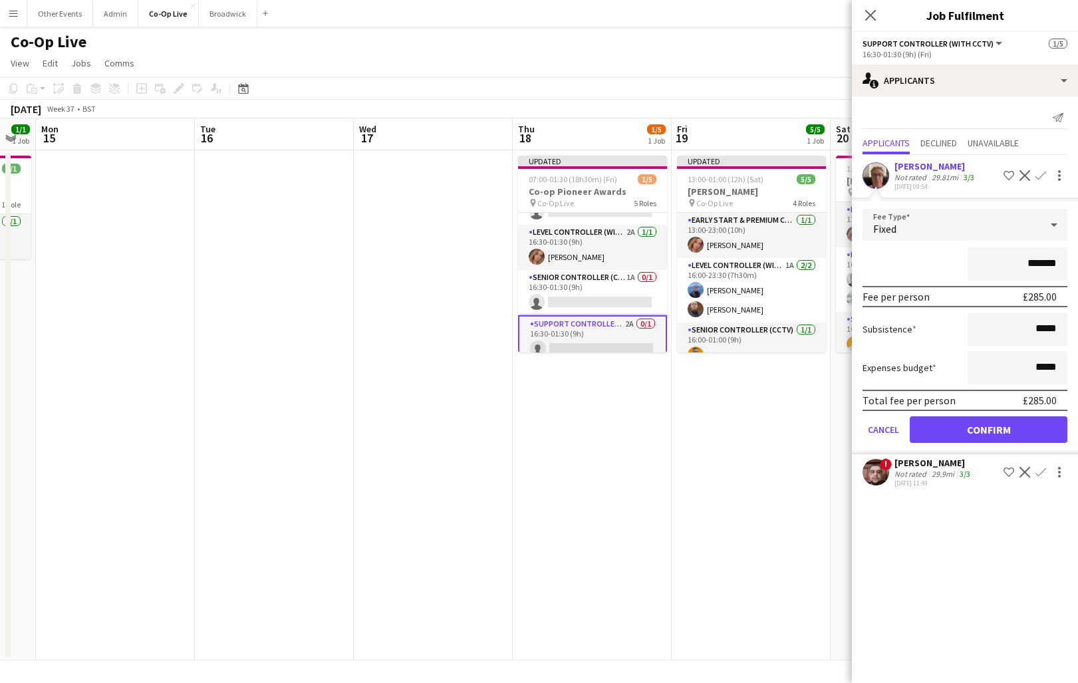
click at [998, 434] on button "Confirm" at bounding box center [989, 429] width 158 height 27
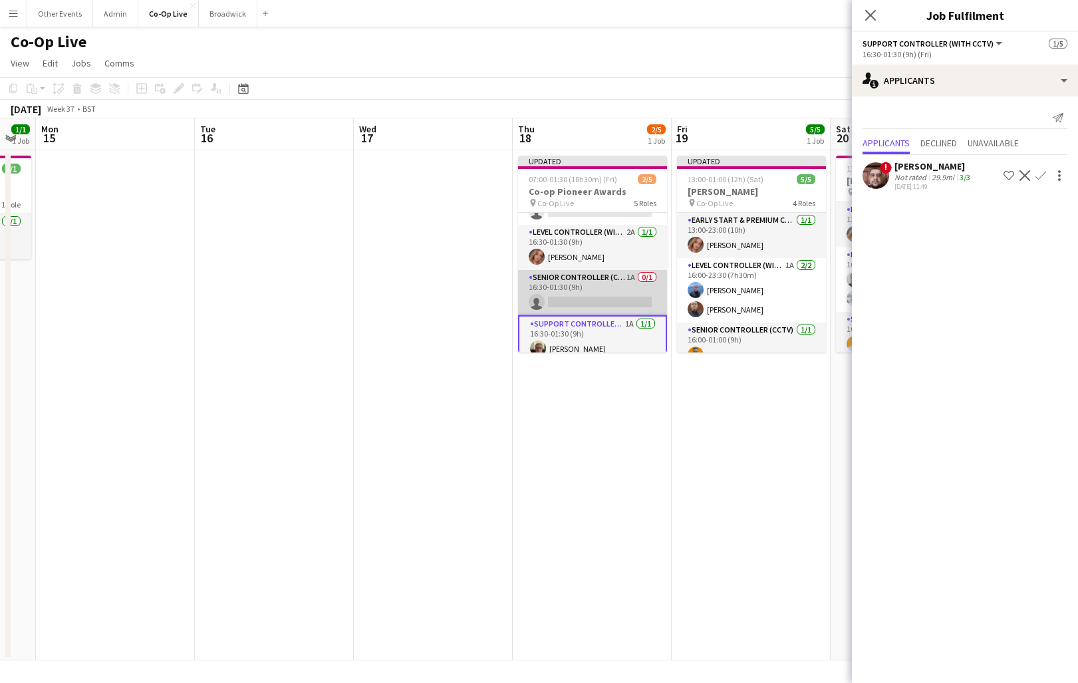
click at [591, 283] on app-card-role "Senior Controller (CCTV) 1A 0/1 16:30-01:30 (9h) single-neutral-actions" at bounding box center [592, 292] width 149 height 45
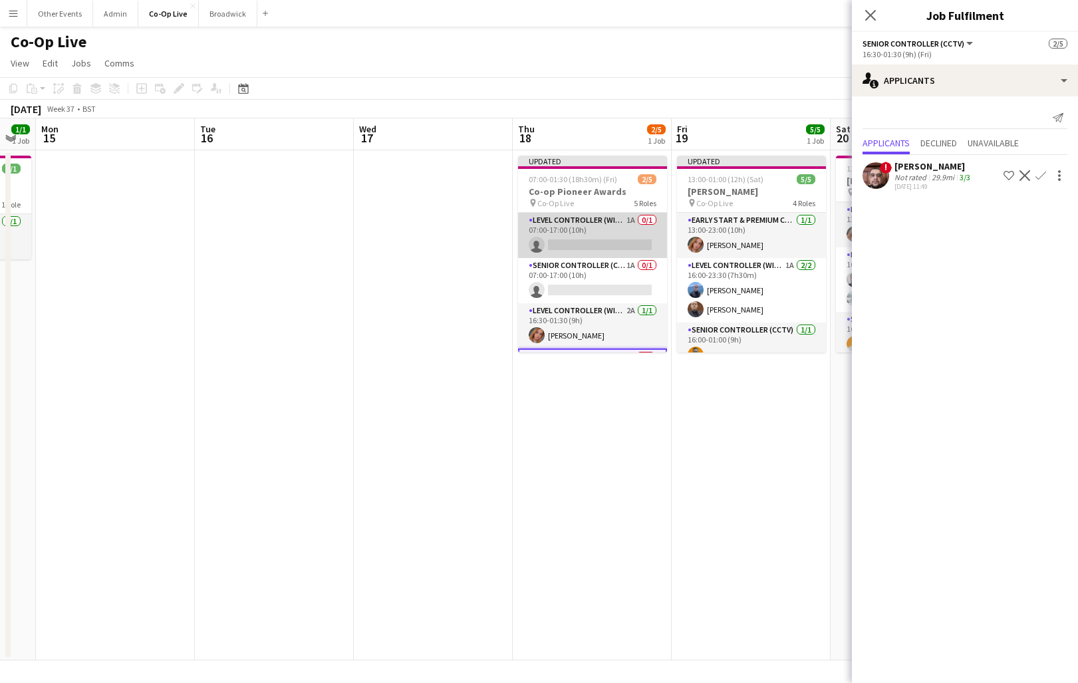
scroll to position [0, 0]
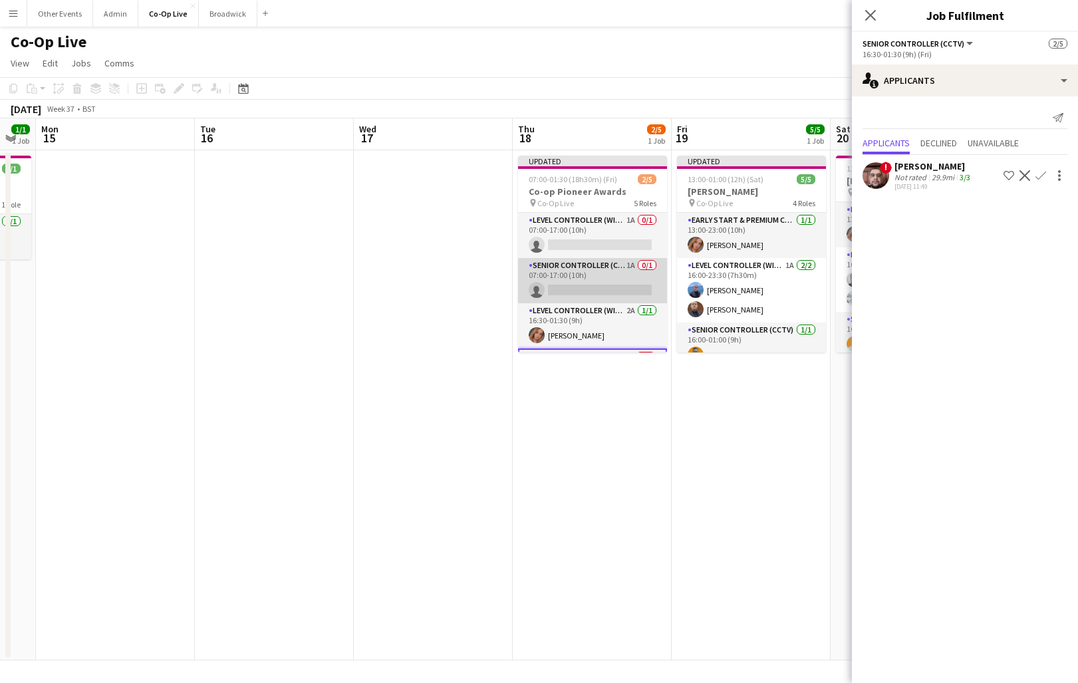
click at [615, 267] on app-card-role "Senior Controller (CCTV) 1A 0/1 07:00-17:00 (10h) single-neutral-actions" at bounding box center [592, 280] width 149 height 45
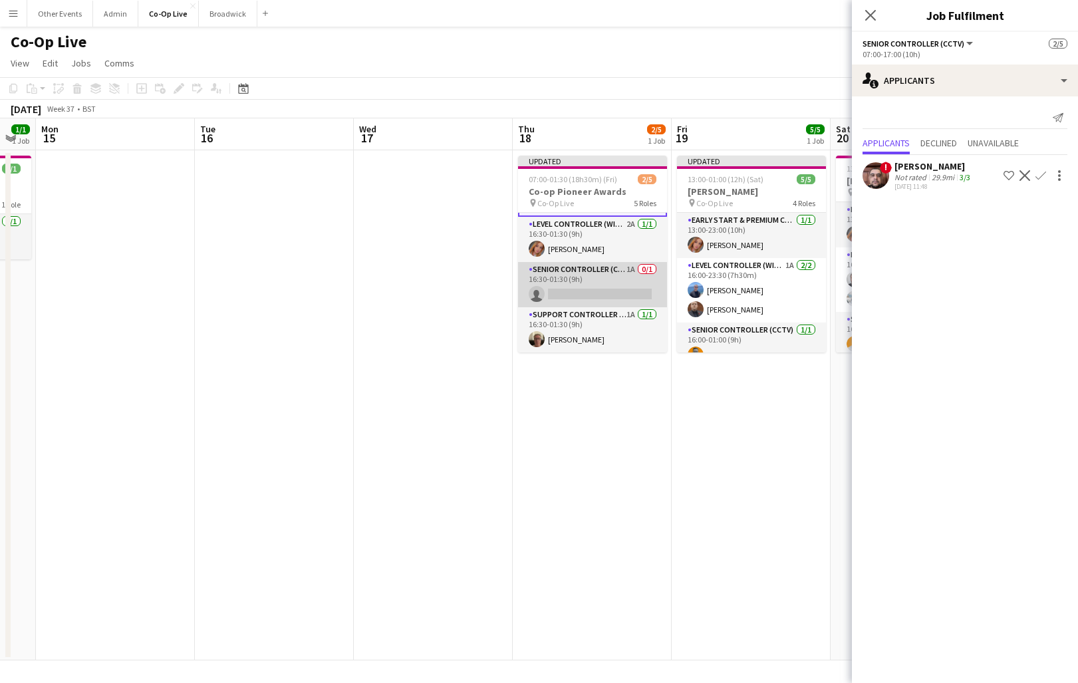
scroll to position [89, 0]
click at [591, 297] on app-card-role "Senior Controller (CCTV) 1A 0/1 16:30-01:30 (9h) single-neutral-actions" at bounding box center [592, 284] width 149 height 45
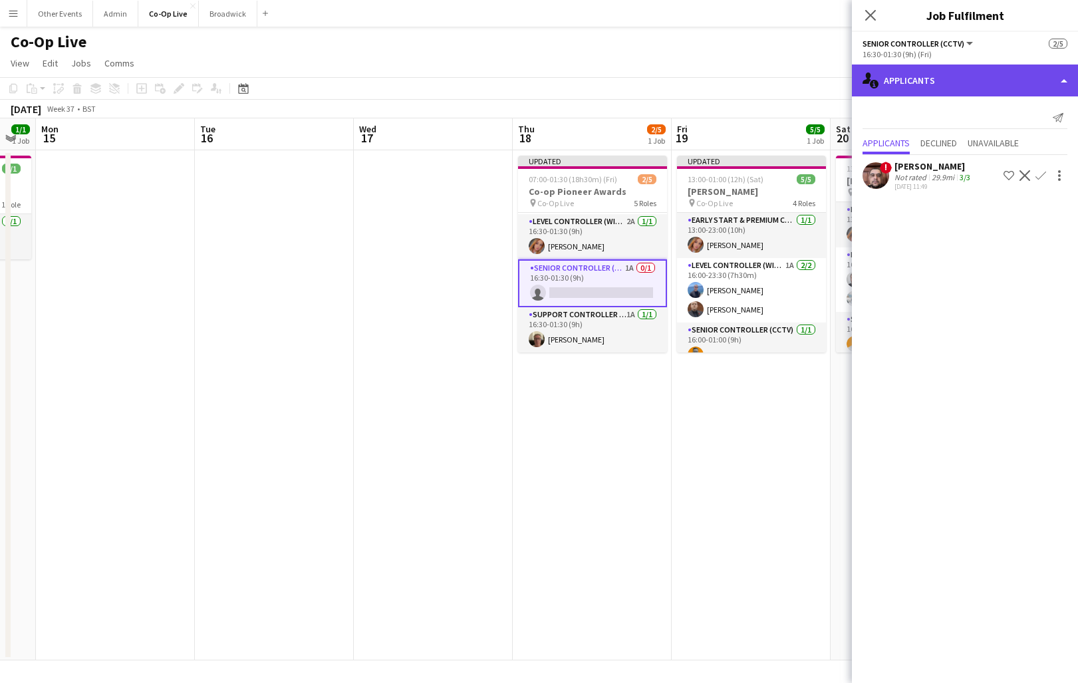
click at [941, 72] on div "single-neutral-actions-information Applicants" at bounding box center [965, 81] width 226 height 32
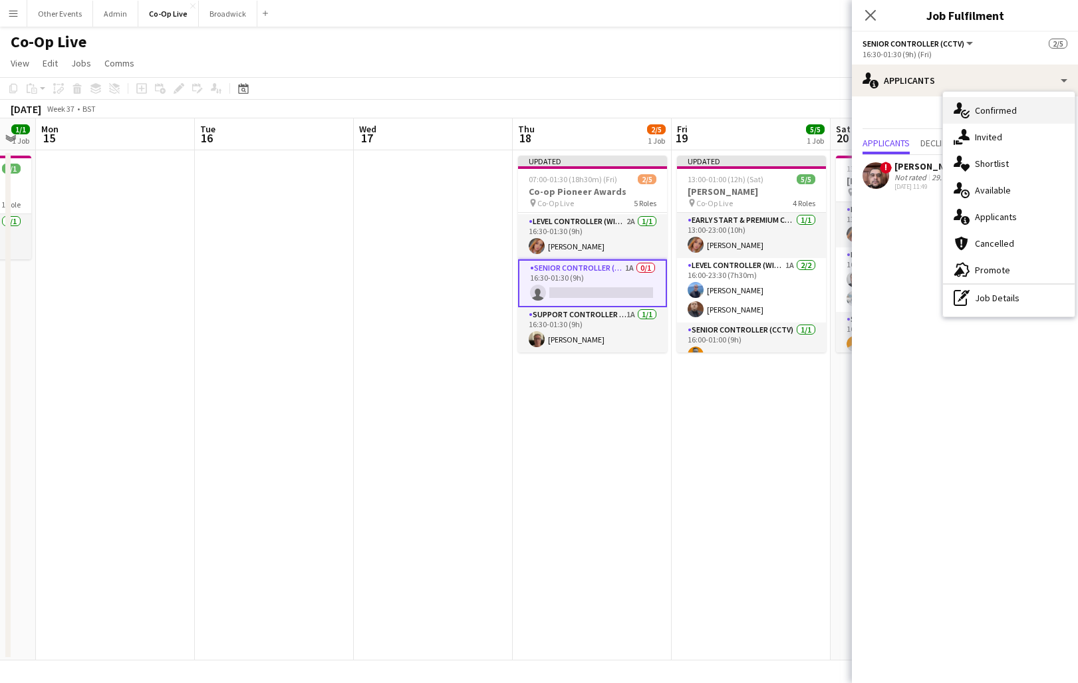
click at [1010, 116] on div "single-neutral-actions-check-2 Confirmed" at bounding box center [1009, 110] width 132 height 27
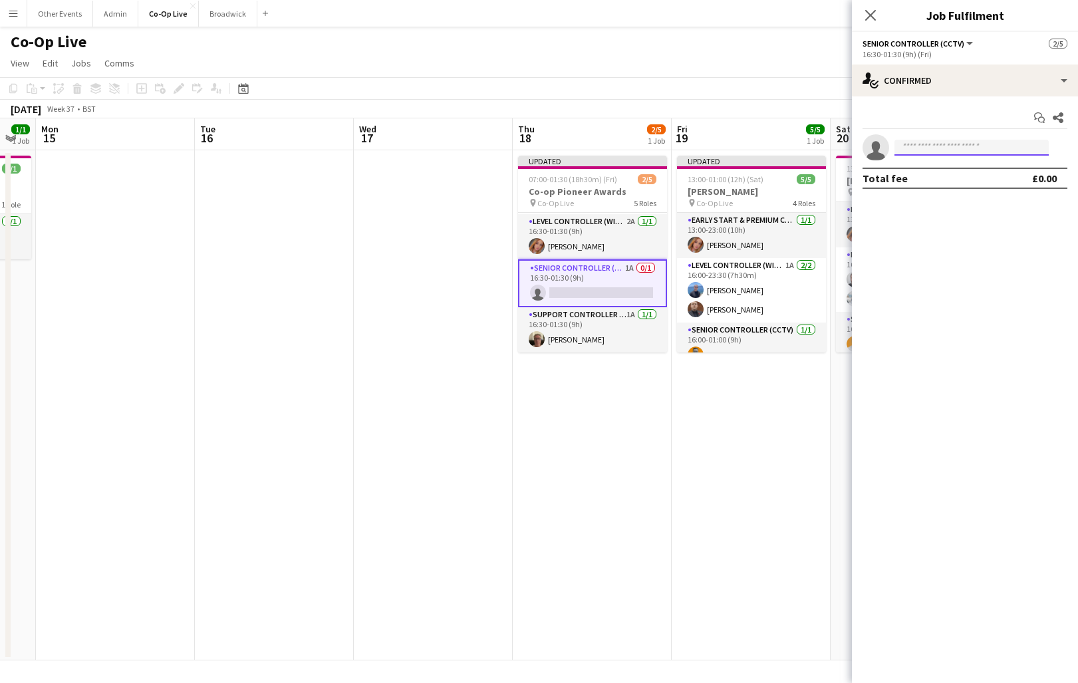
click at [964, 144] on input at bounding box center [972, 148] width 154 height 16
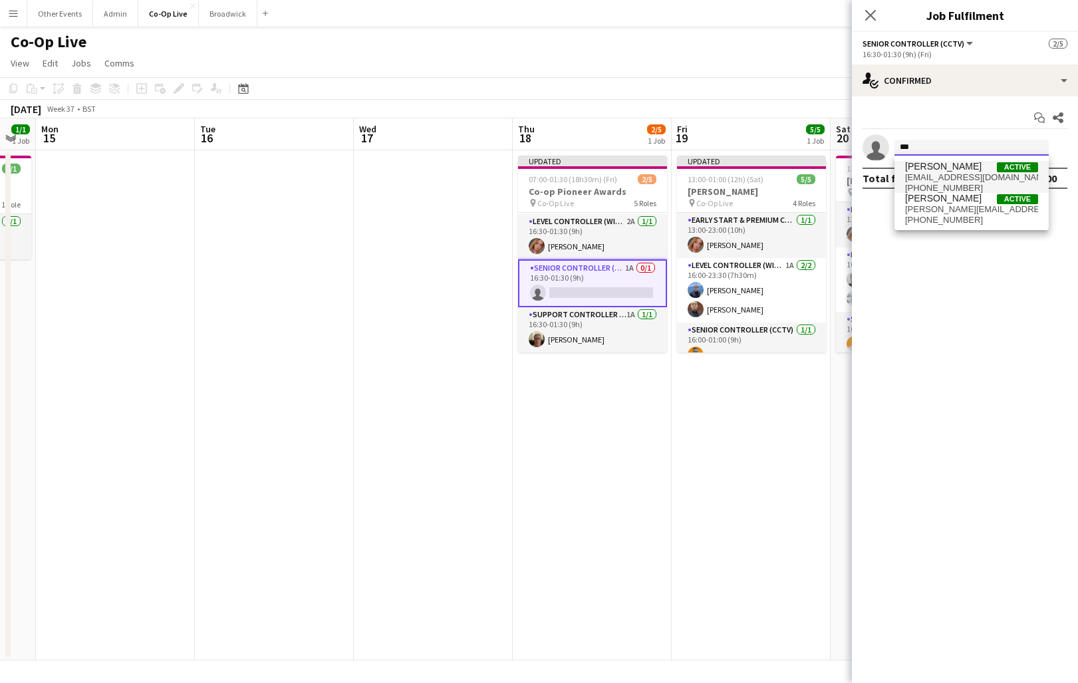
type input "***"
click at [958, 172] on span "Ben Sidaway" at bounding box center [943, 166] width 76 height 11
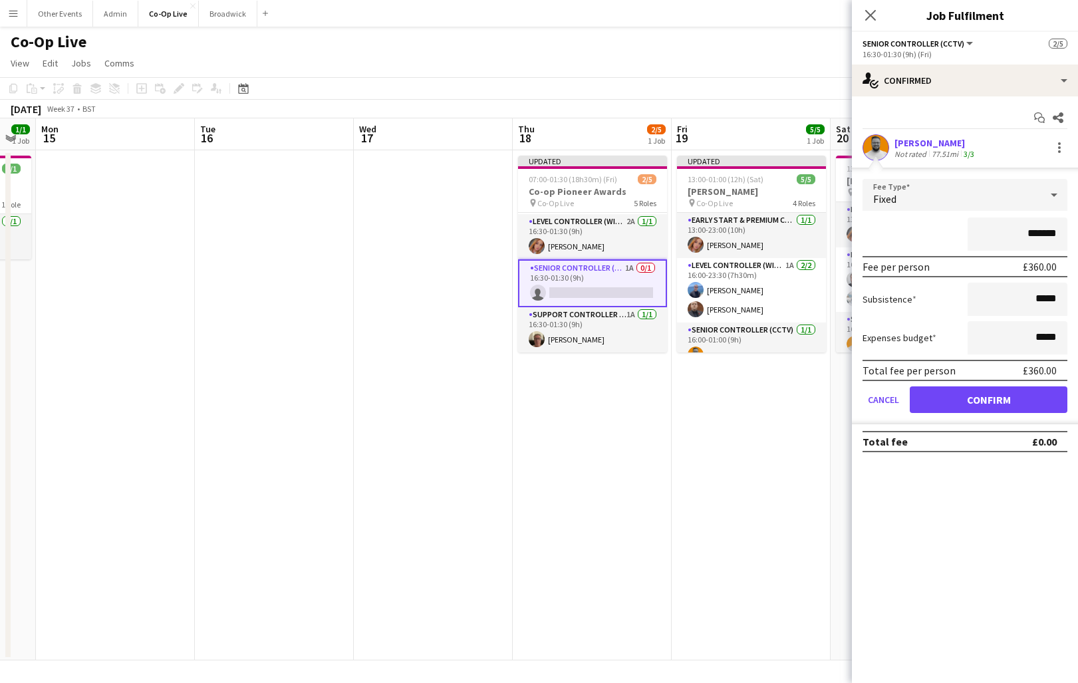
click at [1002, 404] on button "Confirm" at bounding box center [989, 399] width 158 height 27
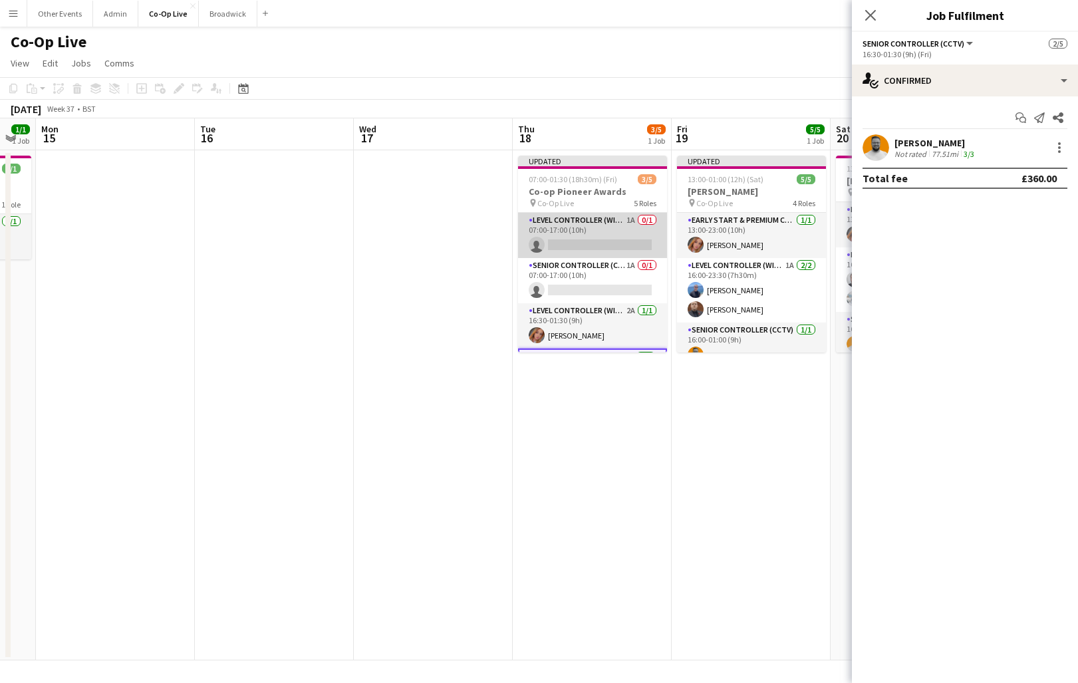
scroll to position [0, 0]
click at [592, 245] on app-card-role "Level Controller (with CCTV) 1A 0/1 07:00-17:00 (10h) single-neutral-actions" at bounding box center [592, 235] width 149 height 45
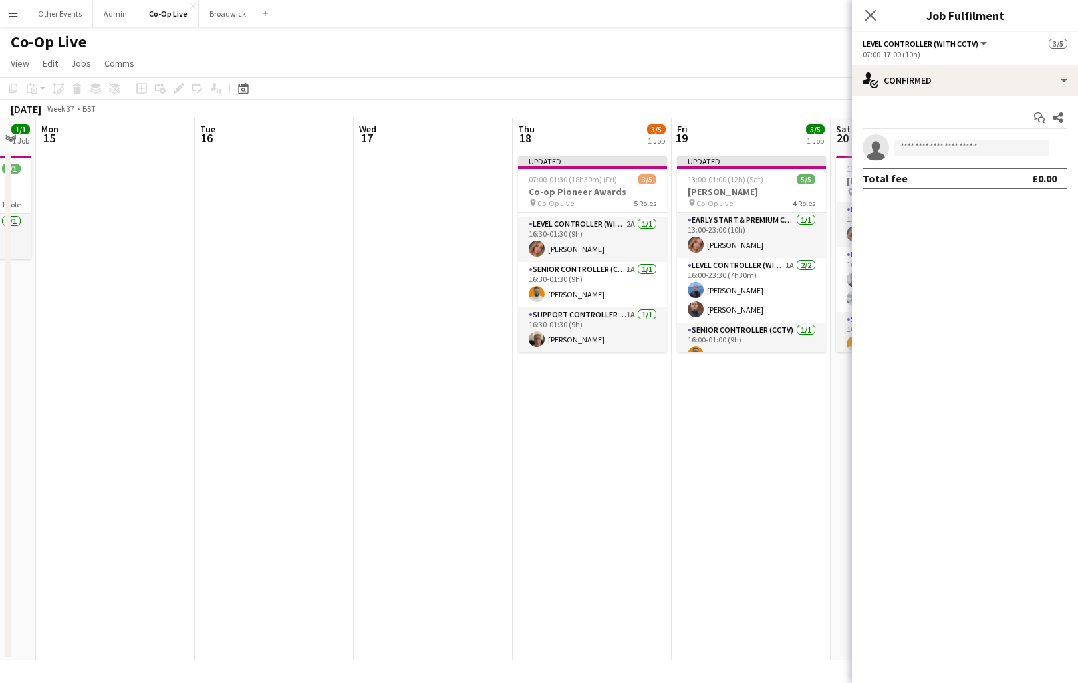
click at [591, 398] on app-date-cell "Updated 07:00-01:30 (18h30m) (Fri) 3/5 Co-op Pioneer Awards pin Co-Op Live 5 Ro…" at bounding box center [592, 405] width 159 height 510
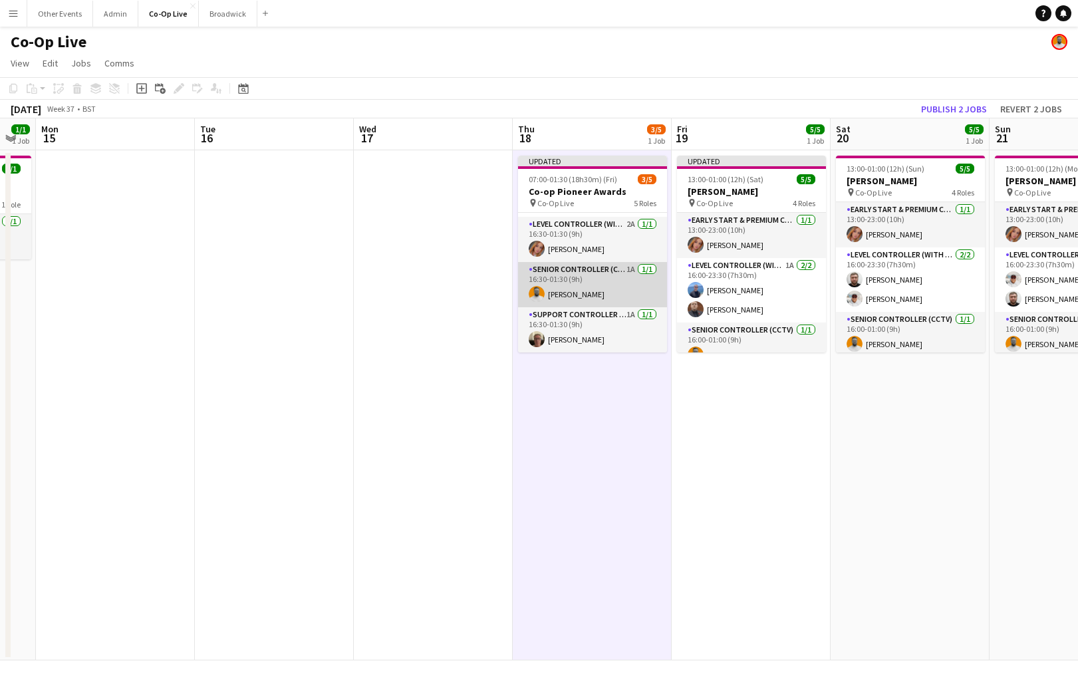
click at [639, 297] on app-card-role "Senior Controller (CCTV) 1A 1/1 16:30-01:30 (9h) Ben Sidaway" at bounding box center [592, 284] width 149 height 45
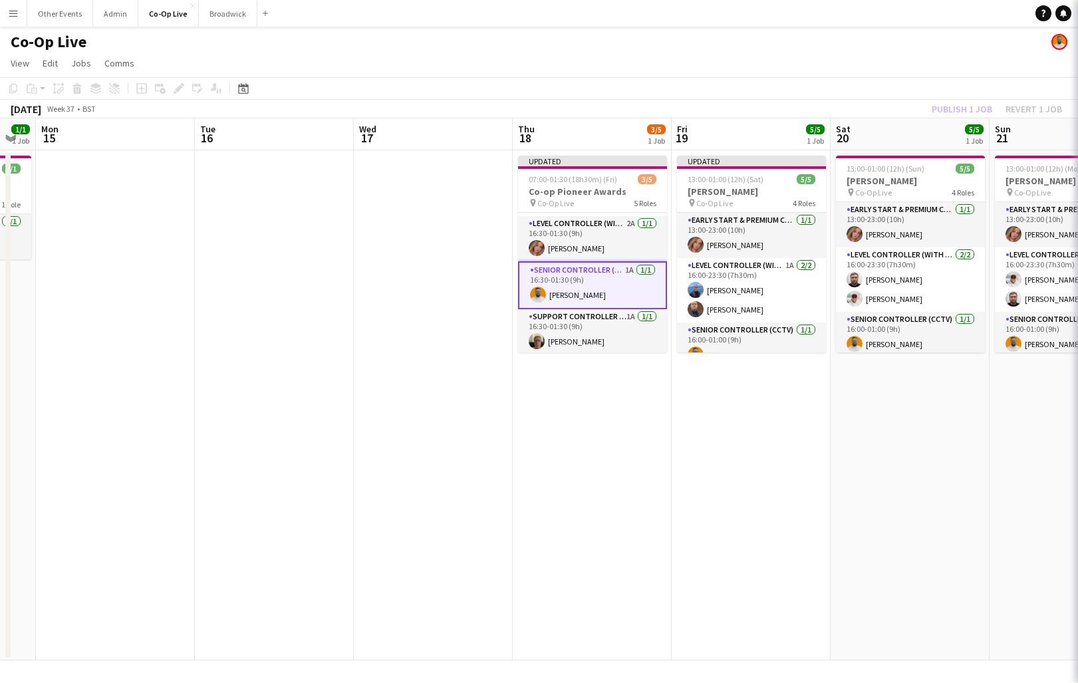
scroll to position [86, 0]
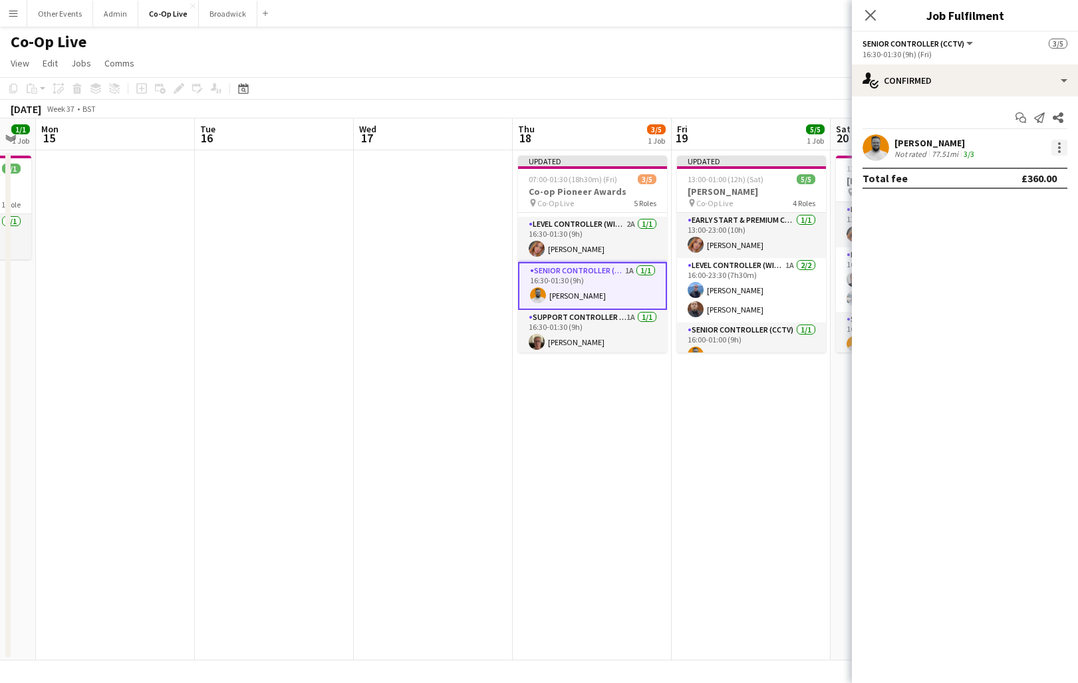
click at [1062, 148] on div at bounding box center [1060, 148] width 16 height 16
click at [1008, 310] on button "Remove" at bounding box center [1016, 300] width 104 height 32
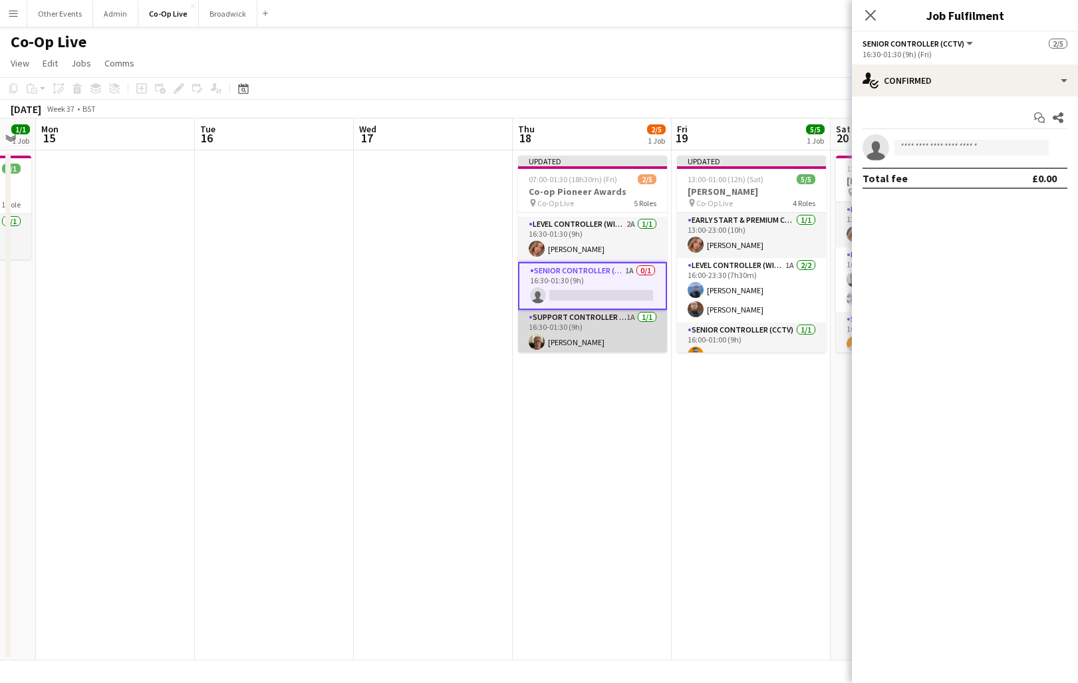
click at [611, 333] on app-card-role "Support Controller (with CCTV) 1A 1/1 16:30-01:30 (9h) Kevin Anderson" at bounding box center [592, 332] width 149 height 45
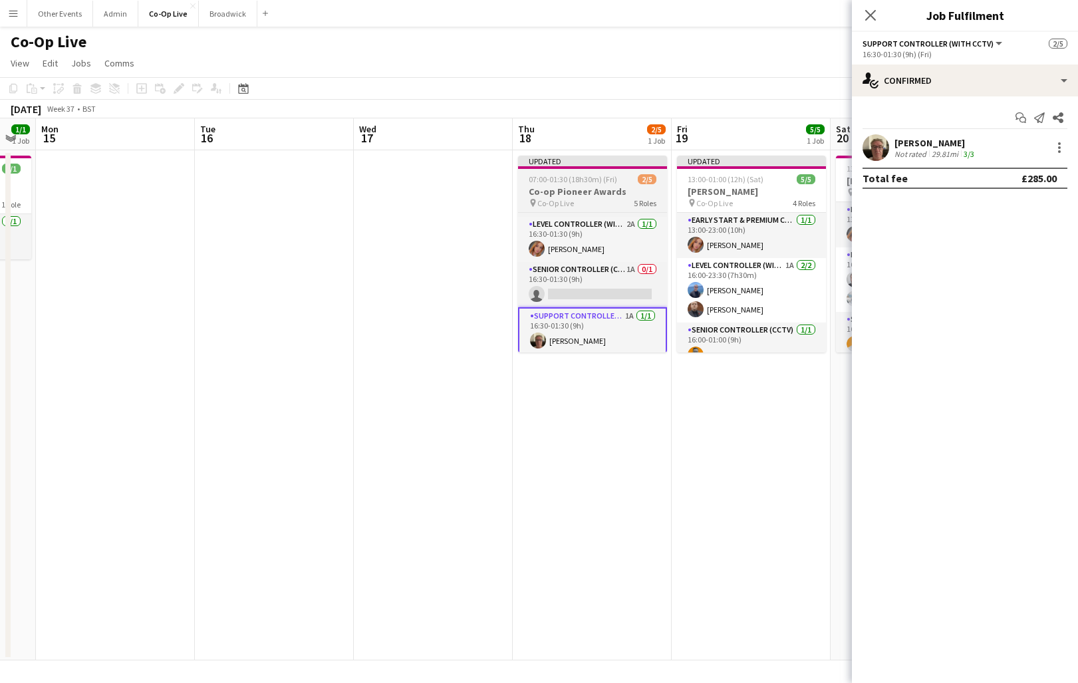
click at [613, 184] on span "07:00-01:30 (18h30m) (Fri)" at bounding box center [573, 179] width 88 height 10
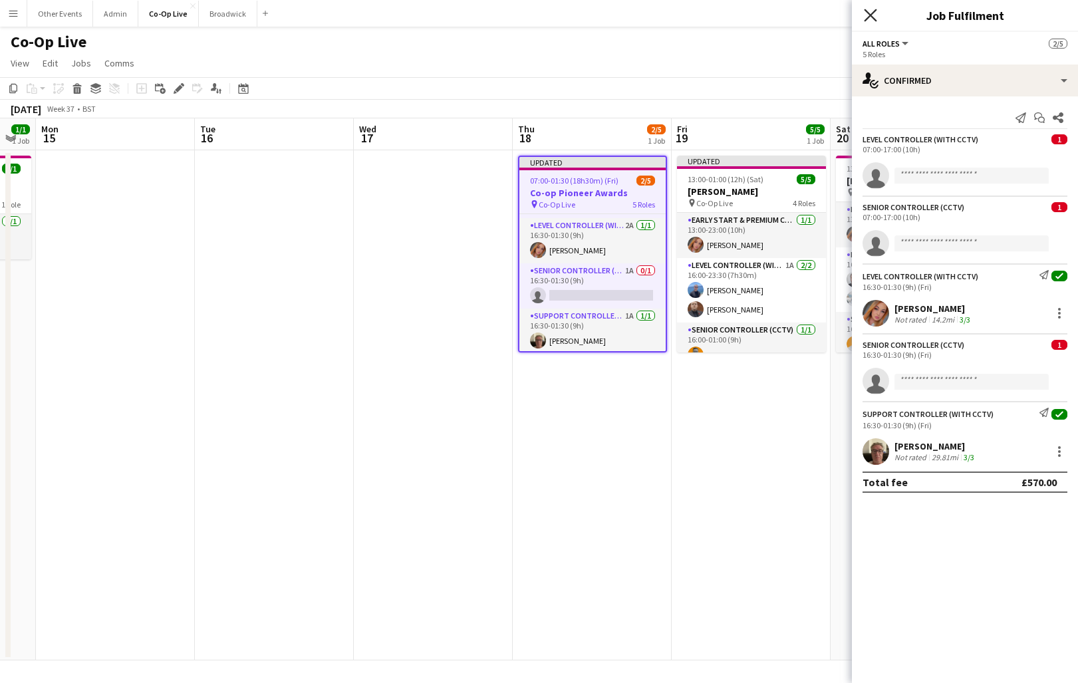
click at [868, 17] on icon "Close pop-in" at bounding box center [870, 15] width 13 height 13
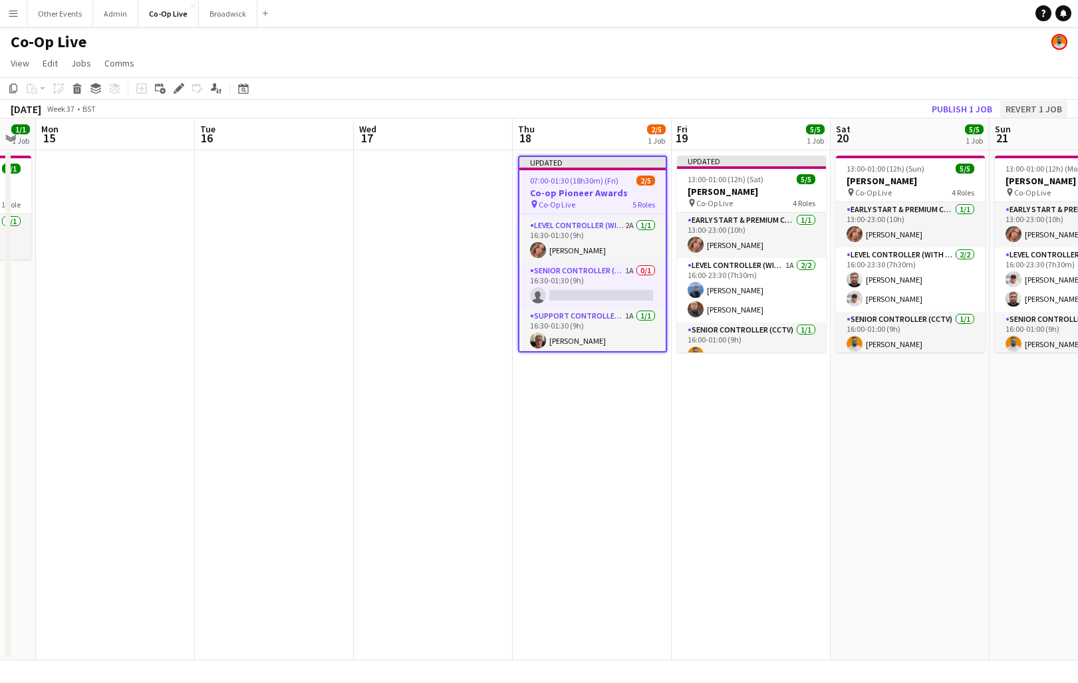
click at [1026, 110] on button "Revert 1 job" at bounding box center [1033, 108] width 67 height 17
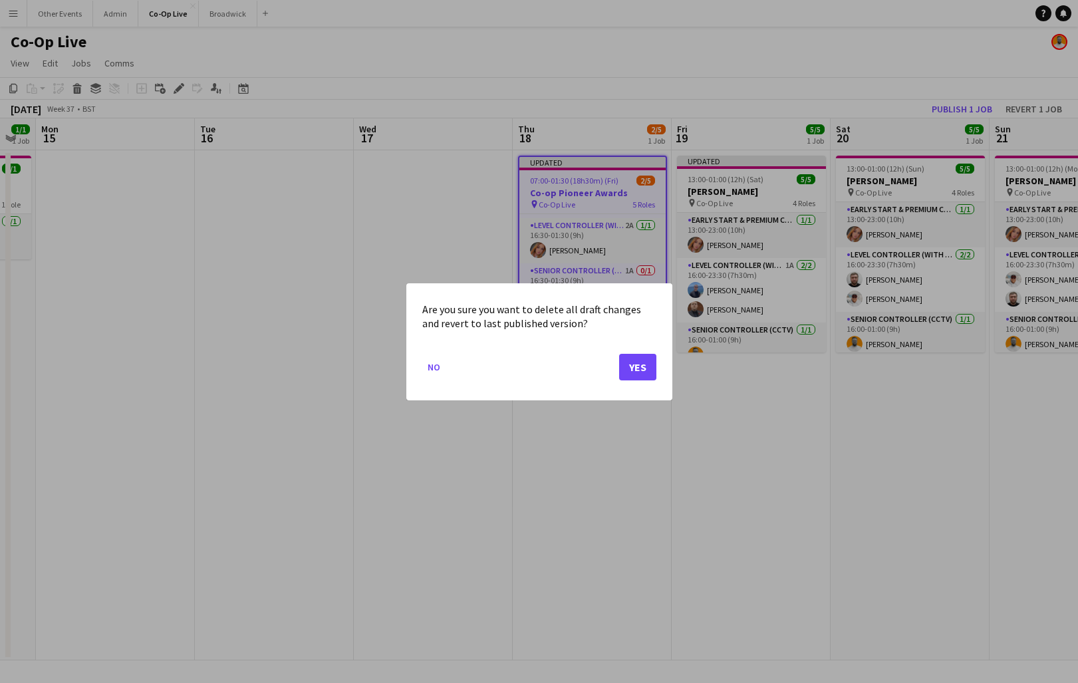
click at [635, 371] on button "Yes" at bounding box center [637, 366] width 37 height 27
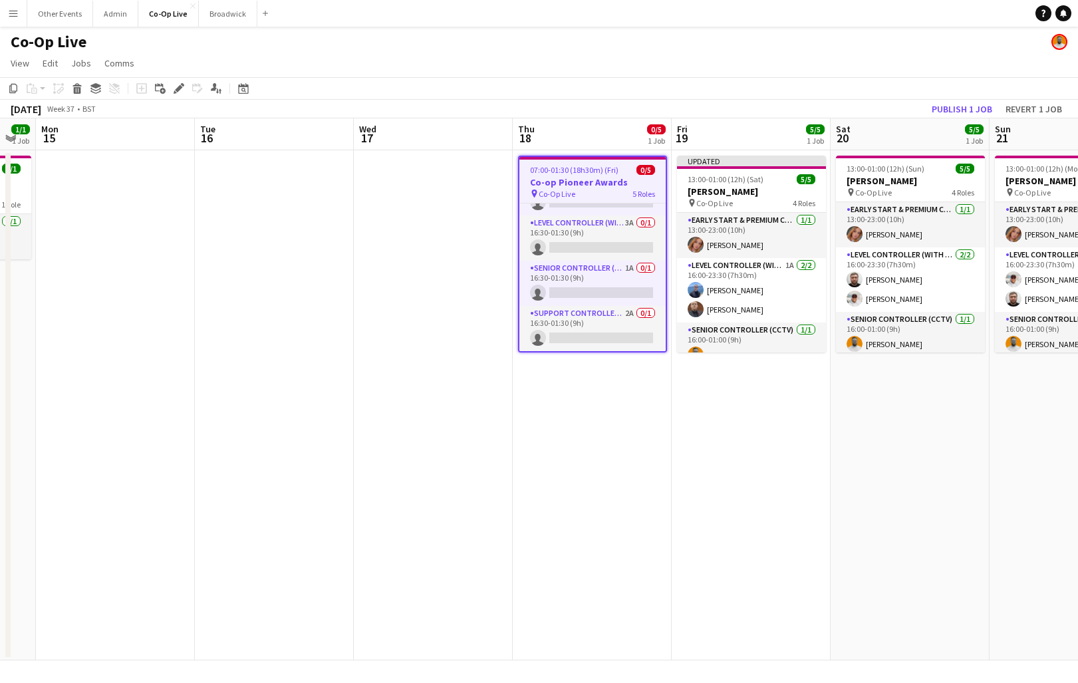
click at [614, 379] on app-date-cell "07:00-01:30 (18h30m) (Fri) 0/5 Co-op Pioneer Awards pin Co-Op Live 5 Roles Leve…" at bounding box center [592, 405] width 159 height 510
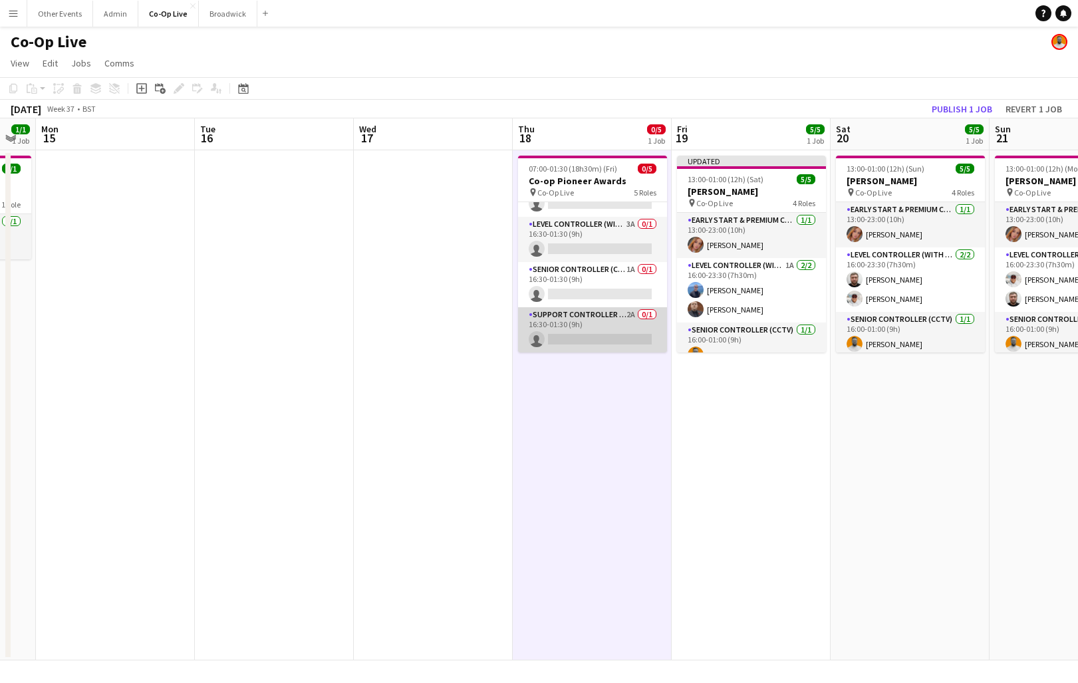
click at [615, 311] on app-card-role "Support Controller (with CCTV) 2A 0/1 16:30-01:30 (9h) single-neutral-actions" at bounding box center [592, 329] width 149 height 45
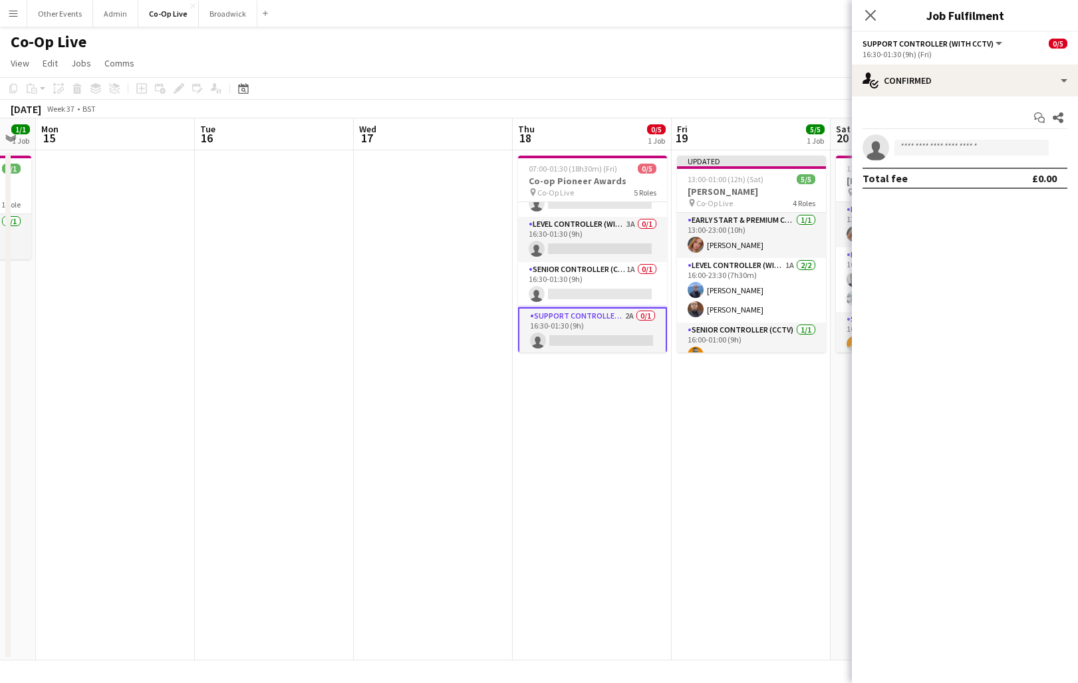
click at [1022, 59] on div "16:30-01:30 (9h) (Fri)" at bounding box center [965, 54] width 205 height 10
click at [1022, 80] on div "single-neutral-actions-check-2 Confirmed" at bounding box center [965, 81] width 226 height 32
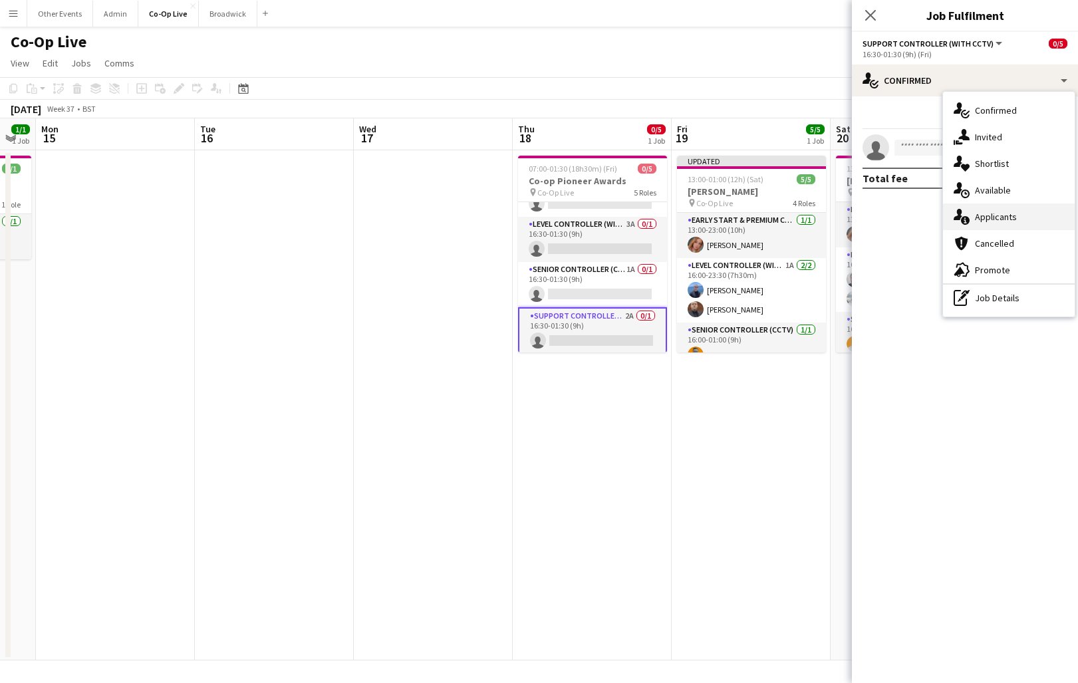
click at [1024, 225] on div "single-neutral-actions-information Applicants" at bounding box center [1009, 217] width 132 height 27
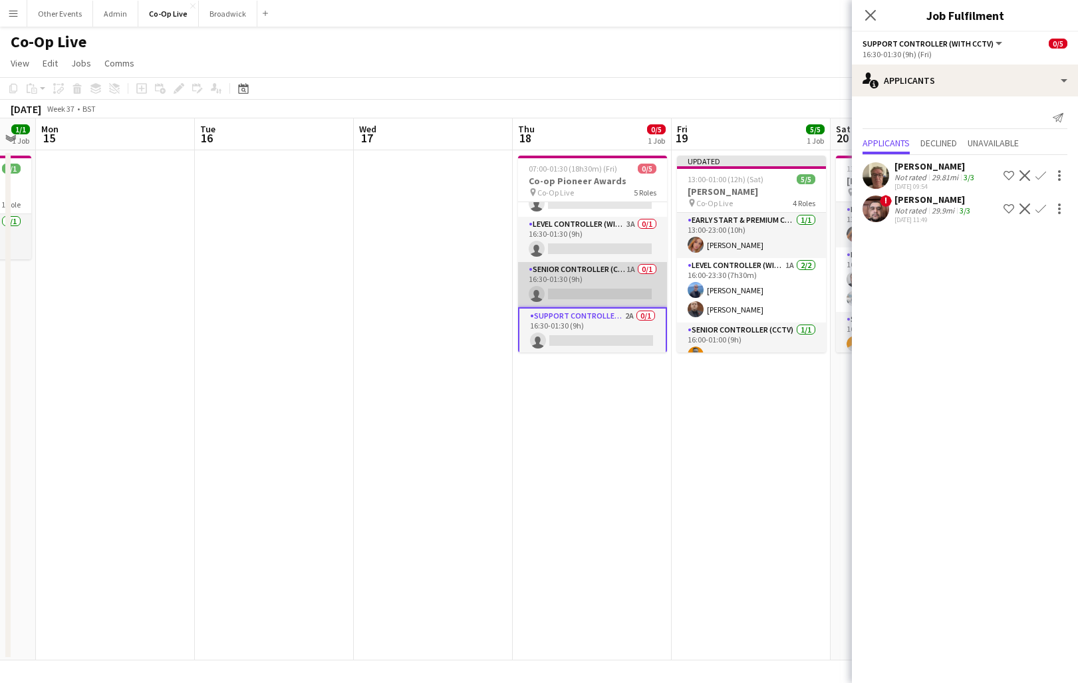
click at [621, 289] on app-card-role "Senior Controller (CCTV) 1A 0/1 16:30-01:30 (9h) single-neutral-actions" at bounding box center [592, 284] width 149 height 45
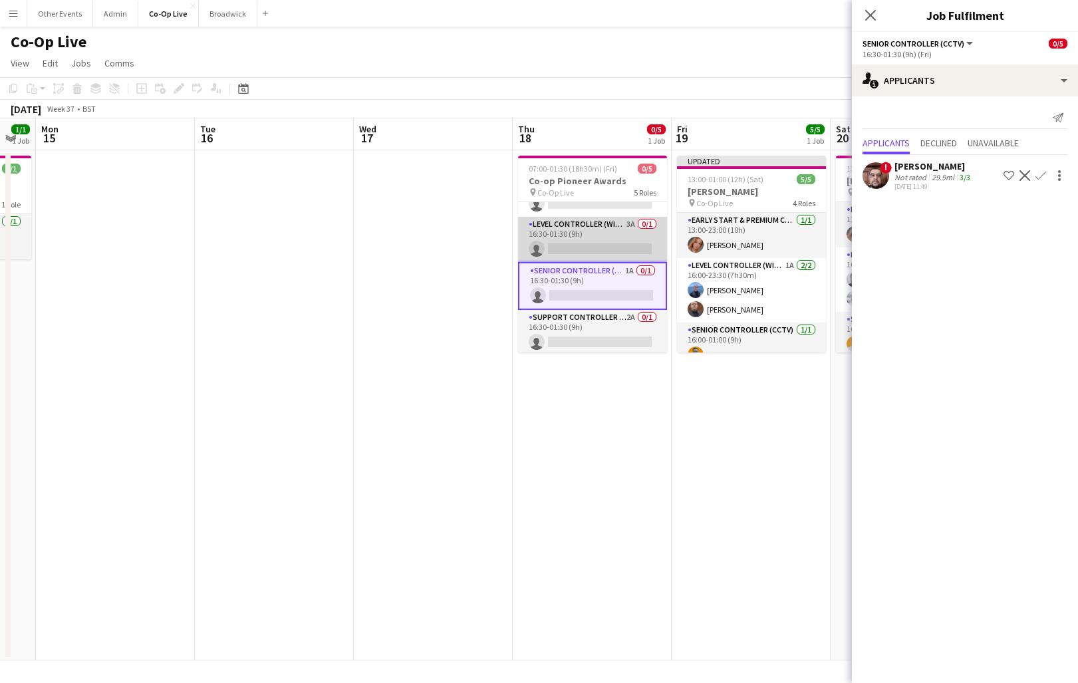
click at [607, 239] on app-card-role "Level Controller (with CCTV) 3A 0/1 16:30-01:30 (9h) single-neutral-actions" at bounding box center [592, 239] width 149 height 45
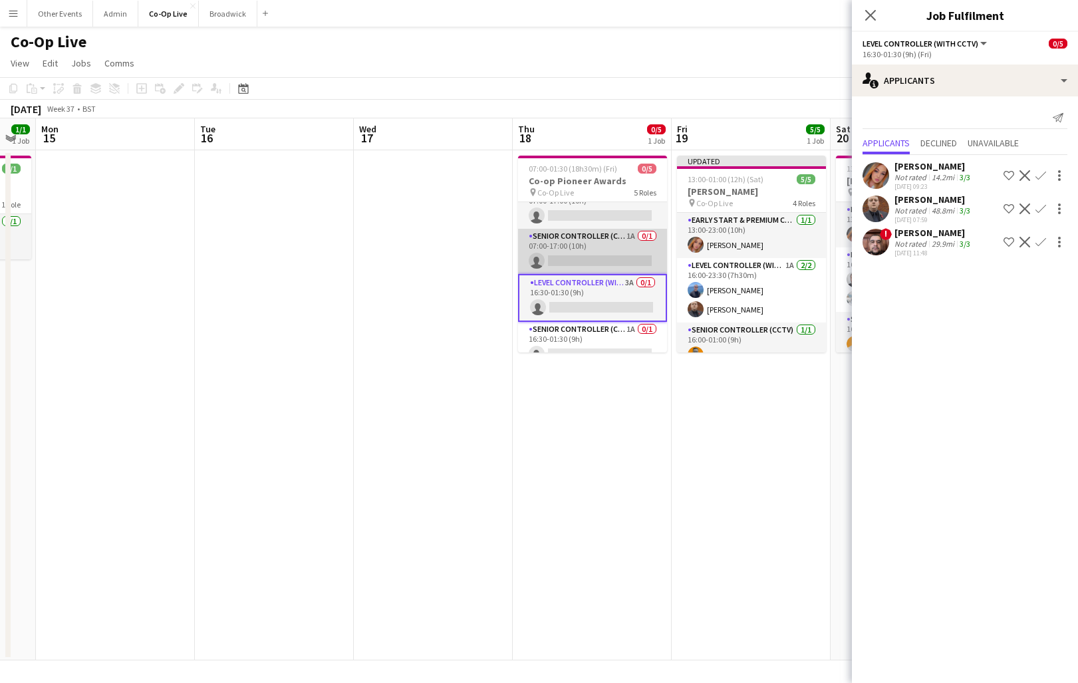
scroll to position [14, 0]
click at [607, 259] on app-card-role "Senior Controller (CCTV) 1A 0/1 07:00-17:00 (10h) single-neutral-actions" at bounding box center [592, 255] width 149 height 45
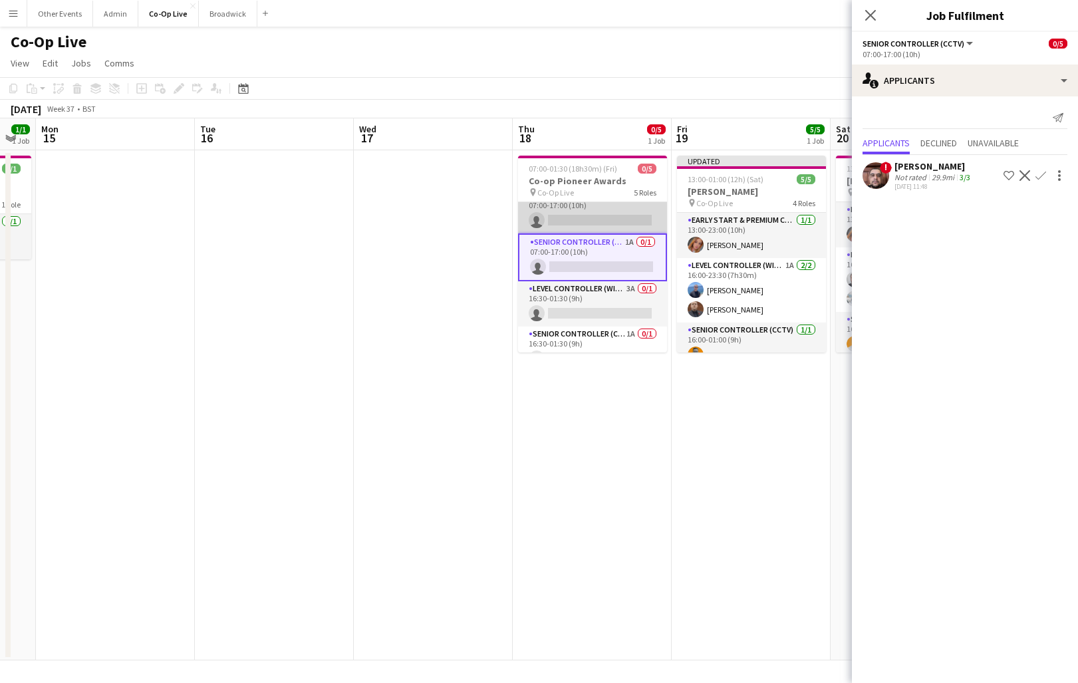
click at [608, 213] on app-card-role "Level Controller (with CCTV) 1A 0/1 07:00-17:00 (10h) single-neutral-actions" at bounding box center [592, 210] width 149 height 45
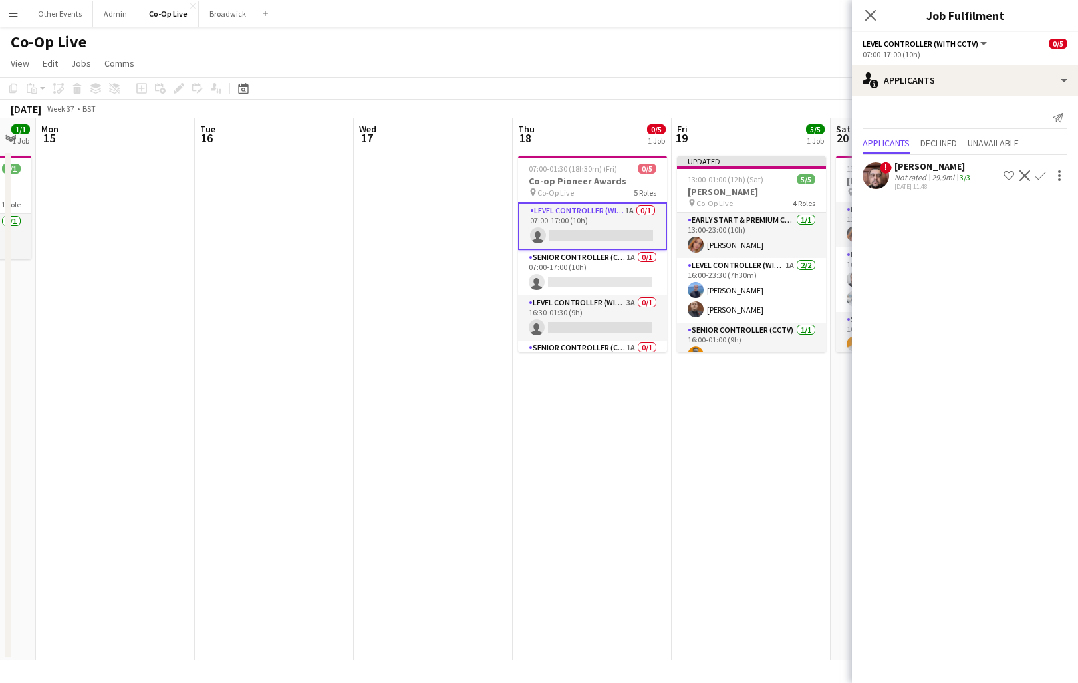
scroll to position [0, 0]
click at [636, 394] on app-date-cell "07:00-01:30 (18h30m) (Fri) 0/5 Co-op Pioneer Awards pin Co-Op Live 5 Roles Leve…" at bounding box center [592, 405] width 159 height 510
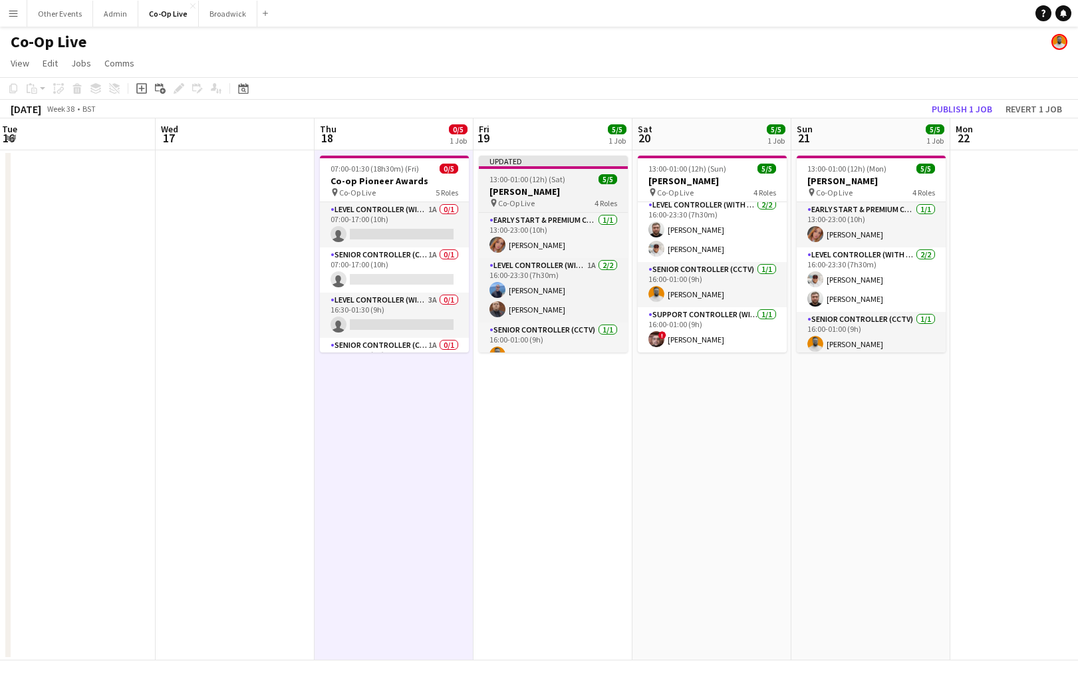
click at [546, 176] on span "13:00-01:00 (12h) (Sat)" at bounding box center [528, 179] width 76 height 10
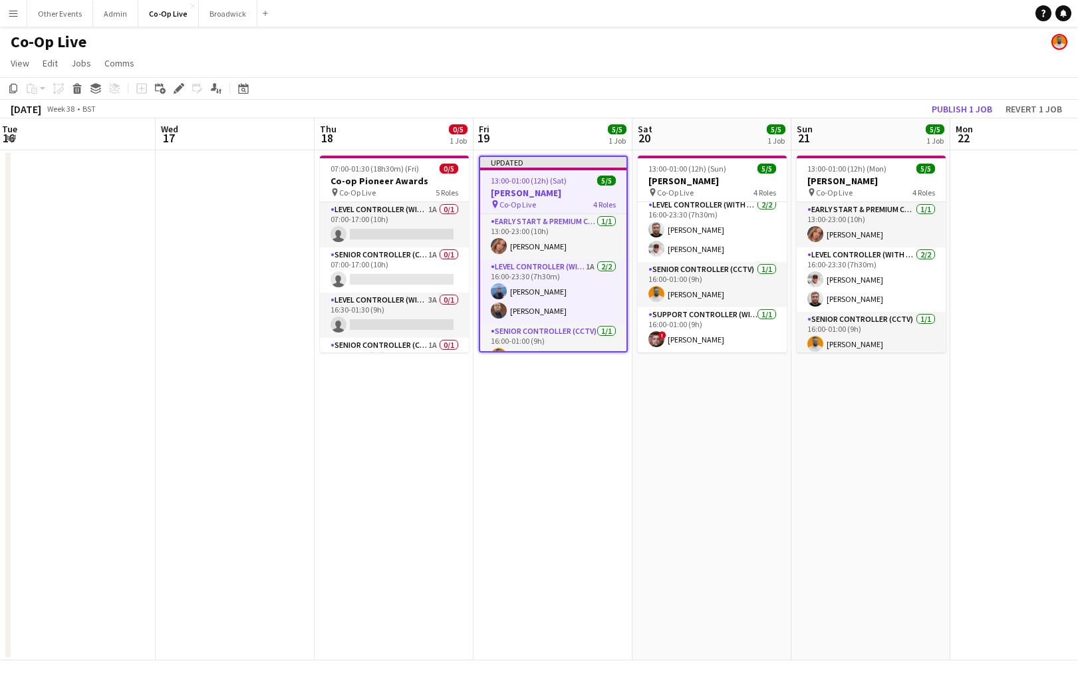
click at [548, 462] on app-date-cell "Updated 13:00-01:00 (12h) (Sat) 5/5 Tom Grennan pin Co-Op Live 4 Roles Early St…" at bounding box center [553, 405] width 159 height 510
